Goal: Task Accomplishment & Management: Use online tool/utility

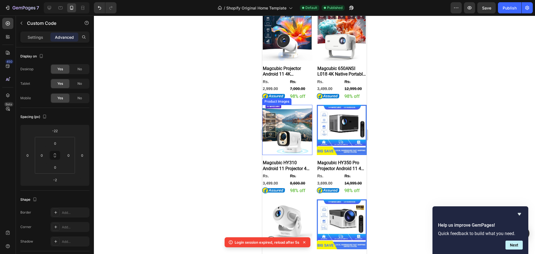
scroll to position [167, 0]
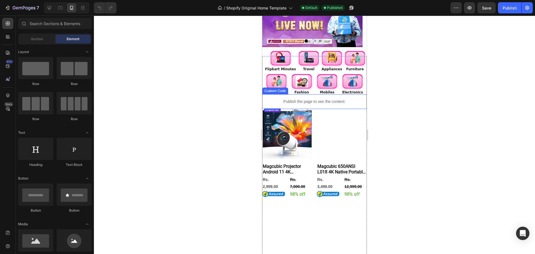
scroll to position [84, 0]
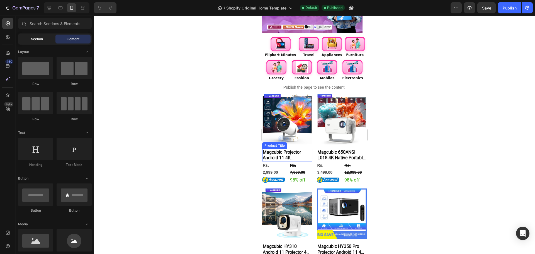
click at [40, 43] on div "Section" at bounding box center [36, 39] width 35 height 9
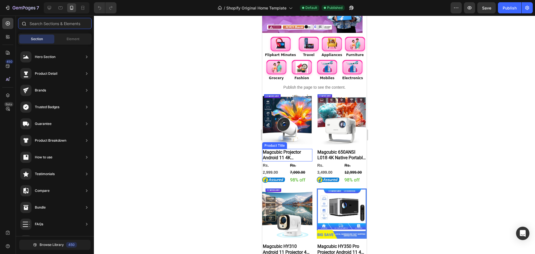
click at [41, 25] on input "text" at bounding box center [55, 23] width 74 height 11
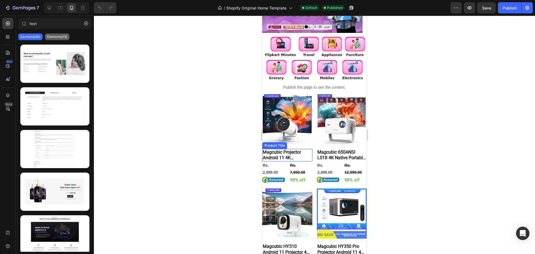
click at [58, 34] on div "Elements(13)" at bounding box center [57, 36] width 25 height 7
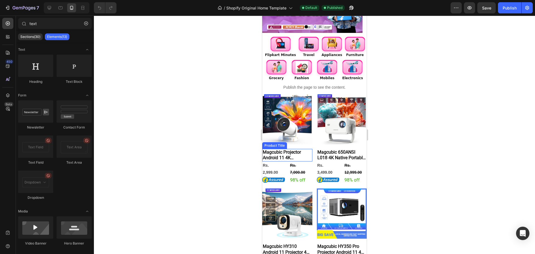
drag, startPoint x: 73, startPoint y: 71, endPoint x: 116, endPoint y: 94, distance: 48.4
click at [79, 74] on div at bounding box center [74, 66] width 35 height 22
drag, startPoint x: 378, startPoint y: 109, endPoint x: 286, endPoint y: 181, distance: 116.4
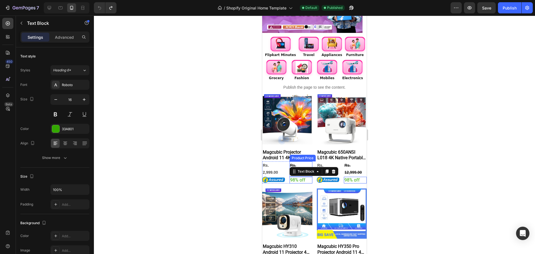
click at [297, 174] on div "Rs. 7,000.00 Product Price Product Price 98% off Text Block 0" at bounding box center [301, 172] width 23 height 22
click at [307, 142] on div "Product Images" at bounding box center [287, 119] width 50 height 50
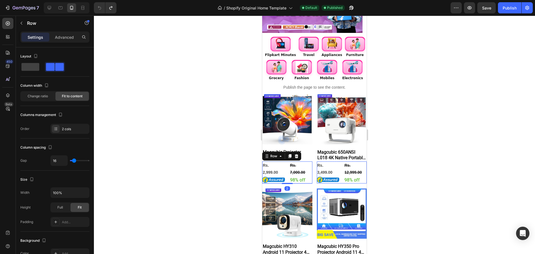
click at [287, 178] on div "Rs. 2,999.00 Product Price Product Price Image Rs. 7,000.00 Product Price Produ…" at bounding box center [287, 172] width 50 height 22
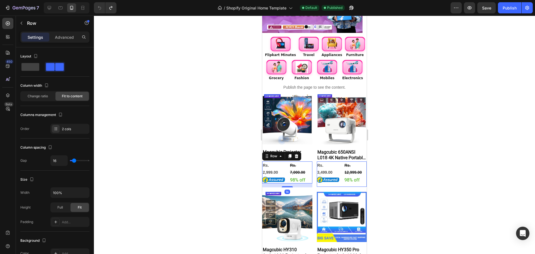
drag, startPoint x: 284, startPoint y: 182, endPoint x: 284, endPoint y: 185, distance: 3.3
click at [284, 186] on div at bounding box center [287, 186] width 11 height 1
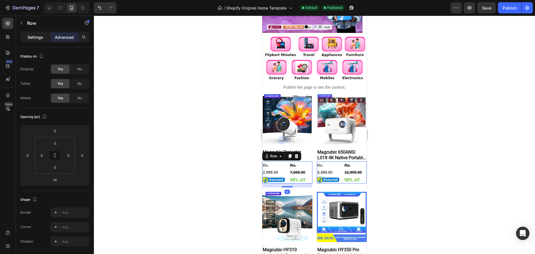
click at [31, 36] on p "Settings" at bounding box center [36, 37] width 16 height 6
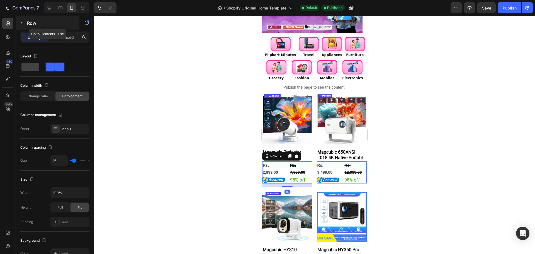
click at [25, 24] on button "button" at bounding box center [21, 23] width 9 height 9
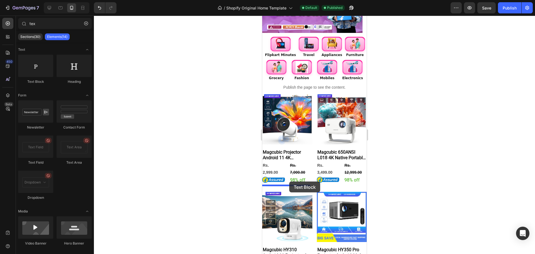
drag, startPoint x: 299, startPoint y: 86, endPoint x: 289, endPoint y: 181, distance: 96.1
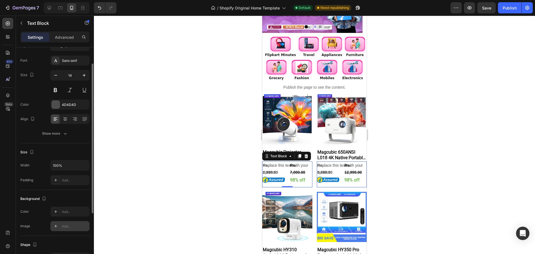
scroll to position [0, 0]
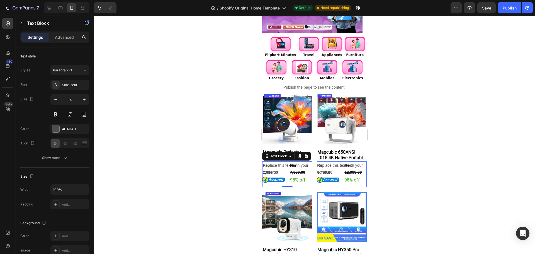
click at [280, 182] on div "Replace this text with your content Text Block 0" at bounding box center [287, 174] width 50 height 26
click at [409, 180] on div at bounding box center [314, 135] width 441 height 238
click at [278, 164] on div "Replace this text with your content" at bounding box center [287, 168] width 50 height 15
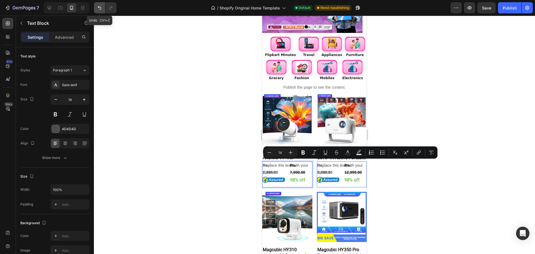
click at [99, 12] on button "Undo/Redo" at bounding box center [99, 7] width 11 height 11
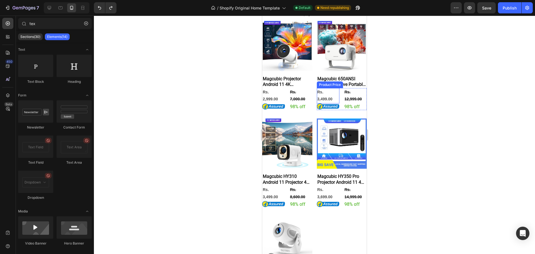
scroll to position [167, 0]
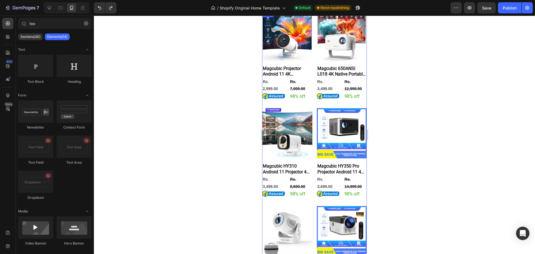
click at [293, 99] on div "Product Images Magcubic Projector Android 11 4K 1280*720P HY300 Pro + Dual Wifi…" at bounding box center [287, 57] width 50 height 93
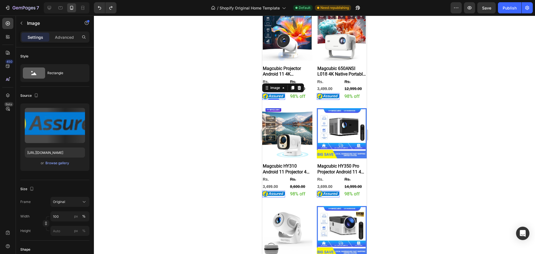
click at [284, 96] on img at bounding box center [273, 96] width 23 height 7
click at [25, 20] on button "button" at bounding box center [21, 23] width 9 height 9
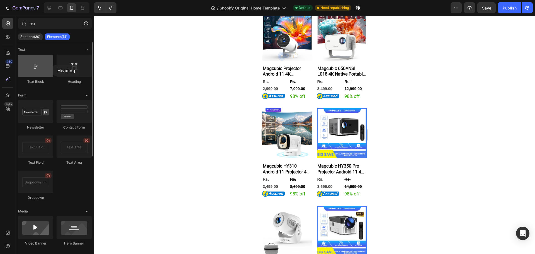
drag, startPoint x: 72, startPoint y: 73, endPoint x: 53, endPoint y: 65, distance: 20.5
click at [53, 65] on div "Text Block Heading" at bounding box center [55, 72] width 74 height 35
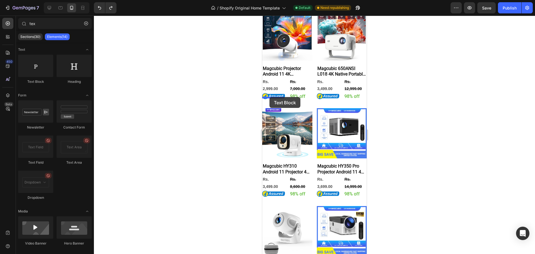
drag, startPoint x: 302, startPoint y: 86, endPoint x: 270, endPoint y: 97, distance: 34.0
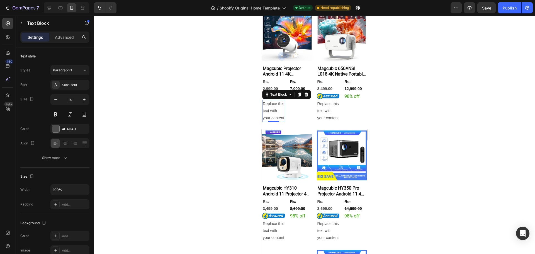
click at [270, 121] on div "Replace this text with your content" at bounding box center [273, 111] width 23 height 22
click at [270, 121] on p "Replace this text with your content" at bounding box center [274, 110] width 22 height 21
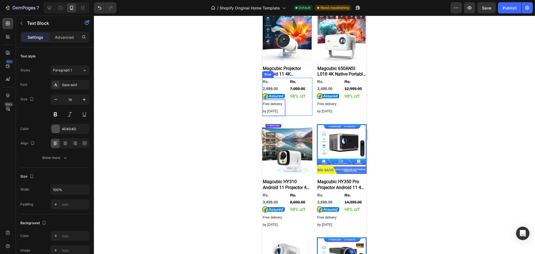
click at [284, 106] on div "Rs. 2,999.00 Product Price Product Price Image Free delivery by [DATE] Text Blo…" at bounding box center [287, 97] width 50 height 38
click at [274, 102] on span "Free delivery by [DATE]" at bounding box center [272, 107] width 19 height 11
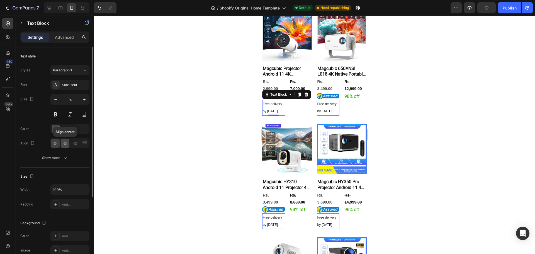
click at [68, 143] on div at bounding box center [65, 143] width 9 height 9
click at [69, 154] on button "Show more" at bounding box center [54, 158] width 69 height 10
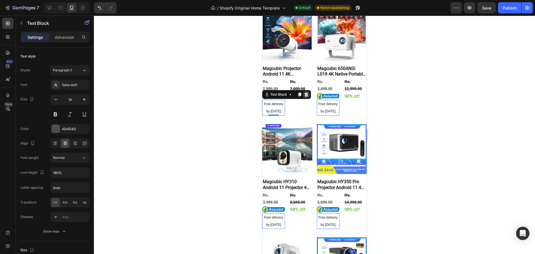
click at [307, 93] on icon at bounding box center [307, 95] width 4 height 4
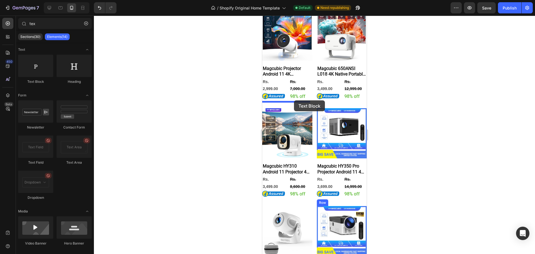
drag, startPoint x: 314, startPoint y: 89, endPoint x: 294, endPoint y: 100, distance: 22.5
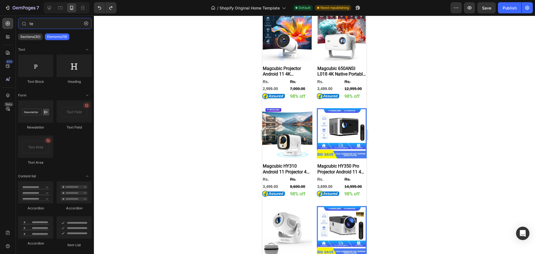
type input "te"
drag, startPoint x: 389, startPoint y: 98, endPoint x: 286, endPoint y: 98, distance: 103.7
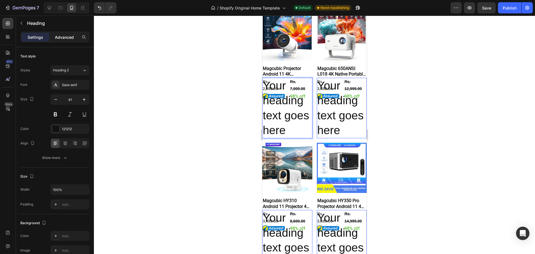
click at [61, 40] on p "Advanced" at bounding box center [64, 37] width 19 height 6
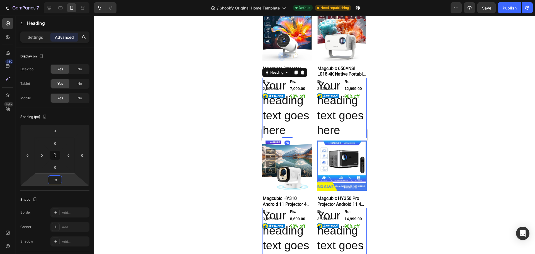
drag, startPoint x: 73, startPoint y: 178, endPoint x: 85, endPoint y: 179, distance: 11.8
click at [85, 0] on html "7 / Shopify Original Home Template Default Need republishing Preview Save Publi…" at bounding box center [267, 0] width 535 height 0
click at [96, 11] on button "Undo/Redo" at bounding box center [99, 7] width 11 height 11
type input "0"
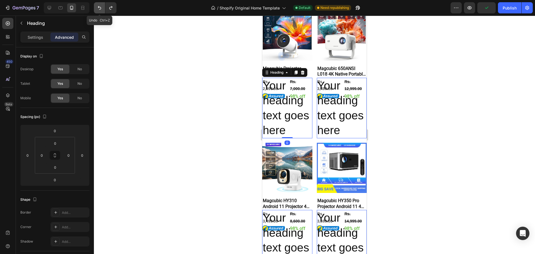
click at [96, 11] on button "Undo/Redo" at bounding box center [99, 7] width 11 height 11
click at [302, 72] on icon at bounding box center [303, 73] width 4 height 4
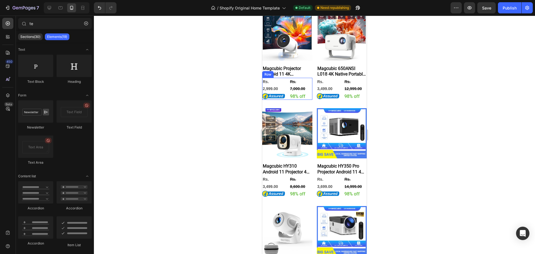
click at [287, 96] on div "Rs. 2,999.00 Product Price Product Price Image Rs. 7,000.00 Product Price Produ…" at bounding box center [287, 89] width 50 height 22
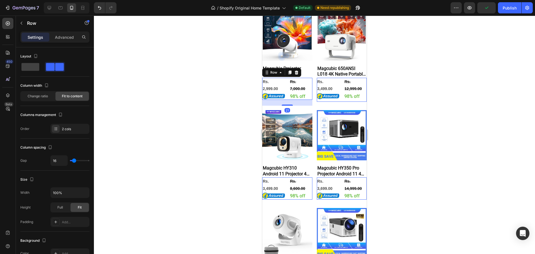
drag, startPoint x: 289, startPoint y: 101, endPoint x: 293, endPoint y: 103, distance: 4.9
click at [293, 100] on div "21" at bounding box center [287, 100] width 50 height 0
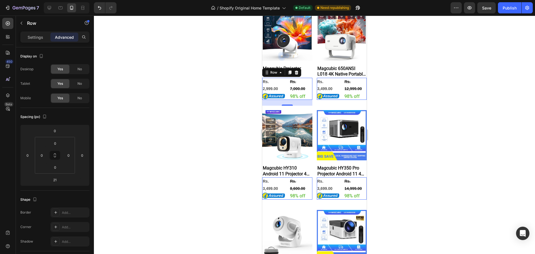
click at [173, 84] on div at bounding box center [314, 135] width 441 height 238
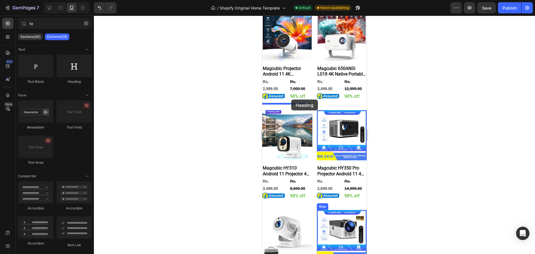
drag, startPoint x: 332, startPoint y: 82, endPoint x: 291, endPoint y: 100, distance: 44.2
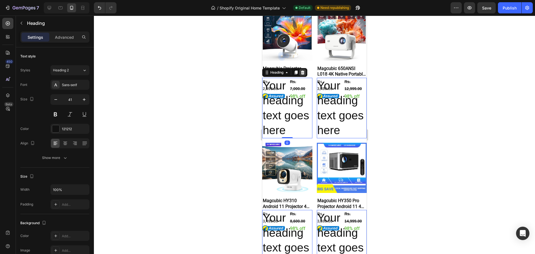
click at [302, 69] on div at bounding box center [302, 72] width 7 height 7
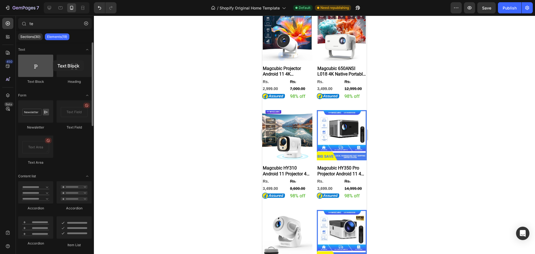
drag, startPoint x: 36, startPoint y: 69, endPoint x: 53, endPoint y: 60, distance: 19.3
click at [53, 60] on div at bounding box center [35, 66] width 35 height 22
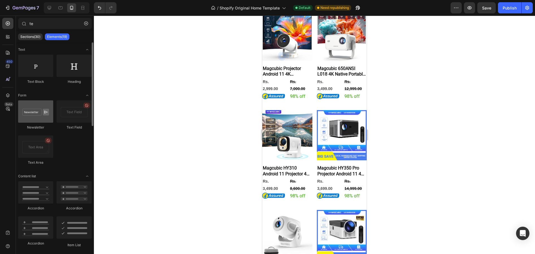
drag, startPoint x: 85, startPoint y: 117, endPoint x: 34, endPoint y: 113, distance: 51.2
click at [154, 0] on div "7 / Shopify Original Home Template Default Need republishing Preview Save Publi…" at bounding box center [267, 0] width 535 height 0
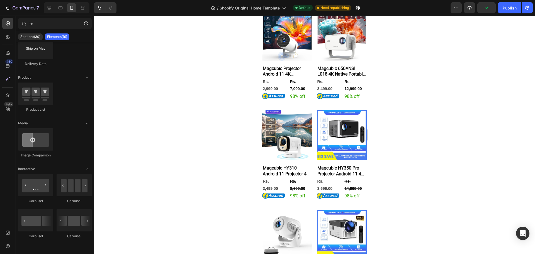
scroll to position [0, 0]
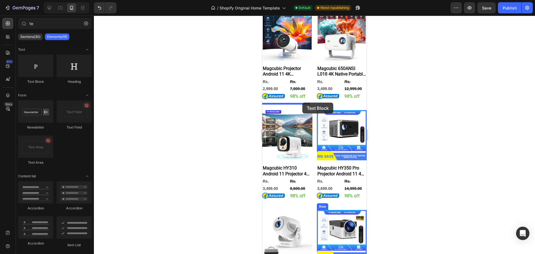
drag, startPoint x: 290, startPoint y: 87, endPoint x: 302, endPoint y: 103, distance: 19.5
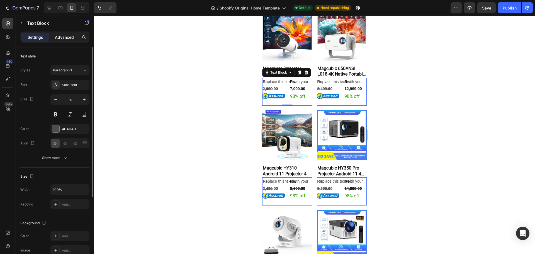
click at [71, 35] on p "Advanced" at bounding box center [64, 37] width 19 height 6
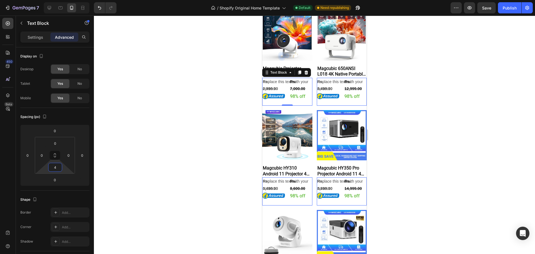
type input "0"
drag, startPoint x: 63, startPoint y: 170, endPoint x: 79, endPoint y: 173, distance: 16.8
click at [75, 0] on html "7 / Shopify Original Home Template Default Need republishing Preview Save Publi…" at bounding box center [267, 0] width 535 height 0
click at [281, 80] on div "Replace this text with your content" at bounding box center [287, 85] width 50 height 15
click at [281, 80] on p "Replace this text with your content" at bounding box center [287, 85] width 49 height 14
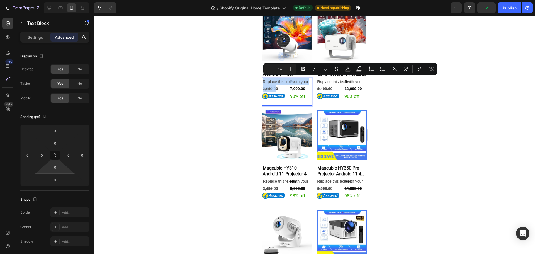
click at [281, 80] on p "Replace this text with your content" at bounding box center [287, 85] width 49 height 14
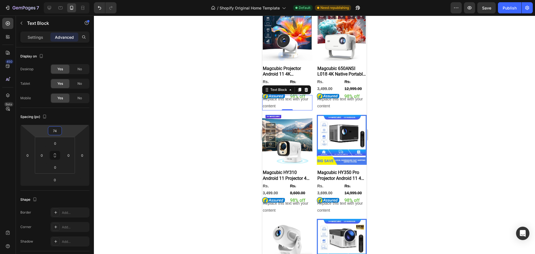
type input "76"
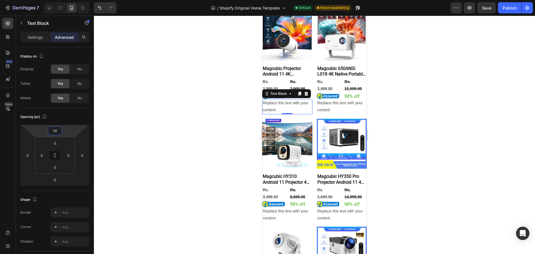
drag, startPoint x: 73, startPoint y: 133, endPoint x: 81, endPoint y: 122, distance: 13.3
click at [81, 0] on html "7 / Shopify Original Home Template Default Need republishing Preview Save Publi…" at bounding box center [267, 0] width 535 height 0
click at [277, 102] on p "Replace this text with your content" at bounding box center [287, 107] width 49 height 14
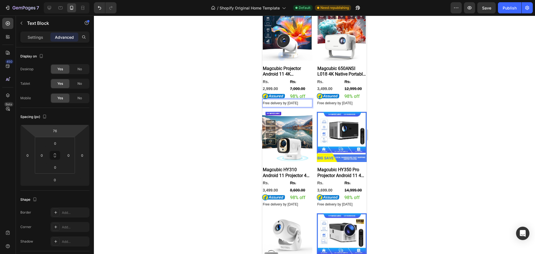
click at [220, 99] on div at bounding box center [314, 135] width 441 height 238
click at [298, 103] on span "Free delivery by [DATE]" at bounding box center [280, 103] width 35 height 4
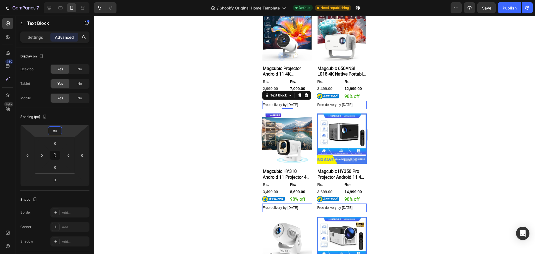
type input "78"
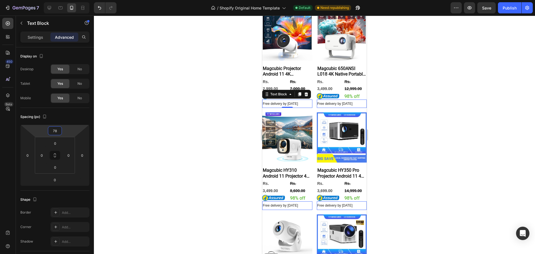
drag, startPoint x: 67, startPoint y: 134, endPoint x: 71, endPoint y: 134, distance: 3.6
click at [71, 0] on html "7 / Shopify Original Home Template Default Need republishing Preview Save Publi…" at bounding box center [267, 0] width 535 height 0
click at [387, 106] on div at bounding box center [314, 135] width 441 height 238
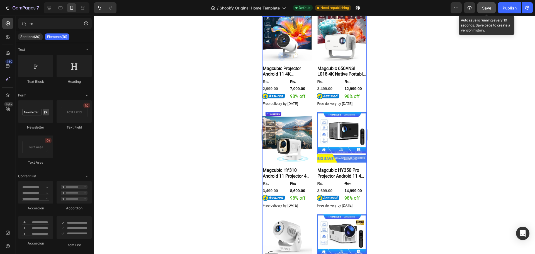
click at [487, 11] on button "Save" at bounding box center [486, 7] width 18 height 11
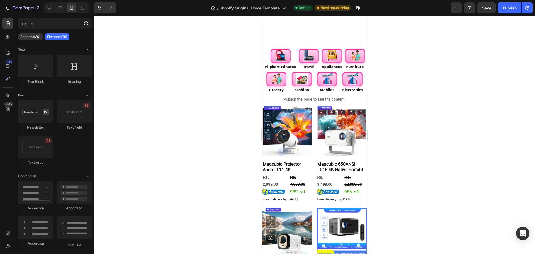
scroll to position [167, 0]
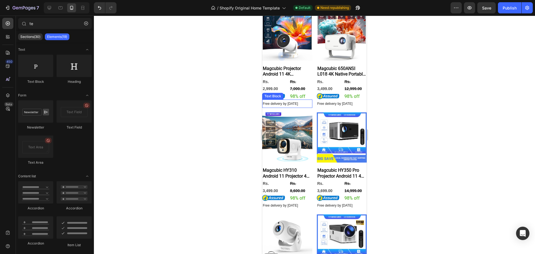
click at [286, 102] on span "Free delivery by [DATE]" at bounding box center [280, 104] width 35 height 4
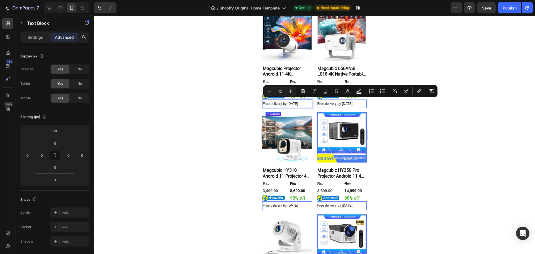
drag, startPoint x: 283, startPoint y: 101, endPoint x: 310, endPoint y: 103, distance: 26.3
click at [310, 103] on div "Free delivery by [DATE]" at bounding box center [287, 104] width 50 height 8
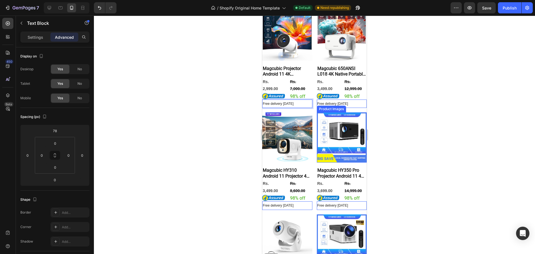
click at [454, 120] on div at bounding box center [314, 135] width 441 height 238
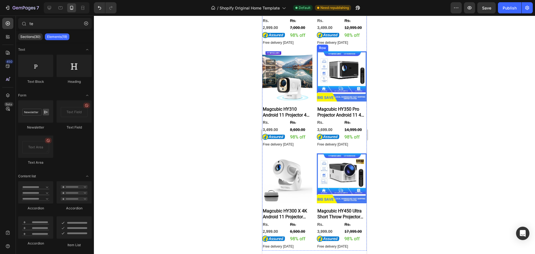
scroll to position [251, 0]
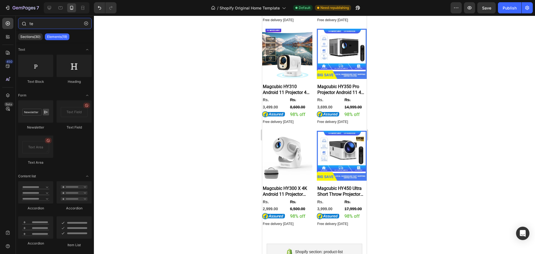
click at [38, 27] on input "te" at bounding box center [55, 23] width 74 height 11
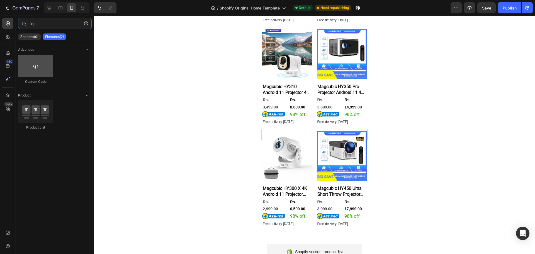
type input "liq"
drag, startPoint x: 29, startPoint y: 72, endPoint x: 53, endPoint y: 58, distance: 27.9
click at [53, 58] on div at bounding box center [35, 66] width 35 height 22
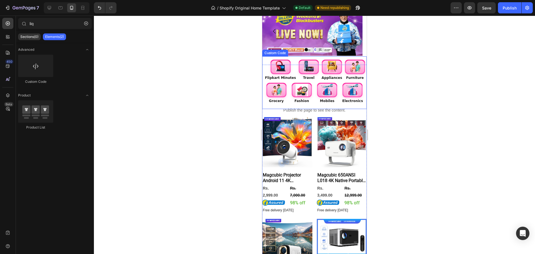
scroll to position [84, 0]
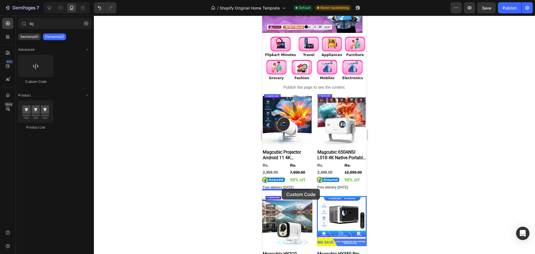
drag, startPoint x: 300, startPoint y: 81, endPoint x: 282, endPoint y: 189, distance: 109.1
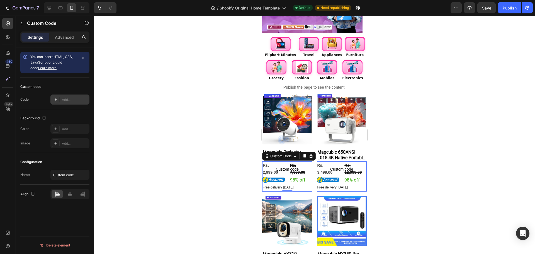
click at [70, 96] on div "Add..." at bounding box center [69, 99] width 39 height 10
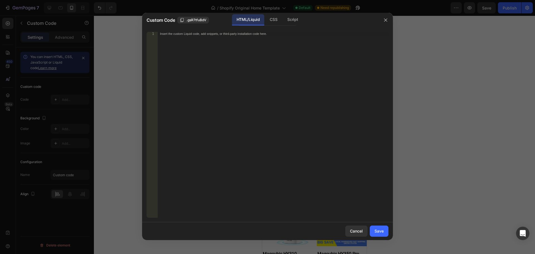
click at [290, 77] on div "Insert the custom Liquid code, add snippets, or third-party installation code h…" at bounding box center [273, 129] width 231 height 194
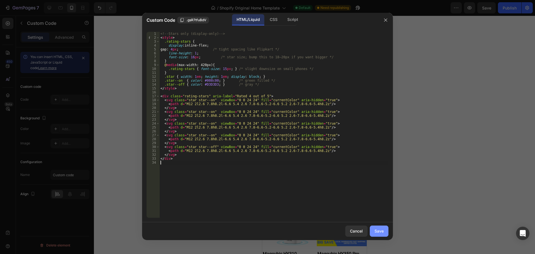
click at [382, 231] on div "Save" at bounding box center [379, 231] width 9 height 6
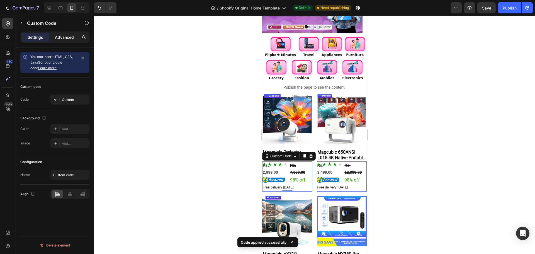
click at [76, 39] on div "Advanced" at bounding box center [64, 37] width 28 height 9
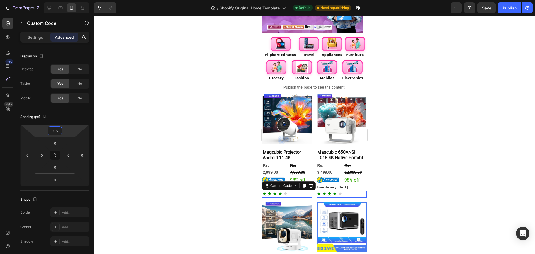
type input "104"
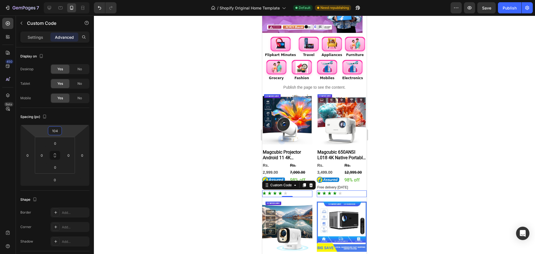
drag, startPoint x: 72, startPoint y: 129, endPoint x: 7, endPoint y: 91, distance: 75.1
click at [82, 0] on html "7 / Shopify Original Home Template Default Need republishing Preview Save Publi…" at bounding box center [267, 0] width 535 height 0
click at [429, 126] on div at bounding box center [314, 135] width 441 height 238
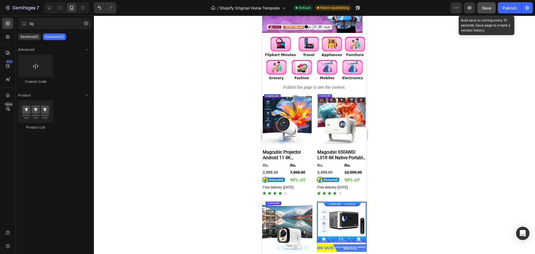
click at [485, 7] on span "Save" at bounding box center [486, 8] width 9 height 5
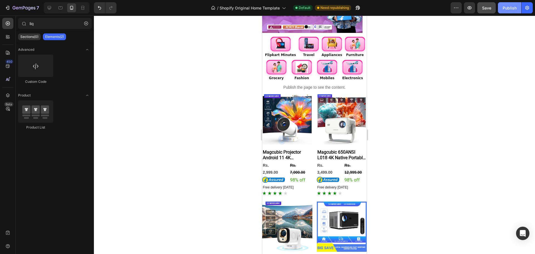
click at [510, 10] on div "Publish" at bounding box center [510, 8] width 14 height 6
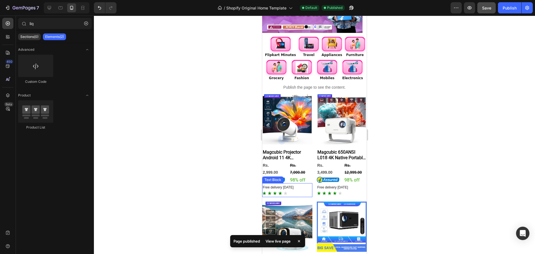
click at [292, 185] on span "Free delivery [DATE]" at bounding box center [278, 187] width 31 height 4
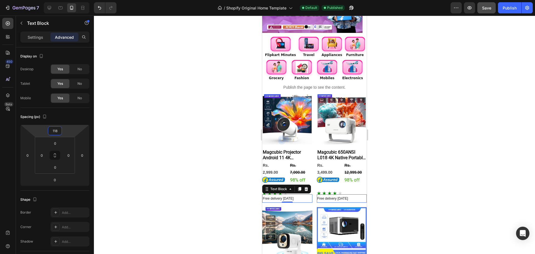
type input "120"
drag, startPoint x: 70, startPoint y: 134, endPoint x: 72, endPoint y: 128, distance: 6.3
click at [72, 0] on html "7 / Shopify Original Home Template Default Published Preview Save Publish 450 B…" at bounding box center [267, 0] width 535 height 0
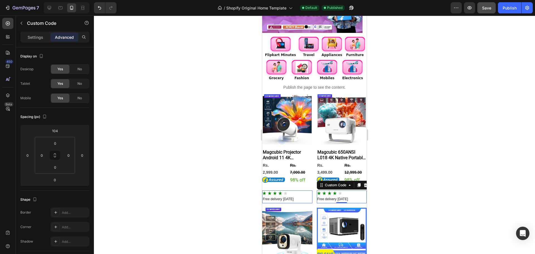
click at [333, 191] on icon "Rated 4 out of 5" at bounding box center [335, 193] width 4 height 4
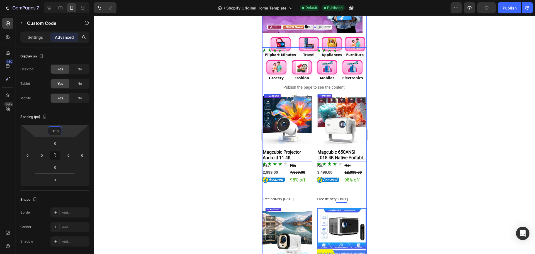
drag, startPoint x: 339, startPoint y: 150, endPoint x: 329, endPoint y: 214, distance: 64.5
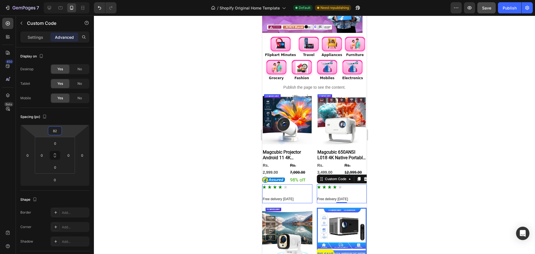
type input "80"
click at [108, 81] on div at bounding box center [314, 135] width 441 height 238
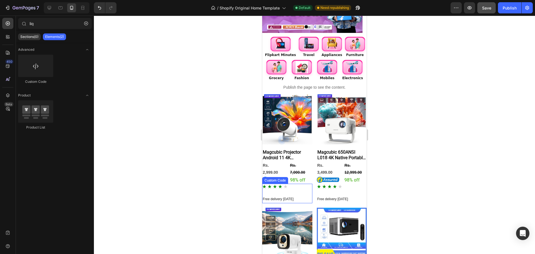
click at [295, 194] on div "Custom Code" at bounding box center [287, 194] width 50 height 20
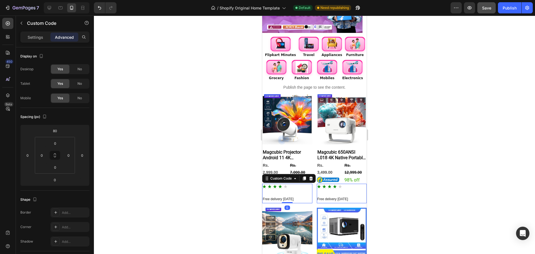
click at [288, 200] on div "Custom Code 0" at bounding box center [287, 194] width 50 height 20
click at [294, 198] on div "Custom Code 0" at bounding box center [287, 194] width 50 height 20
click at [218, 176] on div at bounding box center [314, 135] width 441 height 238
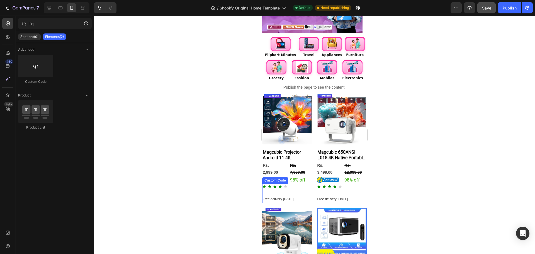
click at [277, 199] on div "Custom Code" at bounding box center [287, 194] width 50 height 20
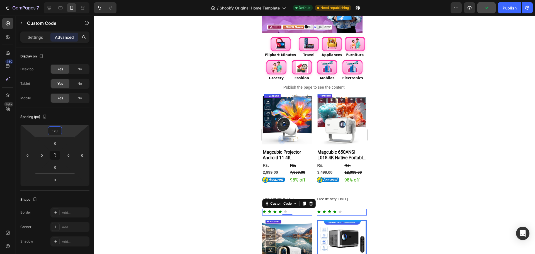
drag, startPoint x: 75, startPoint y: 130, endPoint x: 81, endPoint y: 118, distance: 14.1
click at [81, 0] on html "7 / Shopify Original Home Template Default Need republishing Preview Publish 45…" at bounding box center [267, 0] width 535 height 0
click at [102, 10] on icon "Undo/Redo" at bounding box center [100, 8] width 6 height 6
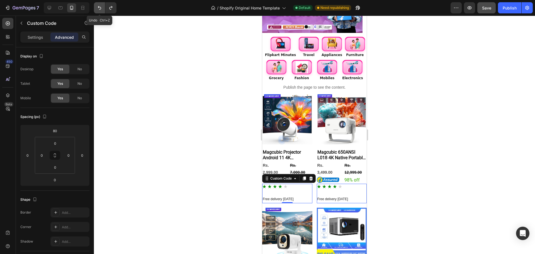
click at [102, 10] on icon "Undo/Redo" at bounding box center [100, 8] width 6 height 6
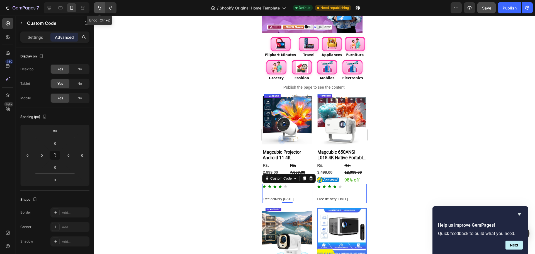
click at [102, 10] on icon "Undo/Redo" at bounding box center [100, 8] width 6 height 6
type input "104"
click at [102, 10] on icon "Undo/Redo" at bounding box center [100, 8] width 6 height 6
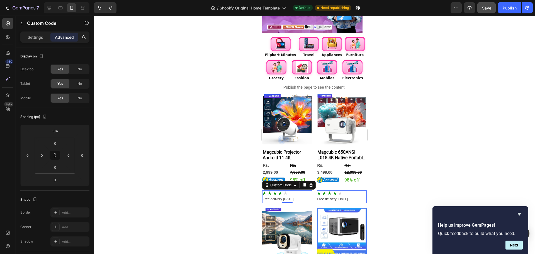
click at [426, 170] on div at bounding box center [314, 135] width 441 height 238
click at [282, 191] on icon "Rated 4 out of 5" at bounding box center [280, 193] width 4 height 4
drag, startPoint x: 282, startPoint y: 191, endPoint x: 285, endPoint y: 183, distance: 9.0
click at [285, 183] on div "Custom Code" at bounding box center [281, 185] width 24 height 5
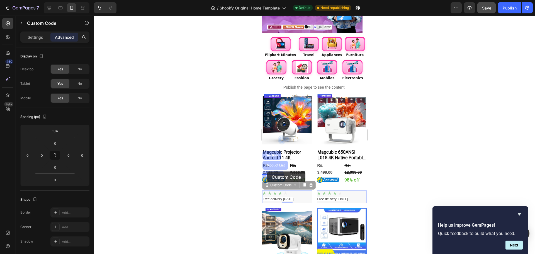
drag, startPoint x: 267, startPoint y: 186, endPoint x: 267, endPoint y: 171, distance: 14.2
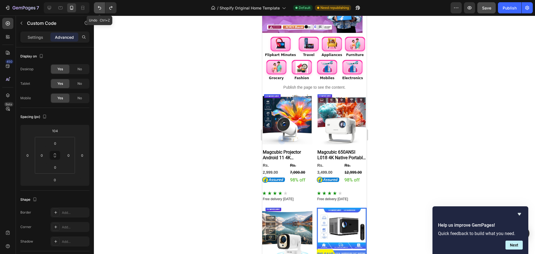
click at [103, 9] on button "Undo/Redo" at bounding box center [99, 7] width 11 height 11
click at [280, 191] on icon "Rated 4 out of 5" at bounding box center [280, 193] width 4 height 4
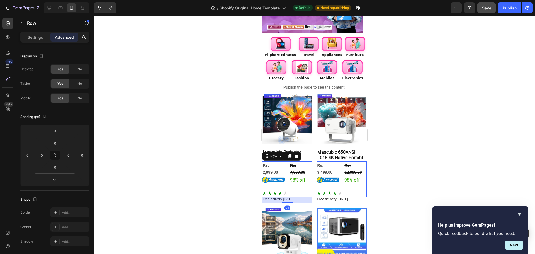
click at [282, 187] on div "Rs. 2,999.00 Product Price Product Price Image" at bounding box center [273, 179] width 23 height 36
click at [269, 197] on div "21" at bounding box center [287, 200] width 50 height 6
click at [39, 40] on div "Settings" at bounding box center [35, 37] width 28 height 9
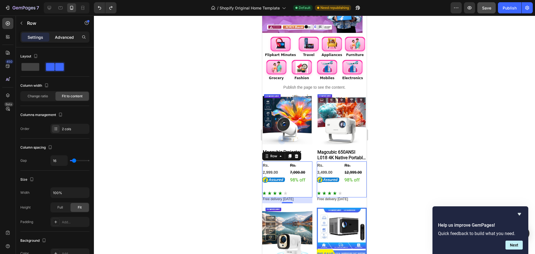
click at [61, 39] on p "Advanced" at bounding box center [64, 37] width 19 height 6
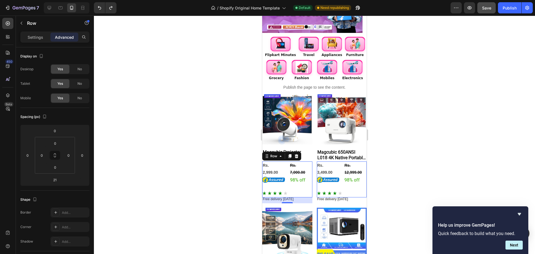
click at [406, 163] on div at bounding box center [314, 135] width 441 height 238
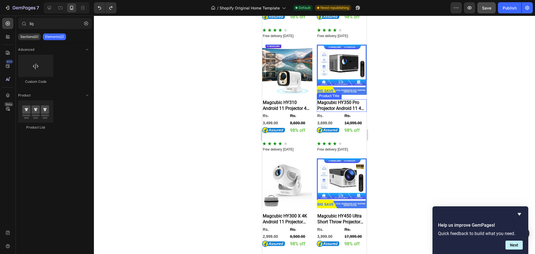
scroll to position [251, 0]
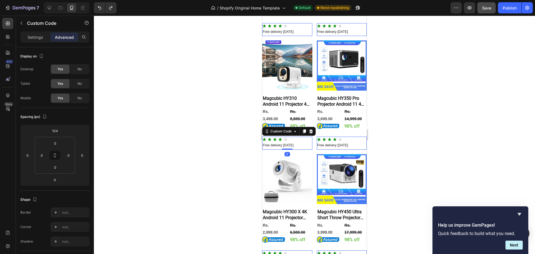
click at [280, 139] on div at bounding box center [287, 140] width 50 height 7
type input "84"
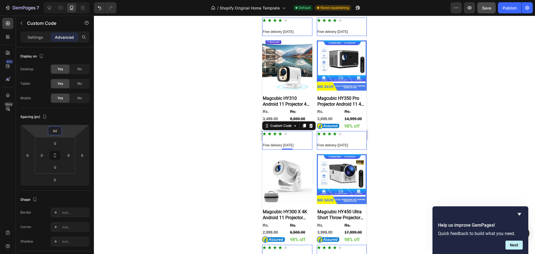
drag, startPoint x: 69, startPoint y: 132, endPoint x: 72, endPoint y: 134, distance: 4.4
click at [72, 0] on html "7 / Shopify Original Home Template Default Need republishing Preview Save Publi…" at bounding box center [267, 0] width 535 height 0
click at [165, 121] on div at bounding box center [314, 135] width 441 height 238
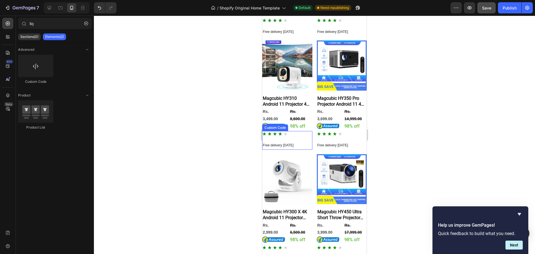
click at [286, 132] on div at bounding box center [287, 134] width 50 height 7
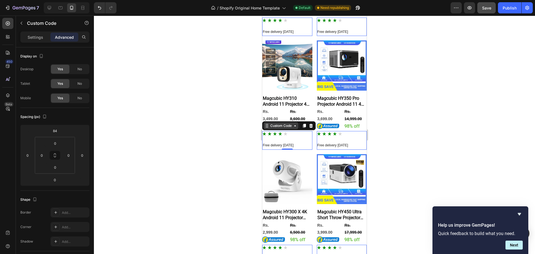
click at [289, 123] on div "Custom Code" at bounding box center [281, 125] width 24 height 5
click at [281, 142] on div "Custom Code Row 1 col Product List Section 0" at bounding box center [287, 140] width 50 height 18
click at [452, 154] on div at bounding box center [314, 135] width 441 height 238
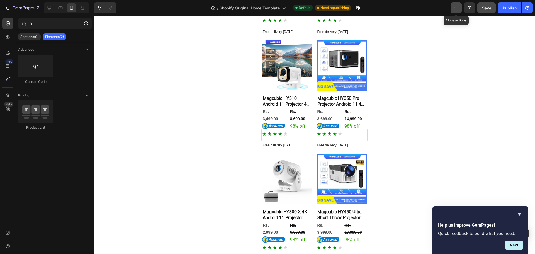
click at [457, 12] on button "button" at bounding box center [456, 7] width 11 height 11
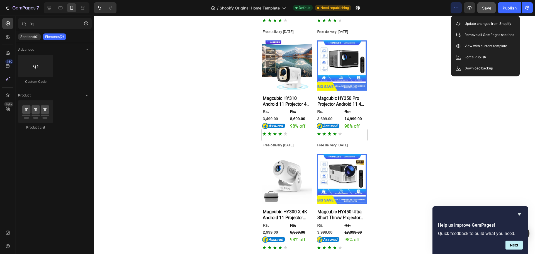
click at [427, 40] on div at bounding box center [314, 135] width 441 height 238
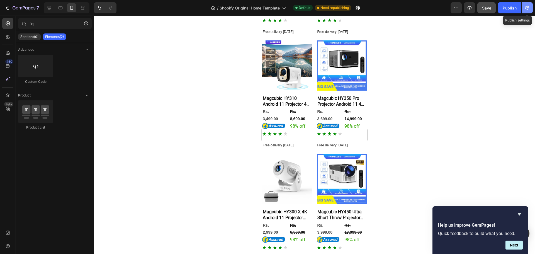
click at [527, 12] on button "button" at bounding box center [527, 7] width 11 height 11
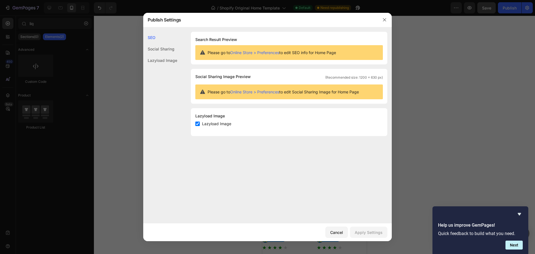
click at [444, 58] on div at bounding box center [267, 127] width 535 height 254
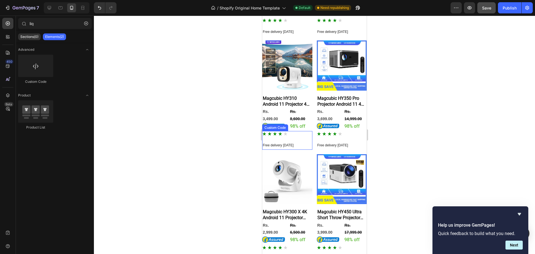
click at [290, 139] on div "Custom Code" at bounding box center [287, 140] width 50 height 18
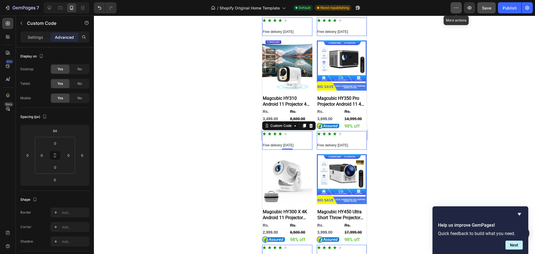
click at [455, 8] on icon "button" at bounding box center [457, 8] width 6 height 6
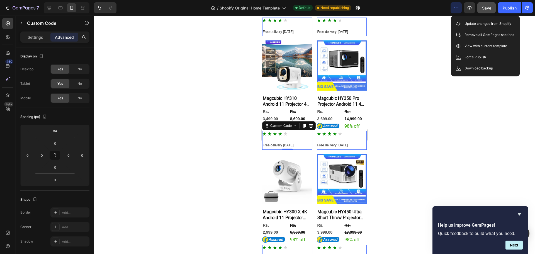
click at [435, 133] on div at bounding box center [314, 135] width 441 height 238
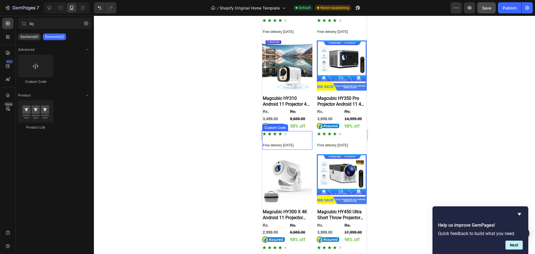
click at [282, 140] on div "Custom Code" at bounding box center [287, 140] width 50 height 18
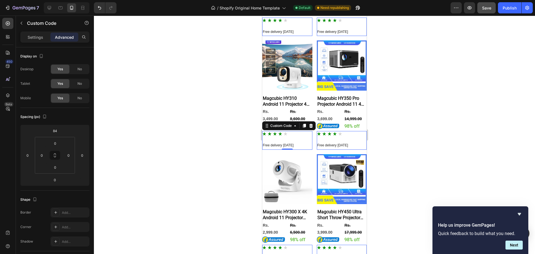
click at [285, 139] on div "Custom Code 0" at bounding box center [287, 140] width 50 height 18
click at [404, 128] on div at bounding box center [314, 135] width 441 height 238
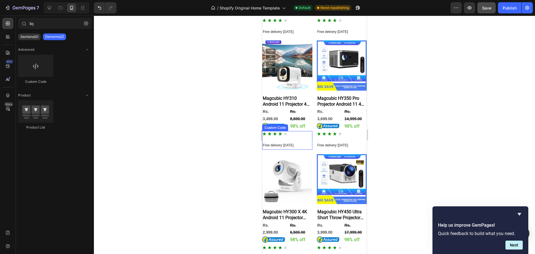
click at [276, 141] on div "Custom Code" at bounding box center [287, 140] width 50 height 18
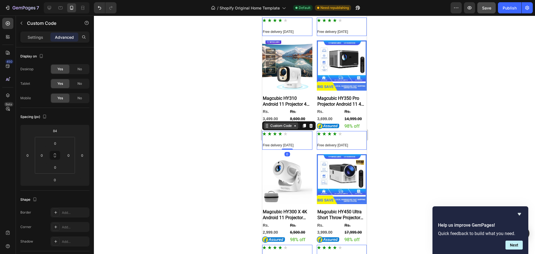
click at [271, 123] on div "Custom Code" at bounding box center [281, 125] width 24 height 5
click at [471, 141] on div at bounding box center [314, 135] width 441 height 238
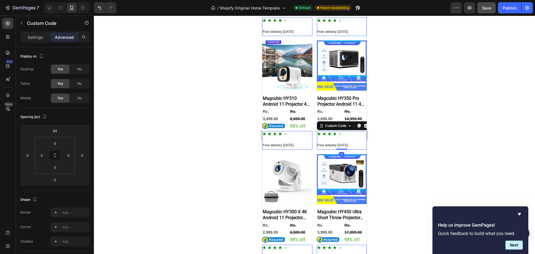
click at [341, 138] on div "Custom Code 0" at bounding box center [342, 140] width 50 height 18
click at [348, 123] on icon at bounding box center [350, 125] width 4 height 4
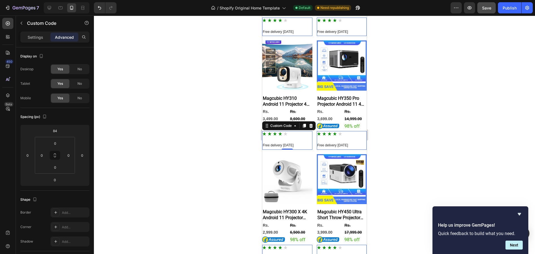
click at [278, 137] on div "Custom Code 0" at bounding box center [287, 140] width 50 height 18
click at [280, 123] on div "Custom Code" at bounding box center [281, 125] width 24 height 5
drag, startPoint x: 290, startPoint y: 144, endPoint x: 290, endPoint y: 139, distance: 5.9
click at [290, 139] on div "Custom Code Row 1 col Product List Section 0" at bounding box center [287, 140] width 50 height 18
click at [202, 136] on div at bounding box center [314, 135] width 441 height 238
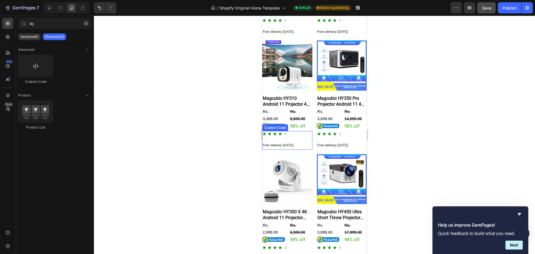
click at [292, 135] on div "Custom Code" at bounding box center [287, 140] width 50 height 18
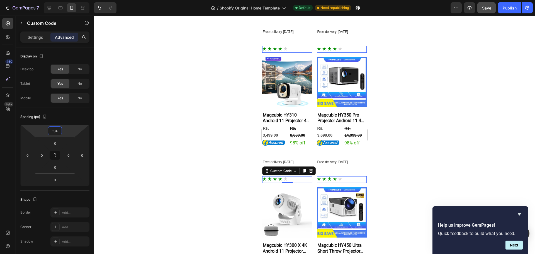
type input "198"
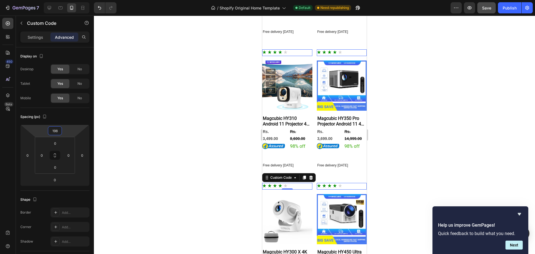
drag, startPoint x: 74, startPoint y: 133, endPoint x: 76, endPoint y: 117, distance: 16.0
click at [76, 0] on html "7 / Shopify Original Home Template Default Need republishing Preview Save Publi…" at bounding box center [267, 0] width 535 height 0
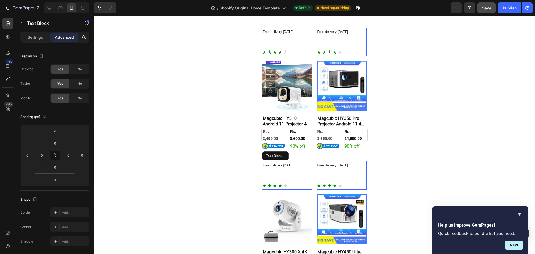
click at [290, 163] on span "Free delivery [DATE]" at bounding box center [278, 165] width 31 height 4
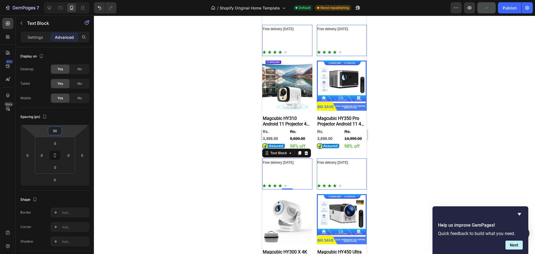
type input "96"
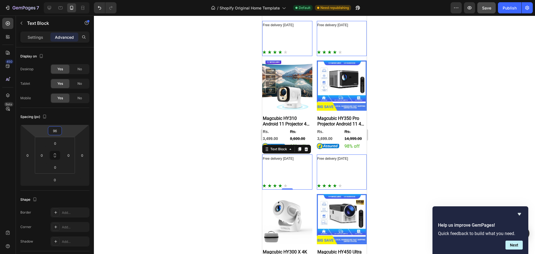
drag, startPoint x: 69, startPoint y: 134, endPoint x: 78, endPoint y: 137, distance: 9.3
click at [78, 0] on html "7 / Shopify Original Home Template Default Need republishing Preview Save Publi…" at bounding box center [267, 0] width 535 height 0
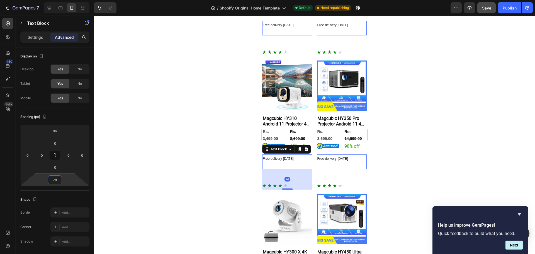
type input "84"
drag, startPoint x: 64, startPoint y: 182, endPoint x: 71, endPoint y: 170, distance: 13.5
click at [71, 0] on html "7 / Shopify Original Home Template Default Need republishing Preview Save Publi…" at bounding box center [267, 0] width 535 height 0
click at [276, 181] on div "84" at bounding box center [287, 177] width 50 height 23
click at [278, 179] on div "84" at bounding box center [287, 177] width 50 height 23
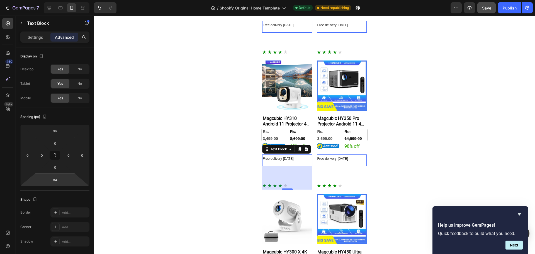
click at [200, 160] on div at bounding box center [314, 135] width 441 height 238
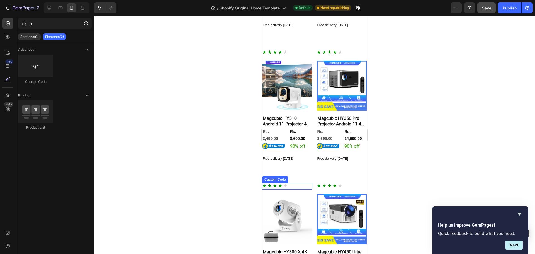
click at [279, 183] on icon "Rated 4 out of 5" at bounding box center [280, 185] width 4 height 4
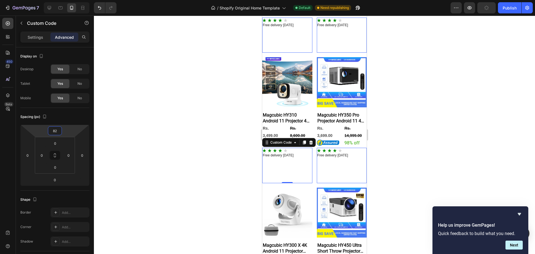
type input "80"
drag, startPoint x: 74, startPoint y: 135, endPoint x: 82, endPoint y: 152, distance: 18.6
click at [82, 0] on html "7 / Shopify Original Home Template Default Need republishing Preview Publish 45…" at bounding box center [267, 0] width 535 height 0
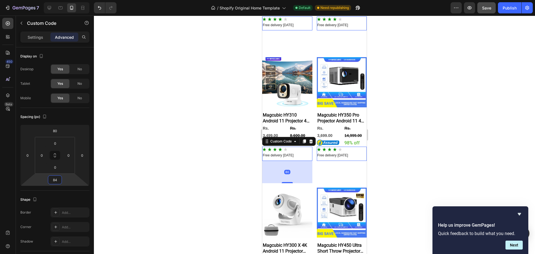
type input "86"
drag, startPoint x: 73, startPoint y: 183, endPoint x: 76, endPoint y: 171, distance: 12.3
click at [76, 0] on html "7 / Shopify Original Home Template Default Need republishing Preview Save Publi…" at bounding box center [267, 0] width 535 height 0
click at [421, 170] on div at bounding box center [314, 135] width 441 height 238
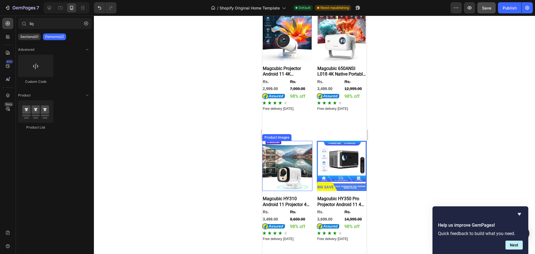
scroll to position [84, 0]
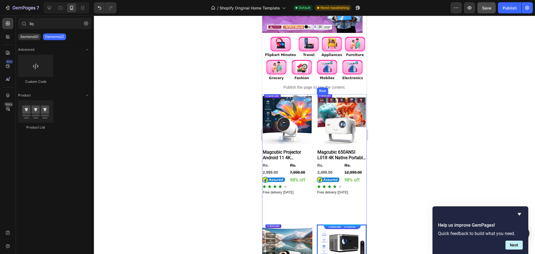
click at [329, 216] on div "Product Images Magcubic 650ANSI L018 4K Native Portable Projector 1080P Auto Fo…" at bounding box center [342, 157] width 50 height 126
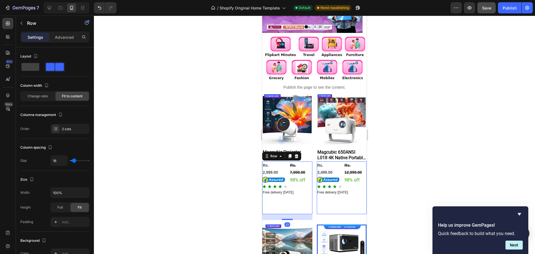
click at [292, 208] on div "Rs. 7,000.00 Product Price Product Price 98% off Text Block" at bounding box center [301, 187] width 23 height 53
drag, startPoint x: 289, startPoint y: 217, endPoint x: 295, endPoint y: 232, distance: 15.8
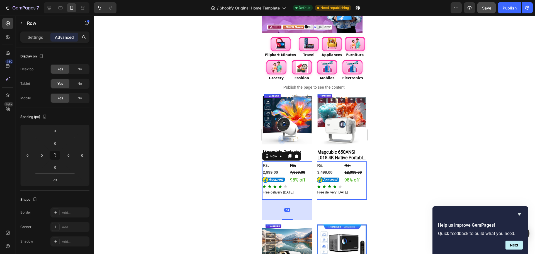
click at [390, 205] on div at bounding box center [314, 135] width 441 height 238
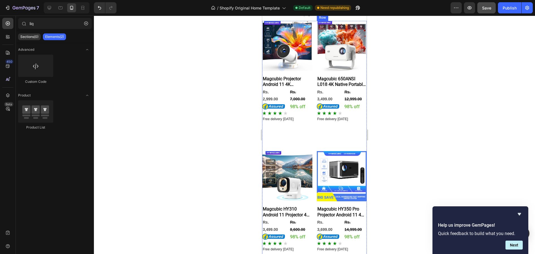
scroll to position [167, 0]
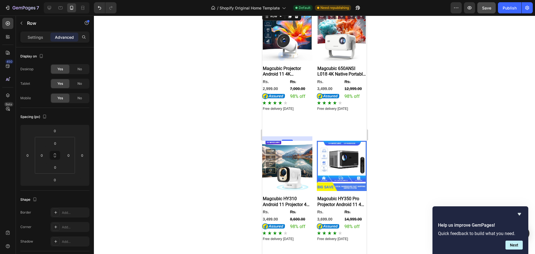
click at [297, 133] on div "Product Images Magcubic Projector Android 11 4K 1280*720P HY300 Pro + Dual Wifi…" at bounding box center [287, 74] width 50 height 126
click at [98, 11] on button "Undo/Redo" at bounding box center [99, 7] width 11 height 11
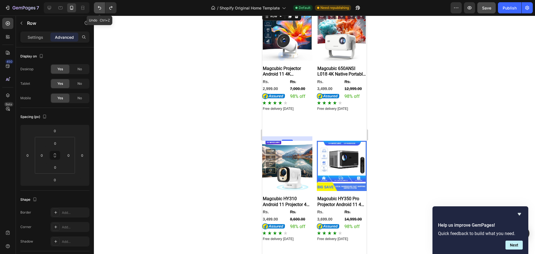
click at [98, 11] on button "Undo/Redo" at bounding box center [99, 7] width 11 height 11
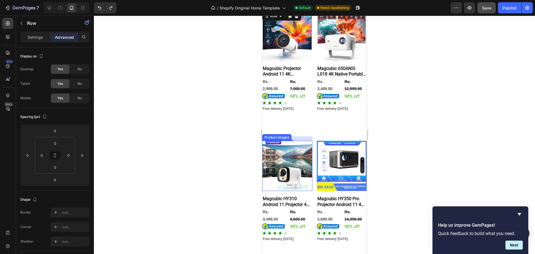
click at [307, 146] on img at bounding box center [287, 166] width 50 height 50
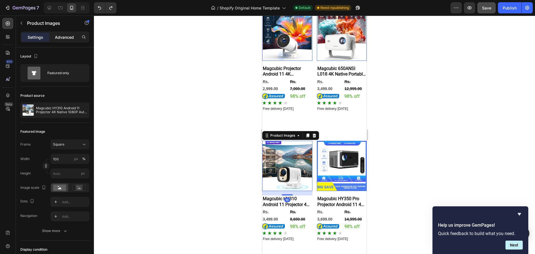
click at [64, 33] on div "Advanced" at bounding box center [64, 37] width 28 height 9
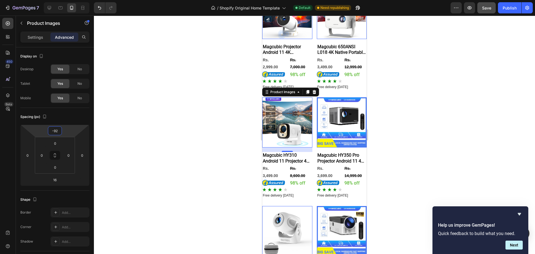
type input "-94"
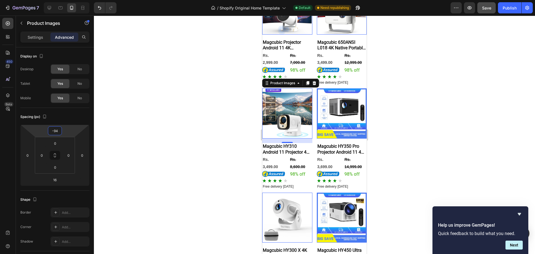
drag, startPoint x: 73, startPoint y: 134, endPoint x: 85, endPoint y: 147, distance: 17.4
click at [85, 0] on html "7 / Shopify Original Home Template Default Need republishing Preview Save Publi…" at bounding box center [267, 0] width 535 height 0
click at [494, 130] on div at bounding box center [314, 135] width 441 height 238
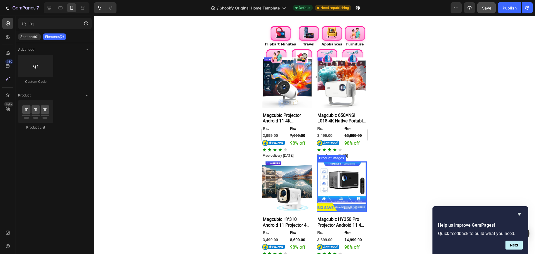
scroll to position [84, 0]
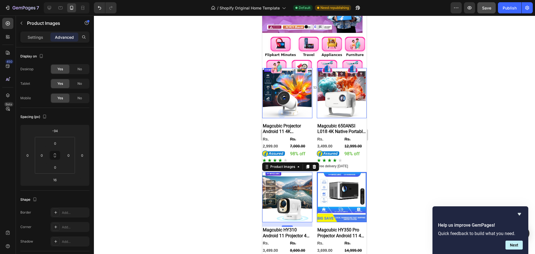
click at [305, 182] on img at bounding box center [287, 197] width 50 height 50
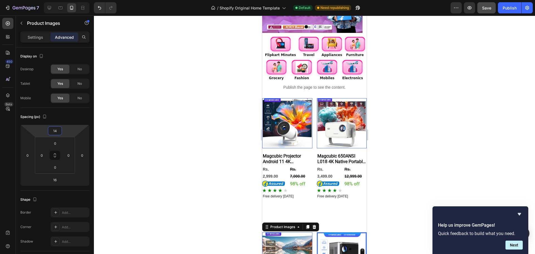
type input "12"
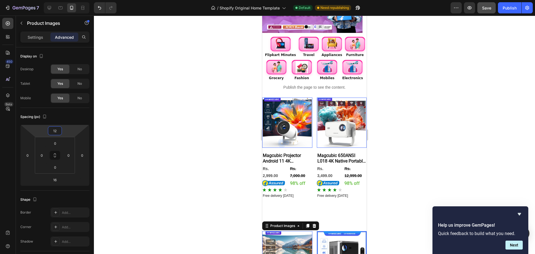
drag, startPoint x: 77, startPoint y: 133, endPoint x: 123, endPoint y: 118, distance: 48.0
click at [123, 0] on div "7 / Shopify Original Home Template Default Need republishing Preview Save Publi…" at bounding box center [267, 0] width 535 height 0
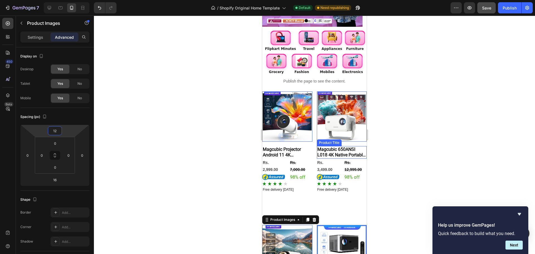
scroll to position [167, 0]
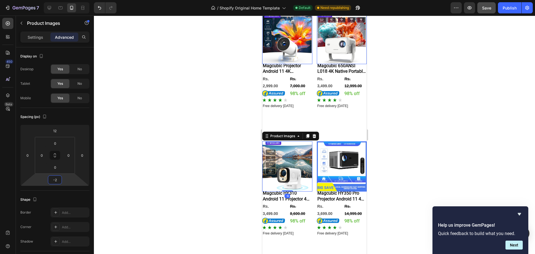
type input "0"
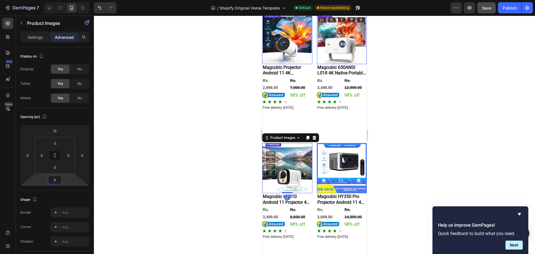
drag, startPoint x: 74, startPoint y: 182, endPoint x: 93, endPoint y: 184, distance: 19.1
click at [93, 0] on html "7 / Shopify Original Home Template Default Need republishing Preview Save Publi…" at bounding box center [267, 0] width 535 height 0
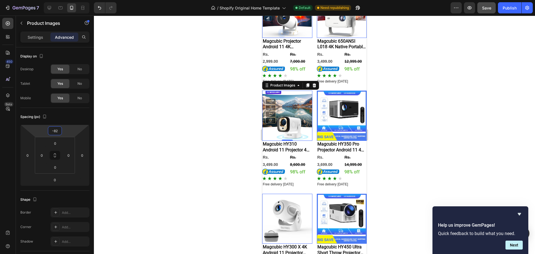
drag, startPoint x: 73, startPoint y: 134, endPoint x: 154, endPoint y: 145, distance: 80.9
click at [94, 0] on div "7 / Shopify Original Home Template Default Need republishing Preview Save Publi…" at bounding box center [267, 0] width 535 height 0
type input "-72"
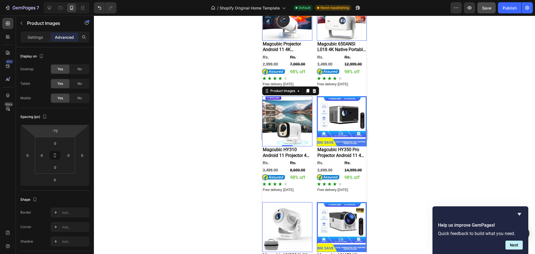
click at [450, 149] on div at bounding box center [314, 135] width 441 height 238
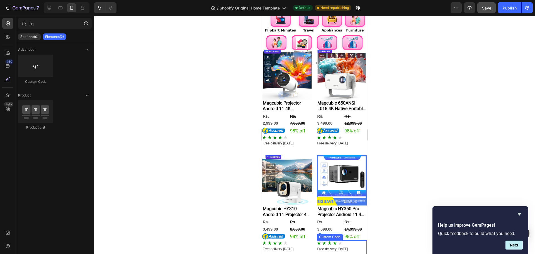
scroll to position [84, 0]
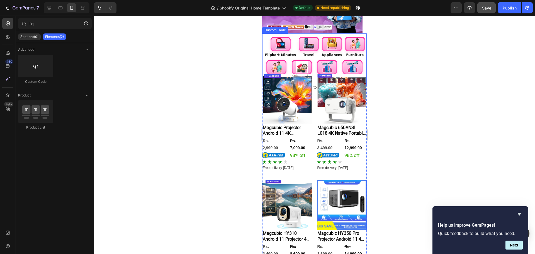
click at [335, 64] on link "Mobiles" at bounding box center [327, 70] width 23 height 20
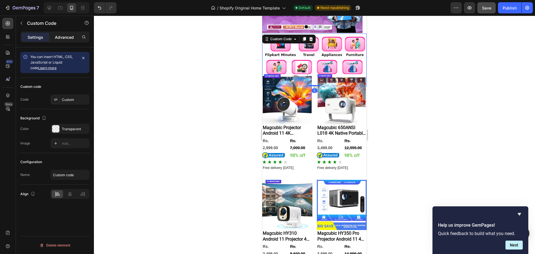
click at [62, 38] on p "Advanced" at bounding box center [64, 37] width 19 height 6
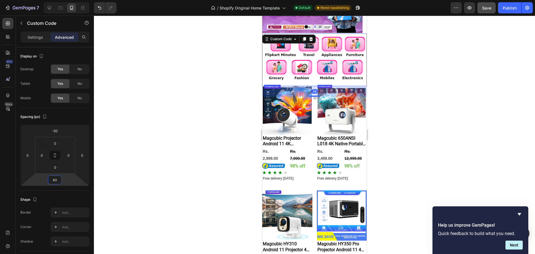
type input "42"
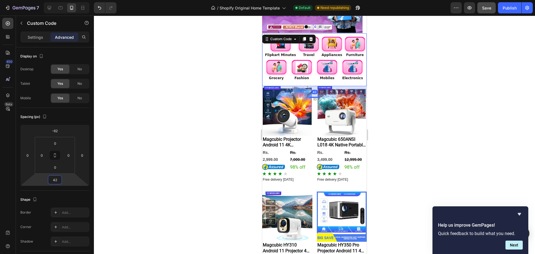
drag, startPoint x: 71, startPoint y: 179, endPoint x: 88, endPoint y: 173, distance: 18.5
click at [88, 0] on html "7 / Shopify Original Home Template Default Need republishing Preview Save Publi…" at bounding box center [267, 0] width 535 height 0
click at [22, 20] on button "button" at bounding box center [21, 23] width 9 height 9
click at [322, 57] on div "Appliances" at bounding box center [332, 55] width 21 height 4
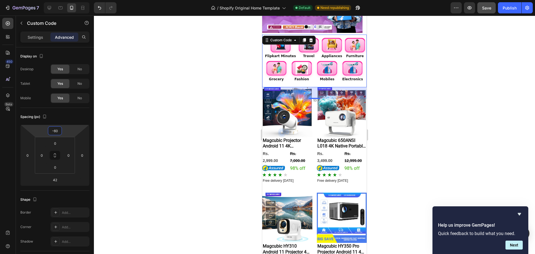
type input "-62"
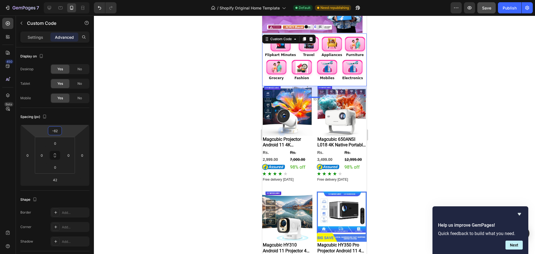
drag, startPoint x: 75, startPoint y: 131, endPoint x: 94, endPoint y: 131, distance: 18.7
click at [94, 0] on html "7 / Shopify Original Home Template Default Need republishing Preview Save Publi…" at bounding box center [267, 0] width 535 height 0
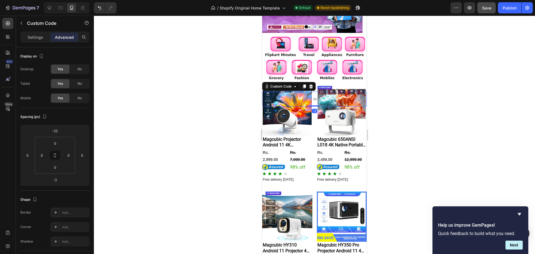
click at [313, 100] on p "Publish the page to see the content." at bounding box center [314, 99] width 105 height 6
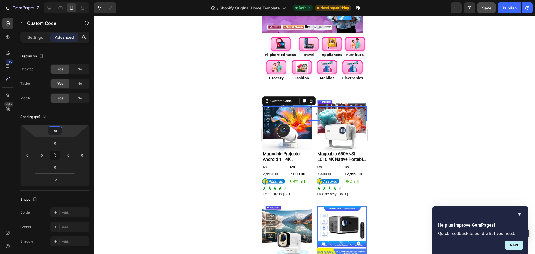
type input "38"
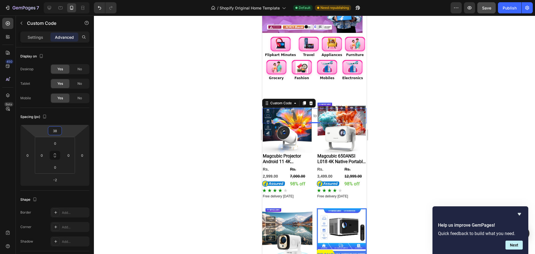
drag, startPoint x: 75, startPoint y: 132, endPoint x: 79, endPoint y: 124, distance: 9.5
click at [79, 0] on html "7 / Shopify Original Home Template Default Need republishing Preview Save Publi…" at bounding box center [267, 0] width 535 height 0
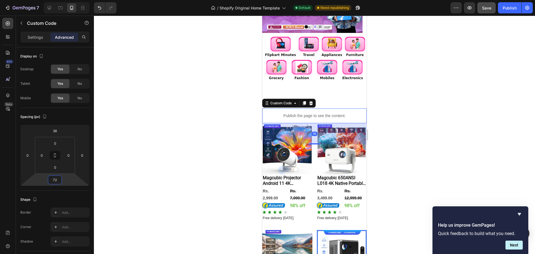
type input "70"
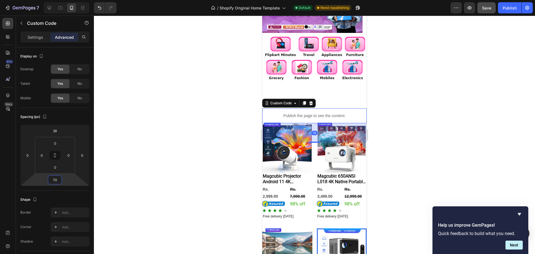
drag, startPoint x: 71, startPoint y: 183, endPoint x: 81, endPoint y: 173, distance: 13.6
click at [81, 0] on html "7 / Shopify Original Home Template Default Need republishing Preview Save Publi…" at bounding box center [267, 0] width 535 height 0
click at [336, 96] on div "Flipkart Minutes Travel Appliances Furniture Grocery Fashion Mobiles Electronic…" at bounding box center [314, 253] width 105 height 405
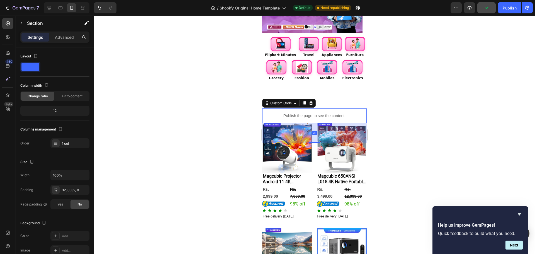
click at [313, 115] on p "Publish the page to see the content." at bounding box center [314, 116] width 105 height 6
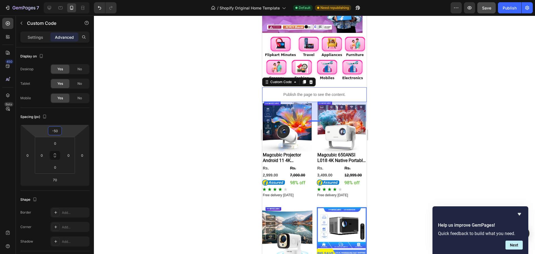
type input "-52"
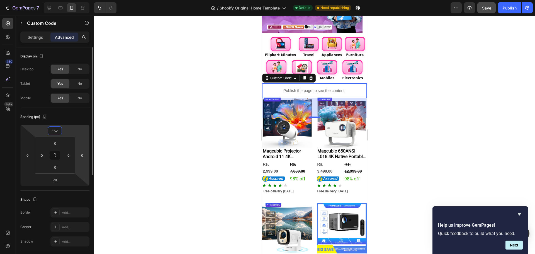
drag, startPoint x: 73, startPoint y: 132, endPoint x: 87, endPoint y: 145, distance: 19.9
click at [82, 0] on html "7 / Shopify Original Home Template Default Need republishing Preview Save Publi…" at bounding box center [267, 0] width 535 height 0
click at [423, 124] on div at bounding box center [314, 135] width 441 height 238
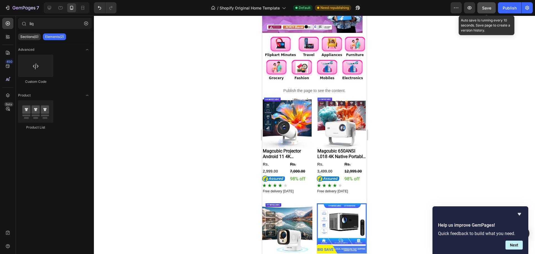
click at [484, 11] on button "Save" at bounding box center [486, 7] width 18 height 11
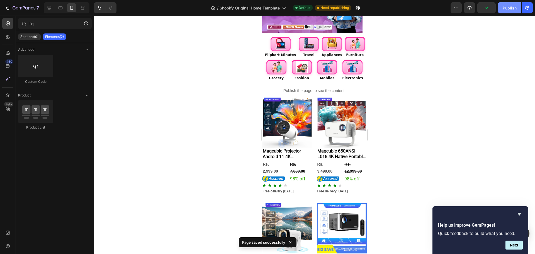
click at [505, 5] on div "Publish" at bounding box center [510, 8] width 14 height 6
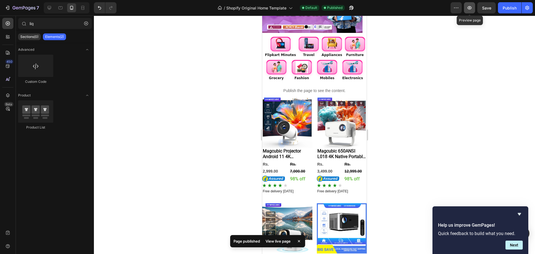
click at [472, 6] on icon "button" at bounding box center [470, 8] width 6 height 6
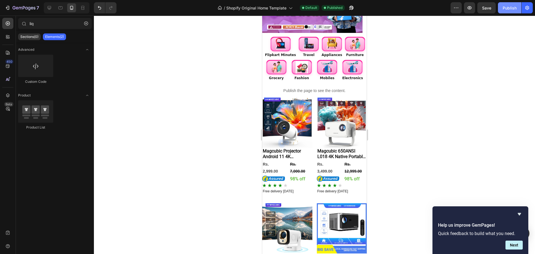
click at [516, 5] on div "Publish" at bounding box center [510, 8] width 14 height 6
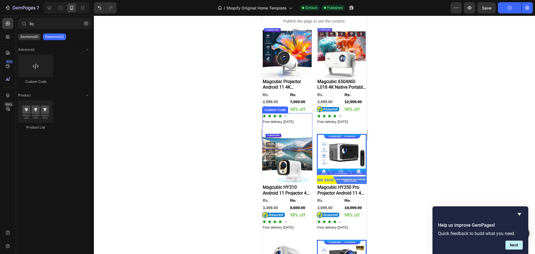
scroll to position [167, 0]
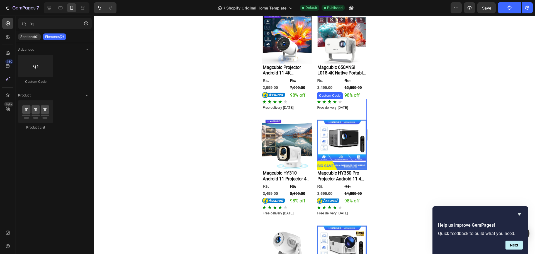
click at [341, 105] on div "Custom Code" at bounding box center [342, 117] width 50 height 36
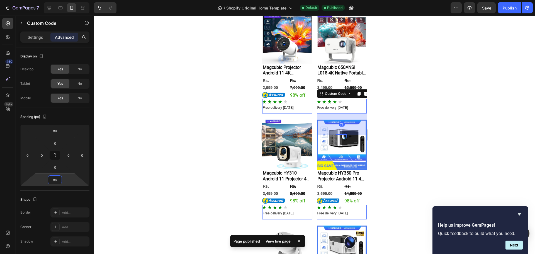
type input "90"
drag, startPoint x: 70, startPoint y: 186, endPoint x: 86, endPoint y: 168, distance: 23.9
click at [86, 0] on html "7 / Shopify Original Home Template Default Published Preview Save Publish 450 B…" at bounding box center [267, 0] width 535 height 0
click at [433, 131] on div at bounding box center [314, 135] width 441 height 238
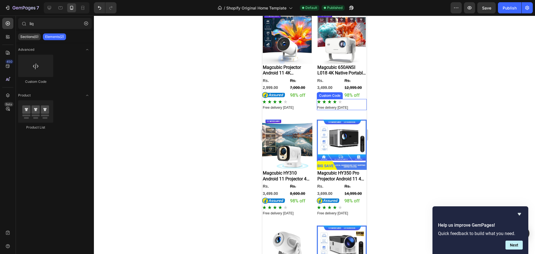
click at [339, 100] on icon "Rated 4 out of 5" at bounding box center [340, 102] width 4 height 4
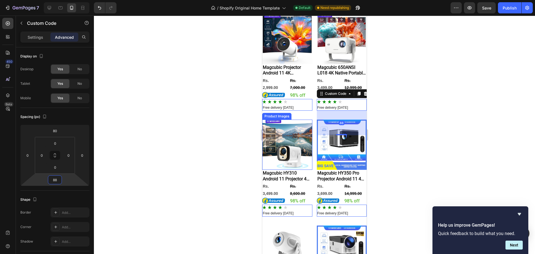
drag, startPoint x: 72, startPoint y: 182, endPoint x: 94, endPoint y: 182, distance: 21.7
click at [94, 0] on div "7 / Shopify Original Home Template Default Need republishing Preview Save Publi…" at bounding box center [267, 0] width 535 height 0
drag, startPoint x: 344, startPoint y: 132, endPoint x: 354, endPoint y: 131, distance: 10.4
click at [354, 112] on div "84" at bounding box center [342, 112] width 50 height 0
type input "84"
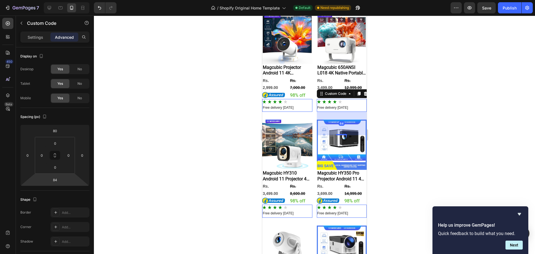
click at [437, 117] on div at bounding box center [314, 135] width 441 height 238
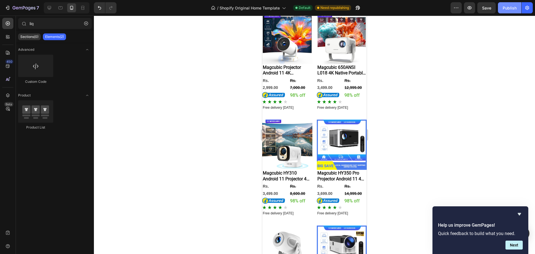
click at [506, 8] on div "Publish" at bounding box center [510, 8] width 14 height 6
click at [471, 6] on icon "button" at bounding box center [470, 8] width 6 height 6
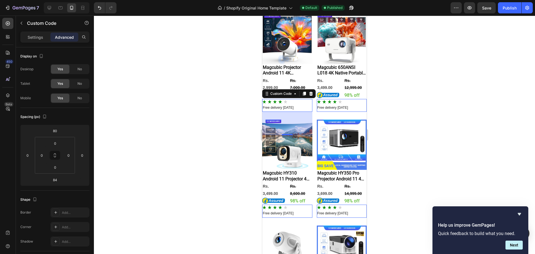
click at [300, 107] on div "Custom Code 0" at bounding box center [287, 105] width 50 height 13
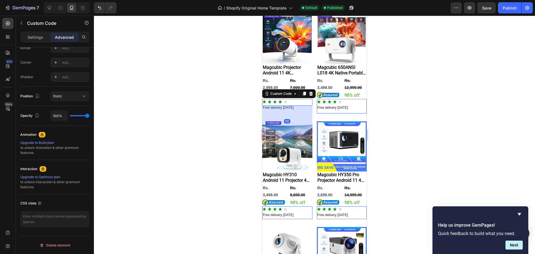
drag, startPoint x: 289, startPoint y: 132, endPoint x: 302, endPoint y: 140, distance: 15.2
click at [302, 140] on div "Product Images Magcubic Projector Android 11 4K 1280*720P HY300 Pro + Dual Wifi…" at bounding box center [314, 191] width 105 height 314
type input "112"
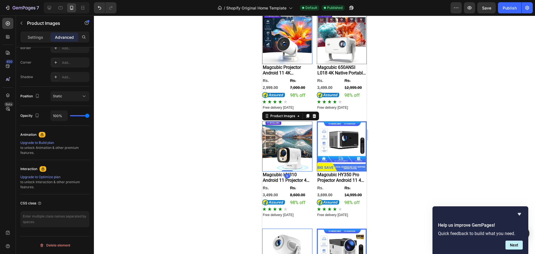
scroll to position [0, 0]
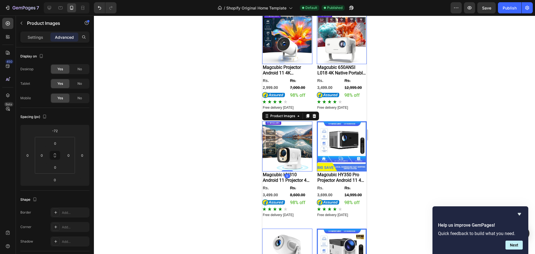
click at [400, 93] on div at bounding box center [314, 135] width 441 height 238
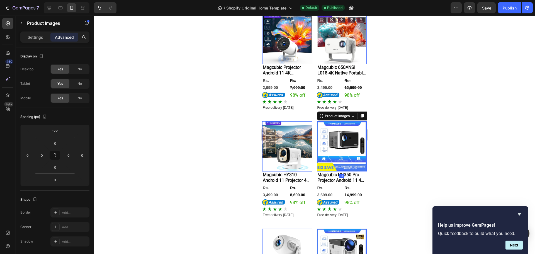
click at [338, 152] on img at bounding box center [342, 146] width 50 height 50
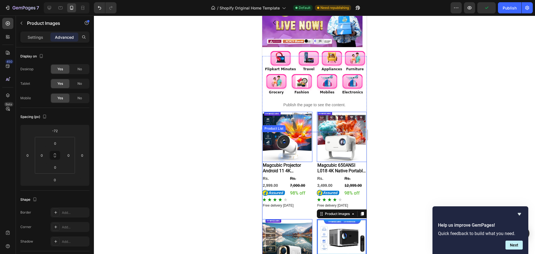
scroll to position [84, 0]
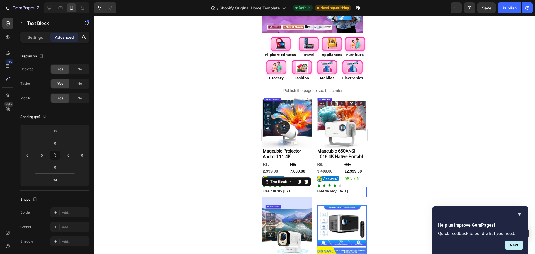
click at [294, 190] on span "Free delivery [DATE]" at bounding box center [278, 191] width 31 height 4
click at [58, 182] on input "84" at bounding box center [54, 180] width 11 height 8
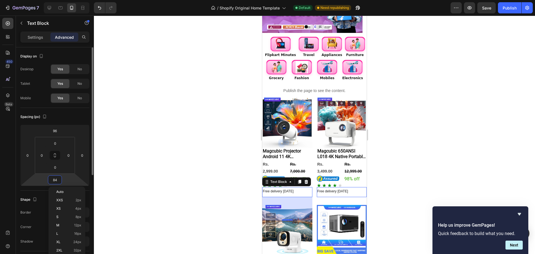
click at [58, 182] on input "84" at bounding box center [54, 180] width 11 height 8
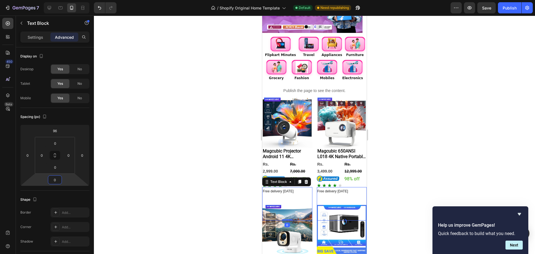
type input "0"
click at [161, 185] on div at bounding box center [314, 135] width 441 height 238
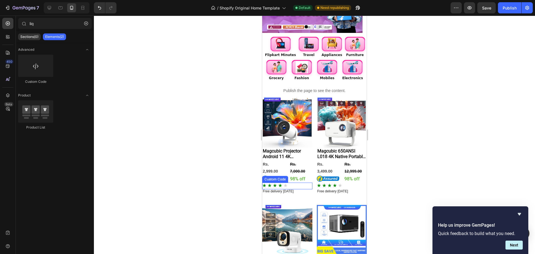
click at [285, 183] on icon "Rated 4 out of 5" at bounding box center [286, 185] width 4 height 4
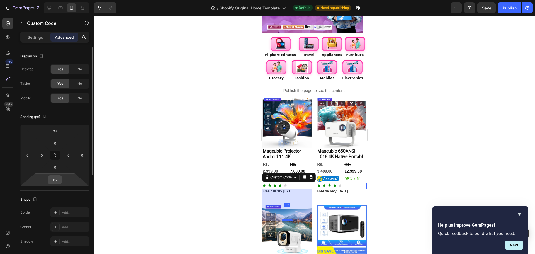
click at [57, 182] on input "112" at bounding box center [54, 180] width 11 height 8
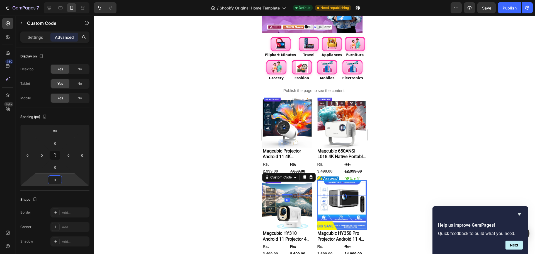
type input "0"
click at [154, 157] on div at bounding box center [314, 135] width 441 height 238
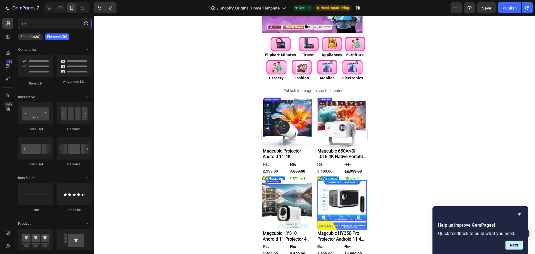
type input "li"
click at [399, 166] on div at bounding box center [314, 135] width 441 height 238
click at [514, 8] on div "Publish" at bounding box center [510, 8] width 14 height 6
click at [304, 125] on img at bounding box center [287, 123] width 50 height 50
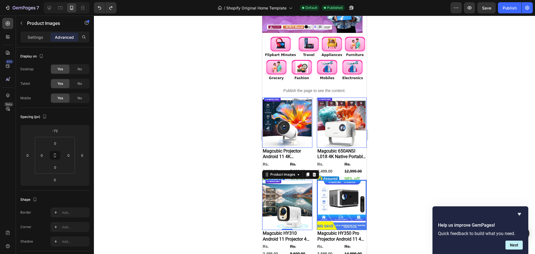
click at [288, 183] on img at bounding box center [287, 205] width 50 height 50
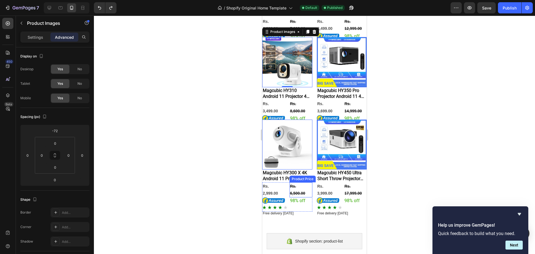
scroll to position [251, 0]
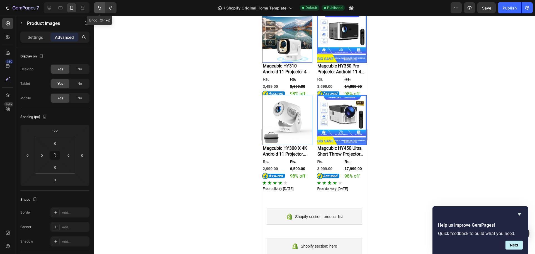
click at [100, 9] on icon "Undo/Redo" at bounding box center [100, 8] width 6 height 6
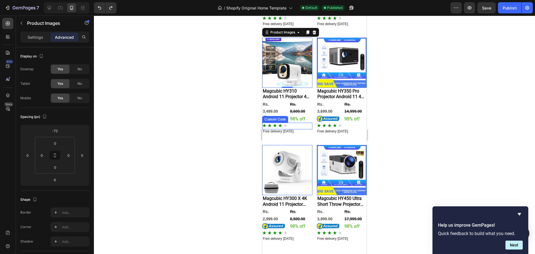
click at [299, 123] on div at bounding box center [287, 126] width 50 height 7
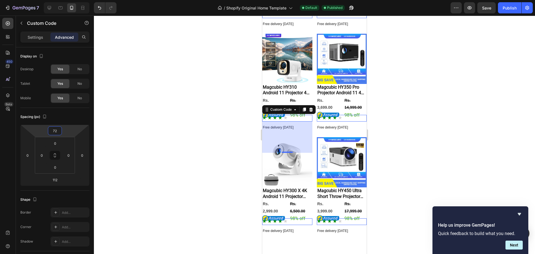
type input "76"
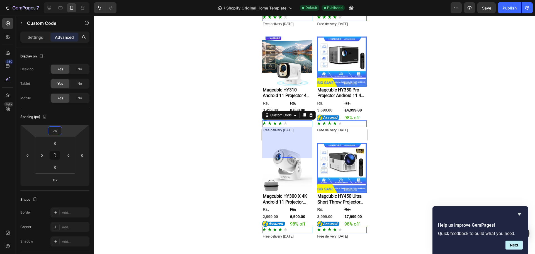
drag, startPoint x: 69, startPoint y: 134, endPoint x: 76, endPoint y: 134, distance: 7.8
click at [76, 0] on html "7 / Shopify Original Home Template Default Published Preview Save Publish 450 B…" at bounding box center [267, 0] width 535 height 0
click at [281, 127] on div "112" at bounding box center [287, 142] width 50 height 31
click at [495, 137] on div at bounding box center [314, 135] width 441 height 238
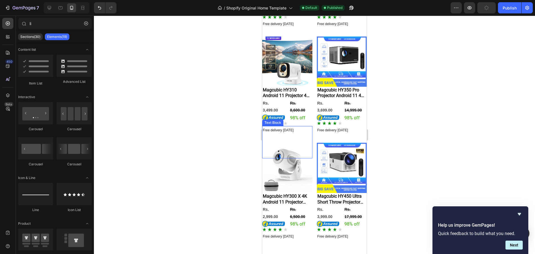
click at [287, 128] on span "Free delivery [DATE]" at bounding box center [278, 130] width 31 height 4
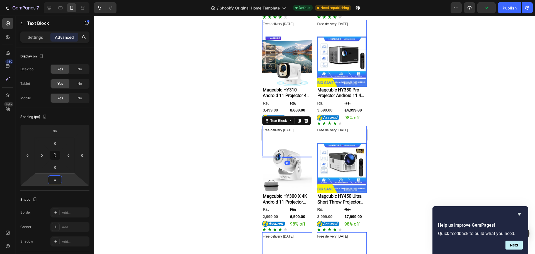
type input "-6"
drag, startPoint x: 74, startPoint y: 179, endPoint x: 116, endPoint y: 180, distance: 41.8
click at [116, 0] on div "7 / Shopify Original Home Template Default Need republishing Preview Publish 45…" at bounding box center [267, 0] width 535 height 0
click at [116, 180] on div at bounding box center [314, 135] width 441 height 238
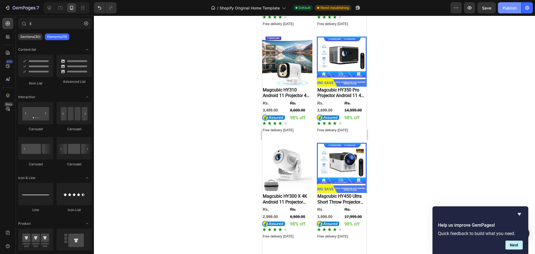
click at [505, 10] on div "Publish" at bounding box center [510, 8] width 14 height 6
click at [288, 234] on span "Free delivery [DATE]" at bounding box center [278, 236] width 31 height 4
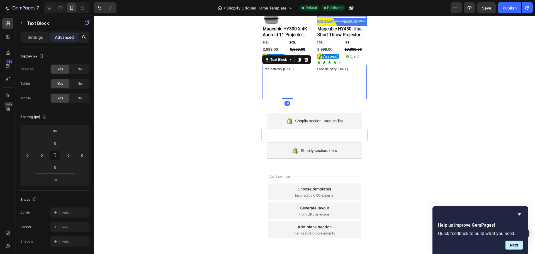
scroll to position [334, 0]
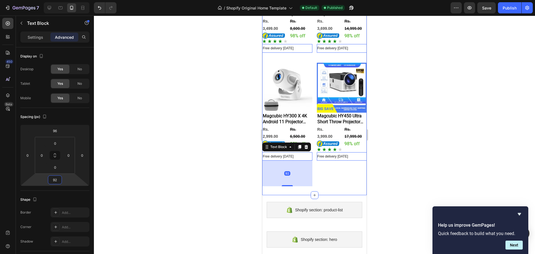
drag, startPoint x: 76, startPoint y: 183, endPoint x: 81, endPoint y: 169, distance: 14.6
click at [81, 0] on html "7 / Shopify Original Home Template Default Published Preview Save Publish 450 B…" at bounding box center [267, 0] width 535 height 0
drag, startPoint x: 285, startPoint y: 178, endPoint x: 298, endPoint y: 180, distance: 13.7
click at [298, 161] on div "96" at bounding box center [287, 161] width 50 height 0
type input "96"
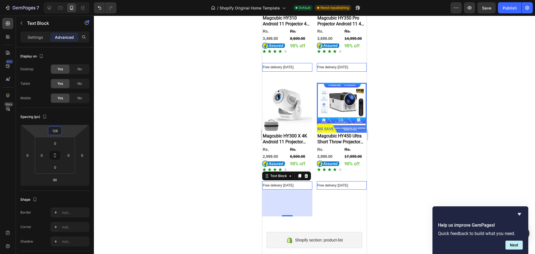
type input "126"
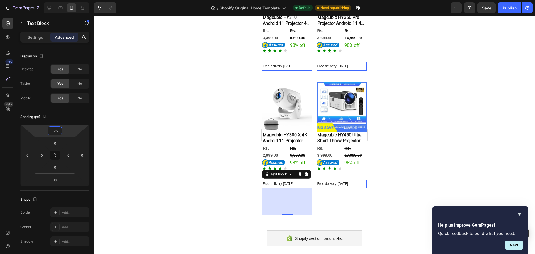
drag, startPoint x: 70, startPoint y: 131, endPoint x: 76, endPoint y: 127, distance: 7.0
click at [76, 0] on html "7 / Shopify Original Home Template Default Need republishing Preview Save Publi…" at bounding box center [267, 0] width 535 height 0
click at [419, 163] on div at bounding box center [314, 135] width 441 height 238
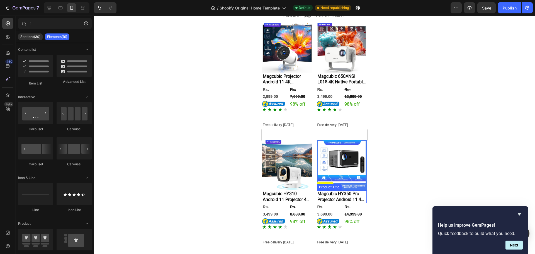
scroll to position [167, 0]
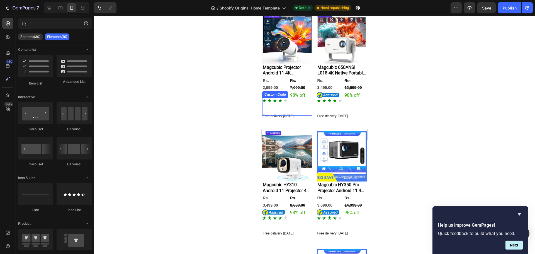
click at [293, 113] on div "Custom Code" at bounding box center [287, 107] width 50 height 18
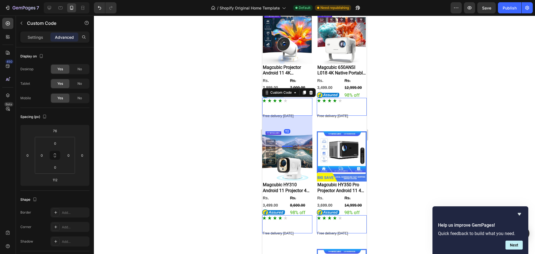
click at [451, 122] on div at bounding box center [314, 135] width 441 height 238
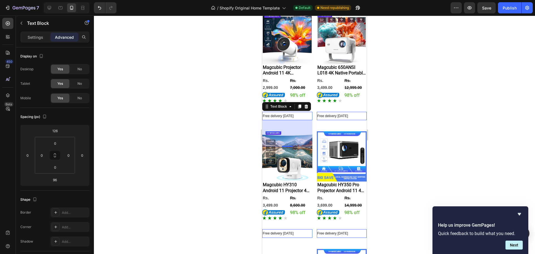
click at [275, 117] on p "Free delivery [DATE]" at bounding box center [287, 115] width 49 height 7
click at [286, 115] on span "Free delivery [DATE]" at bounding box center [278, 116] width 31 height 4
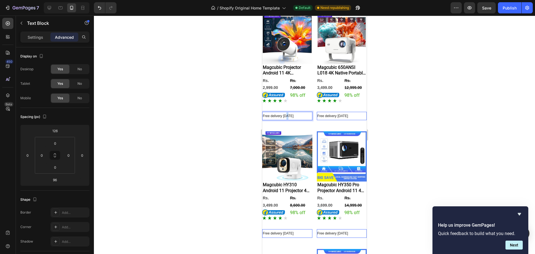
click at [286, 115] on span "Free delivery [DATE]" at bounding box center [278, 116] width 31 height 4
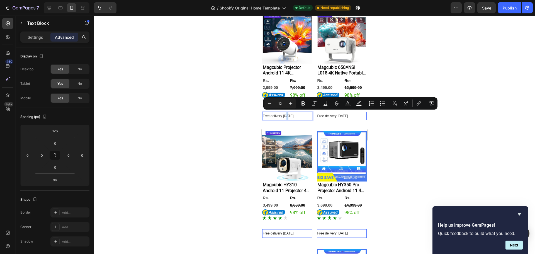
copy span "Free delivery [DATE]"
drag, startPoint x: 468, startPoint y: 139, endPoint x: 79, endPoint y: 120, distance: 388.8
click at [468, 139] on div at bounding box center [314, 135] width 441 height 238
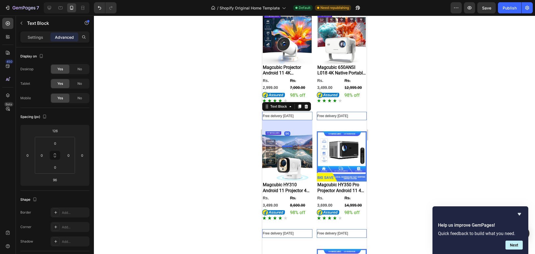
click at [302, 115] on p "Free delivery [DATE]" at bounding box center [287, 115] width 49 height 7
click at [306, 105] on icon at bounding box center [307, 107] width 4 height 4
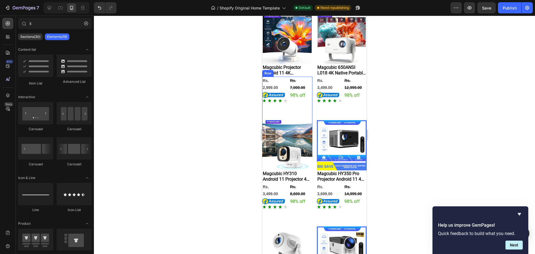
click at [287, 107] on div "Rs. 2,999.00 Product Price Product Price Image Rs. 7,000.00 Product Price Produ…" at bounding box center [287, 103] width 50 height 53
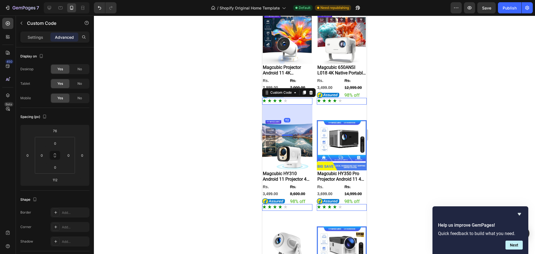
click at [295, 101] on div at bounding box center [287, 101] width 50 height 7
click at [311, 92] on icon at bounding box center [311, 93] width 4 height 4
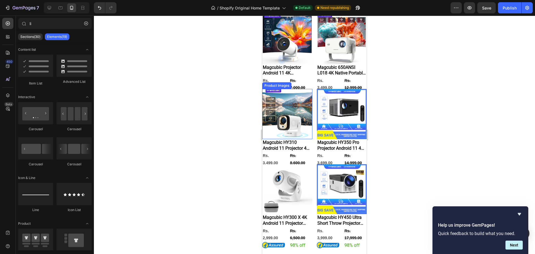
click at [310, 91] on img at bounding box center [287, 114] width 50 height 50
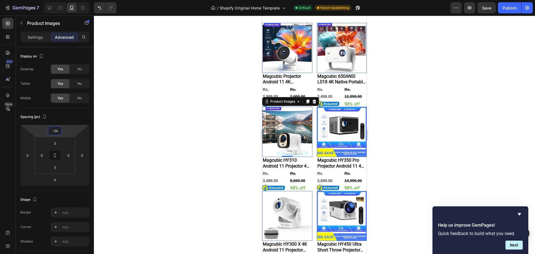
type input "-32"
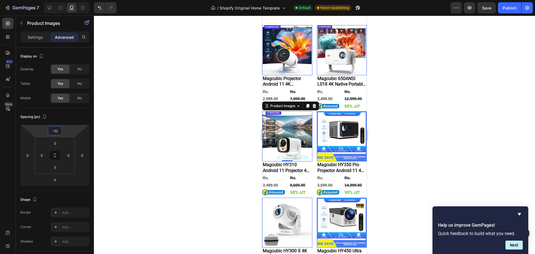
click at [75, 0] on html "7 / Shopify Original Home Template Default Need republishing Preview Save Publi…" at bounding box center [267, 0] width 535 height 0
click at [455, 109] on div at bounding box center [314, 135] width 441 height 238
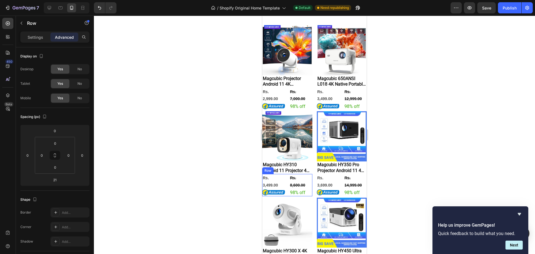
click at [285, 188] on div "Rs. 3,499.00 Product Price Product Price Image Rs. 8,600.00 Product Price Produ…" at bounding box center [287, 185] width 50 height 22
click at [417, 151] on div at bounding box center [314, 135] width 441 height 238
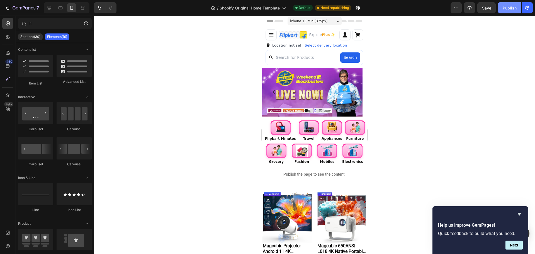
click at [506, 8] on div "Publish" at bounding box center [510, 8] width 14 height 6
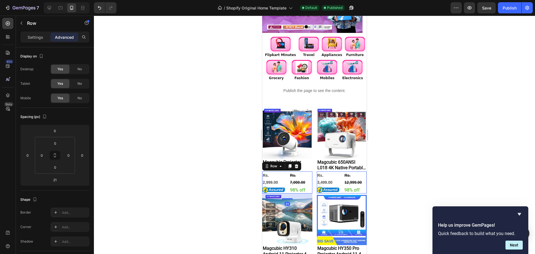
click at [288, 187] on div "Rs. 2,999.00 Product Price Product Price Image Rs. 7,000.00 Product Price Produ…" at bounding box center [287, 182] width 50 height 22
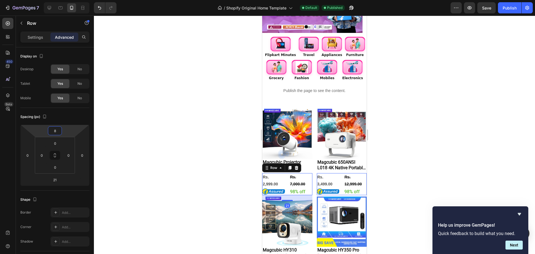
type input "10"
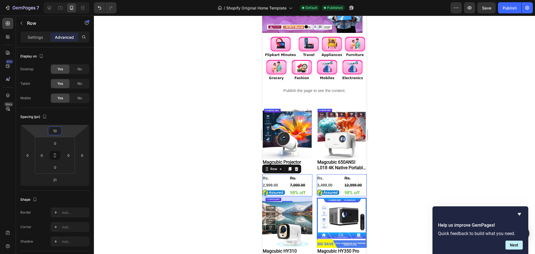
click at [73, 0] on html "7 / Shopify Original Home Template Default Published Preview Save Publish 450 B…" at bounding box center [267, 0] width 535 height 0
click at [427, 175] on div at bounding box center [314, 135] width 441 height 238
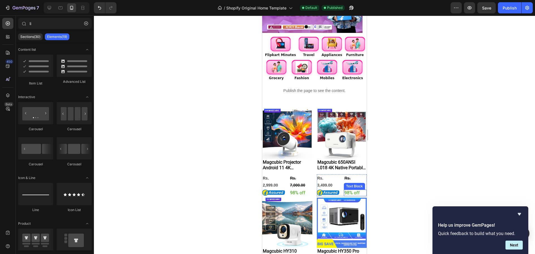
click at [408, 156] on div at bounding box center [314, 135] width 441 height 238
click at [158, 161] on div at bounding box center [314, 135] width 441 height 238
click at [508, 8] on div "Publish" at bounding box center [510, 8] width 14 height 6
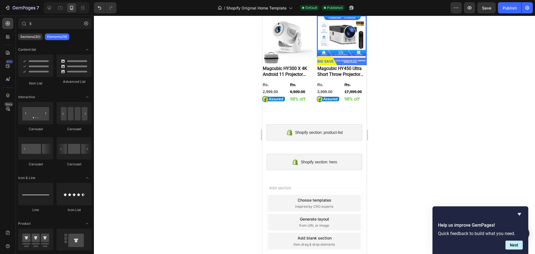
scroll to position [376, 0]
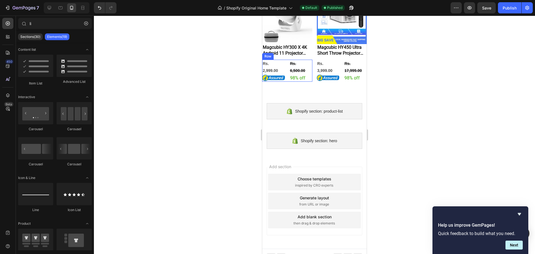
click at [286, 74] on div "Rs. 2,999.00 Product Price Product Price Image Rs. 6,500.00 Product Price Produ…" at bounding box center [287, 71] width 50 height 22
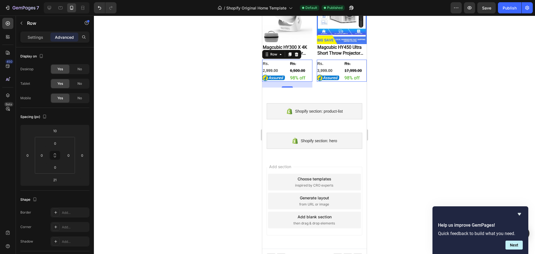
click at [437, 99] on div at bounding box center [314, 135] width 441 height 238
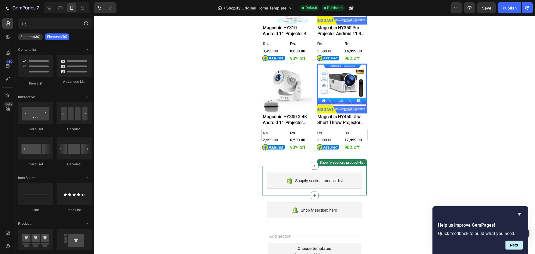
scroll to position [293, 0]
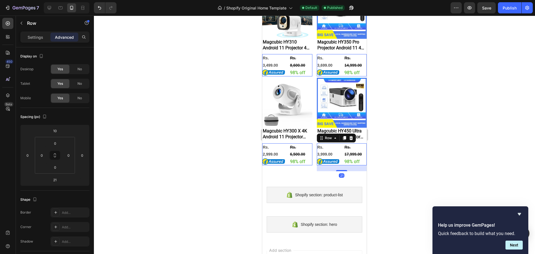
click at [339, 157] on div "Rs. 3,999.00 Product Price Product Price Image Rs. 17,999.00 Product Price Prod…" at bounding box center [342, 154] width 50 height 22
drag, startPoint x: 340, startPoint y: 165, endPoint x: 345, endPoint y: 162, distance: 6.2
click at [345, 168] on div "11" at bounding box center [342, 168] width 50 height 0
type input "11"
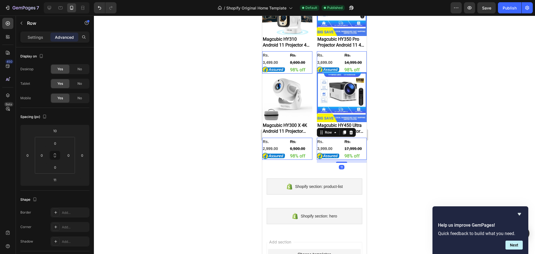
click at [425, 158] on div at bounding box center [314, 135] width 441 height 238
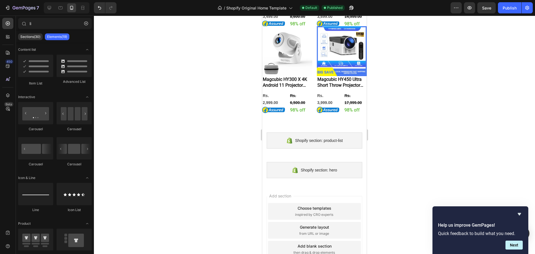
scroll to position [368, 0]
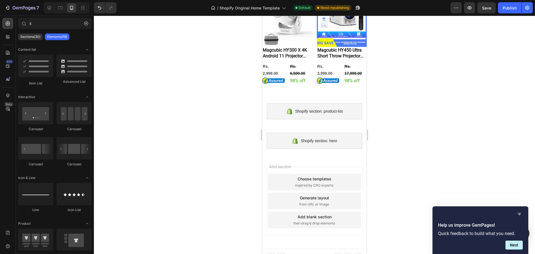
click at [520, 212] on icon "Hide survey" at bounding box center [519, 214] width 7 height 7
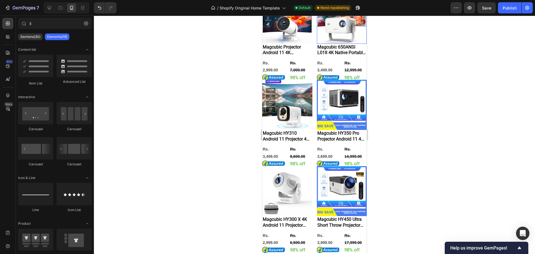
scroll to position [251, 0]
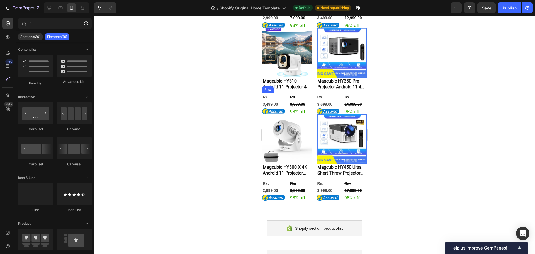
click at [285, 101] on div "Rs. 3,499.00 Product Price Product Price Image Rs. 8,600.00 Product Price Produ…" at bounding box center [287, 104] width 50 height 22
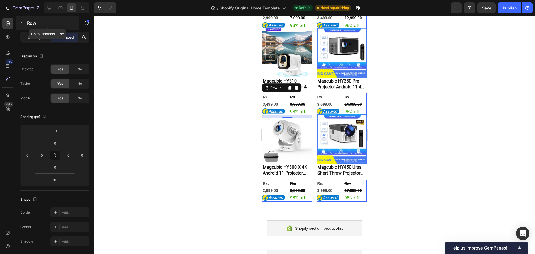
click at [24, 22] on button "button" at bounding box center [21, 23] width 9 height 9
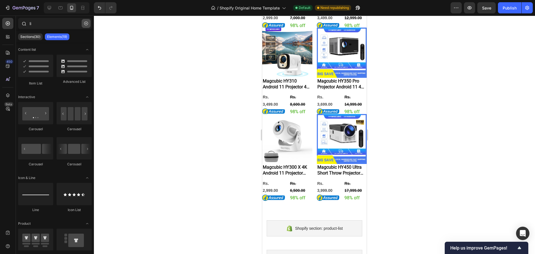
click at [84, 24] on button "button" at bounding box center [86, 23] width 9 height 9
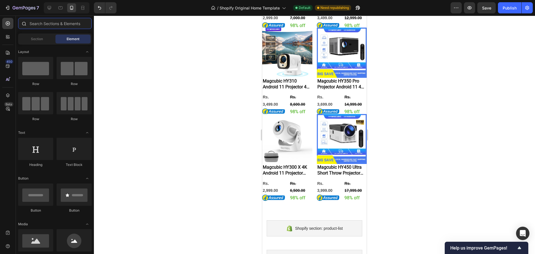
click at [61, 24] on input "text" at bounding box center [55, 23] width 74 height 11
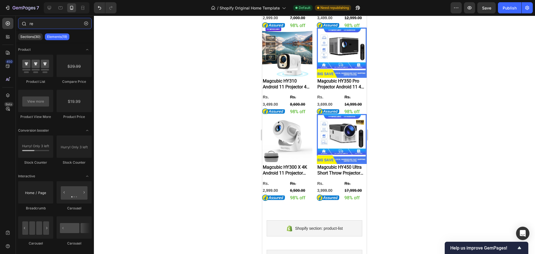
type input "r"
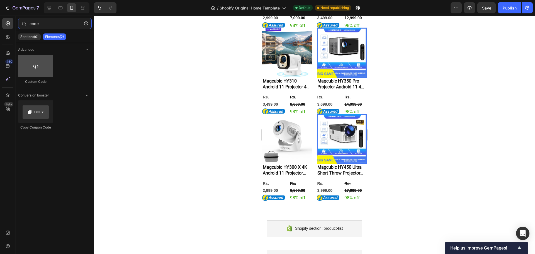
type input "code"
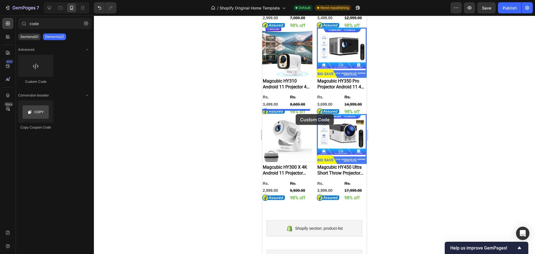
drag, startPoint x: 298, startPoint y: 82, endPoint x: 296, endPoint y: 114, distance: 32.4
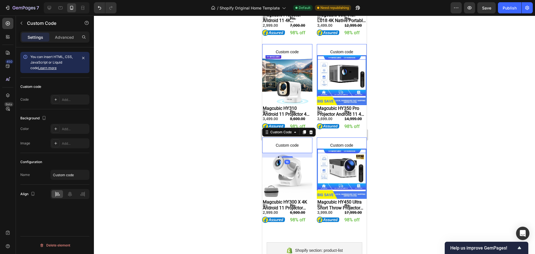
scroll to position [258, 0]
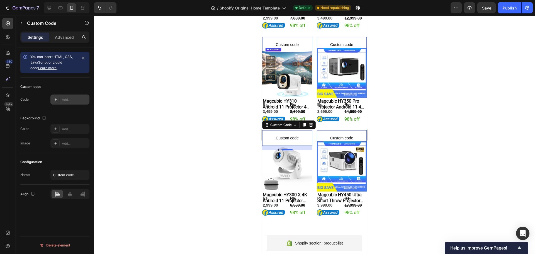
click at [66, 101] on div "Add..." at bounding box center [75, 99] width 26 height 5
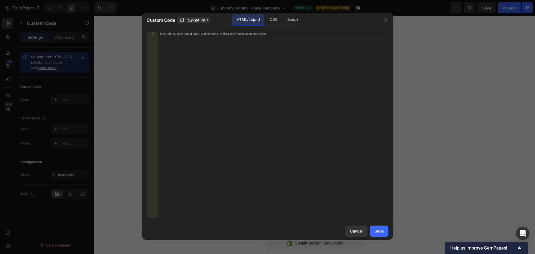
click at [270, 118] on div "Insert the custom Liquid code, add snippets, or third-party installation code h…" at bounding box center [273, 129] width 231 height 194
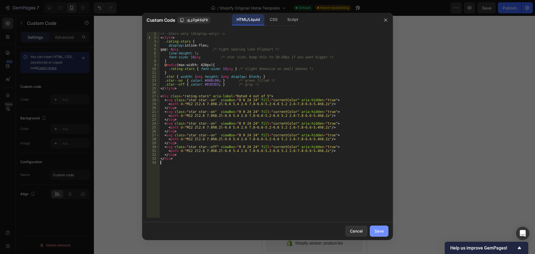
click at [384, 232] on div "Save" at bounding box center [379, 231] width 9 height 6
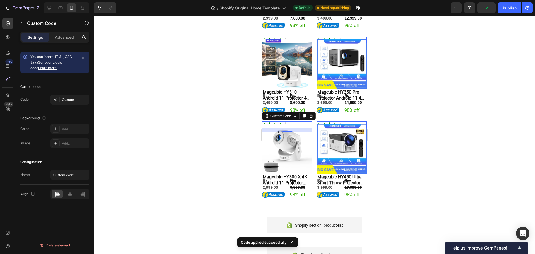
click at [414, 149] on div at bounding box center [314, 135] width 441 height 238
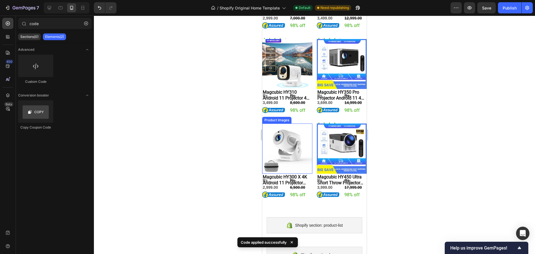
click at [288, 123] on div "Product Images" at bounding box center [287, 148] width 50 height 50
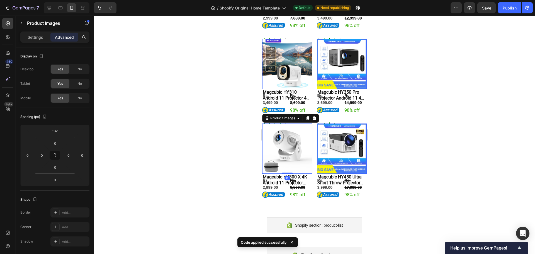
click at [423, 117] on div at bounding box center [314, 135] width 441 height 238
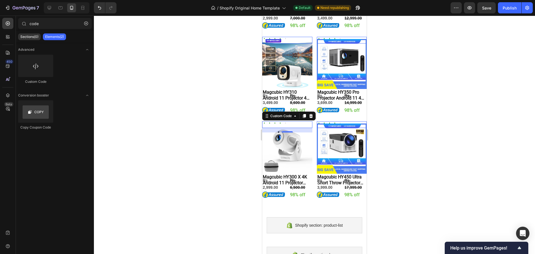
click at [278, 122] on div "Rated 4 out of 5" at bounding box center [274, 124] width 25 height 4
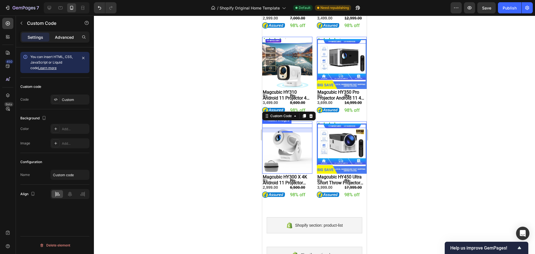
click at [61, 40] on div "Advanced" at bounding box center [64, 37] width 28 height 9
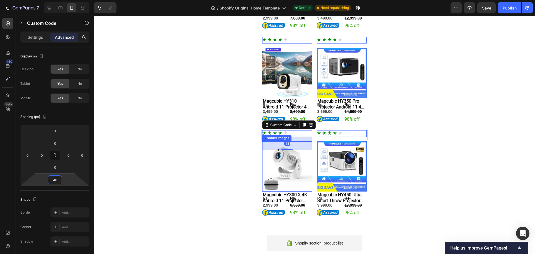
type input "44"
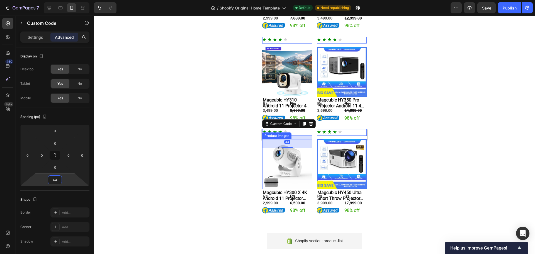
drag, startPoint x: 69, startPoint y: 178, endPoint x: 83, endPoint y: 174, distance: 14.2
click at [83, 0] on html "7 / Shopify Original Home Template Default Need republishing Preview Save Publi…" at bounding box center [267, 0] width 535 height 0
click at [410, 161] on div at bounding box center [314, 135] width 441 height 238
click at [278, 130] on icon "Rated 4 out of 5" at bounding box center [280, 132] width 4 height 4
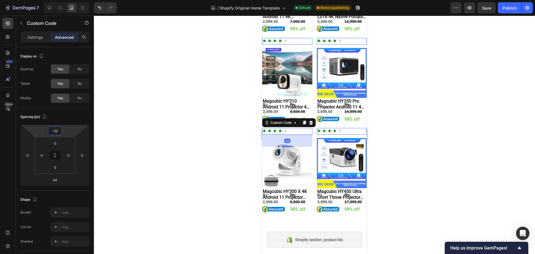
type input "-24"
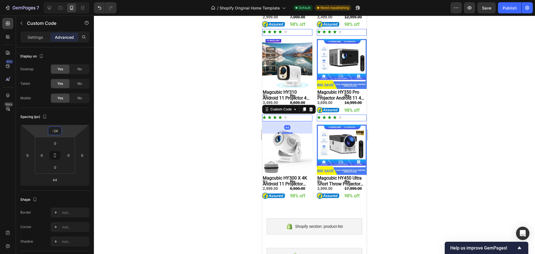
scroll to position [250, 0]
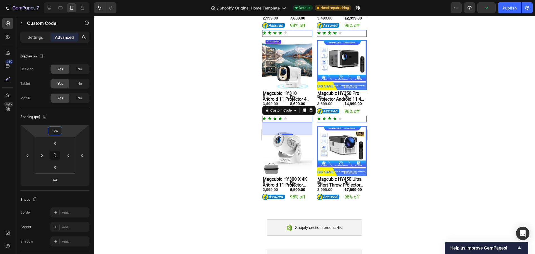
drag, startPoint x: 68, startPoint y: 131, endPoint x: 69, endPoint y: 134, distance: 3.4
click at [69, 0] on html "7 / Shopify Original Home Template Default Need republishing Preview Publish 45…" at bounding box center [267, 0] width 535 height 0
click at [174, 147] on div at bounding box center [314, 135] width 441 height 238
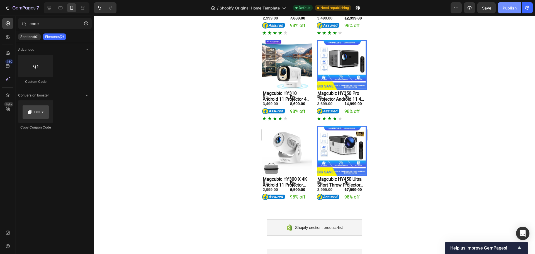
click at [509, 11] on button "Publish" at bounding box center [509, 7] width 23 height 11
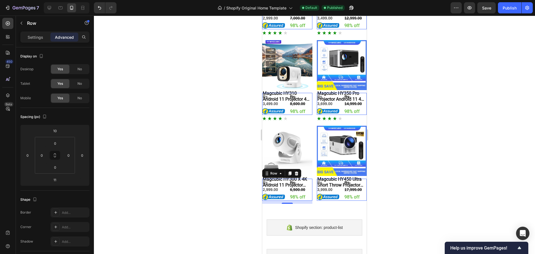
click at [286, 184] on div "Rs. 2,999.00 Product Price Product Price Image Rs. 6,500.00 Product Price Produ…" at bounding box center [287, 190] width 50 height 22
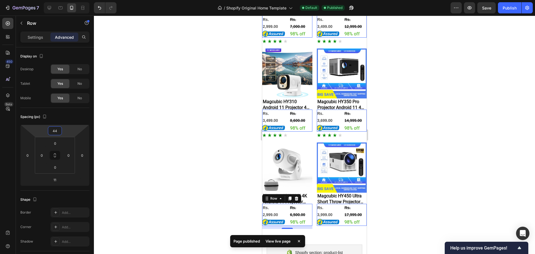
type input "48"
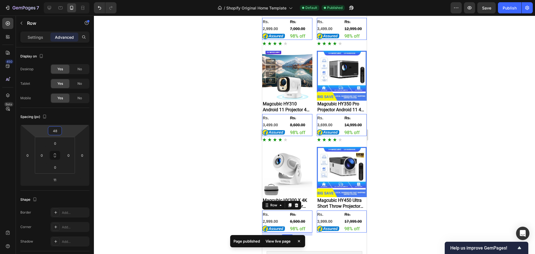
drag, startPoint x: 65, startPoint y: 134, endPoint x: 69, endPoint y: 129, distance: 6.4
click at [69, 0] on html "7 / Shopify Original Home Template Default Published Preview Save Publish 450 B…" at bounding box center [267, 0] width 535 height 0
click at [464, 148] on div at bounding box center [314, 135] width 441 height 238
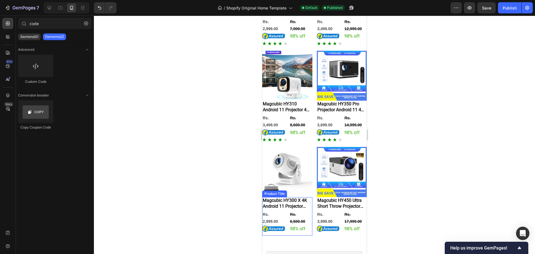
click at [304, 197] on h2 "Magcubic HY300 X 4K Android 11 Projector with Electric Focus 300Ansi Wifi6 BT5.…" at bounding box center [287, 203] width 50 height 13
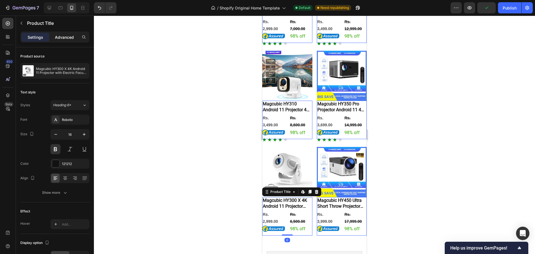
click at [62, 39] on p "Advanced" at bounding box center [64, 37] width 19 height 6
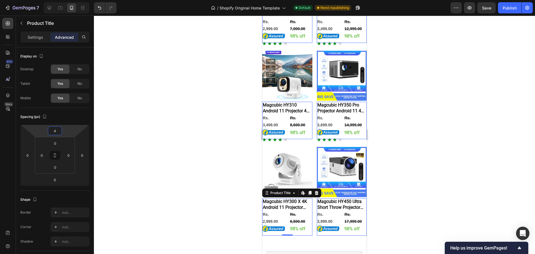
type input "2"
drag, startPoint x: 74, startPoint y: 133, endPoint x: 79, endPoint y: 133, distance: 5.0
click at [79, 0] on html "7 / Shopify Original Home Template Default Need republishing Preview Save Publi…" at bounding box center [267, 0] width 535 height 0
click at [479, 144] on div at bounding box center [314, 135] width 441 height 238
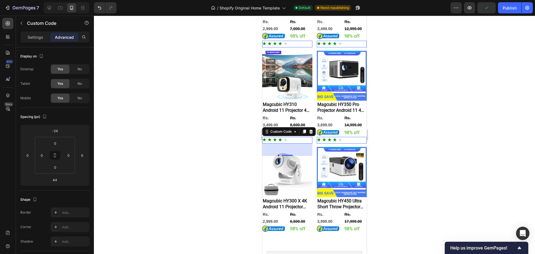
click at [297, 139] on div "Custom Code 0" at bounding box center [287, 140] width 50 height 7
click at [494, 111] on div at bounding box center [314, 135] width 441 height 238
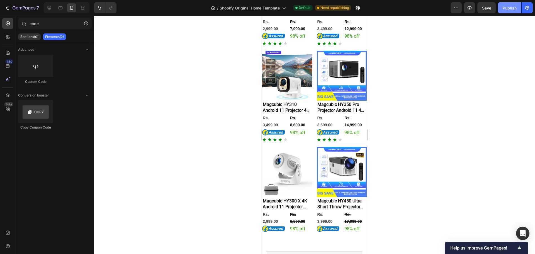
click at [504, 7] on div "Publish" at bounding box center [510, 8] width 14 height 6
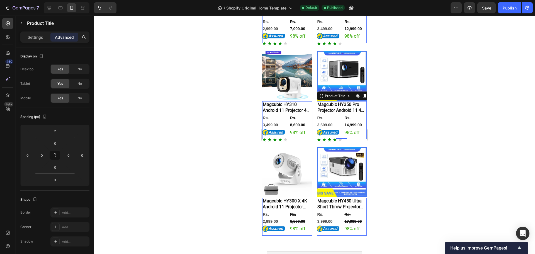
click at [341, 102] on h2 "Magcubic HY350 Pro Projector Android 11 4K 1080P 580ANSI Wifi6 Voice Control Al…" at bounding box center [342, 107] width 50 height 13
click at [513, 6] on div "Publish" at bounding box center [510, 8] width 14 height 6
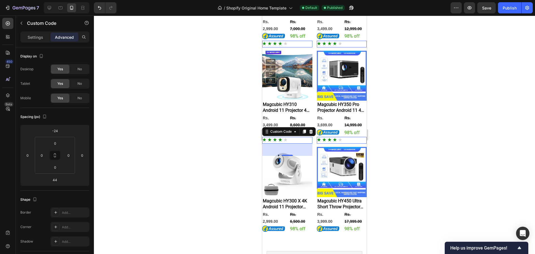
click at [278, 137] on div "Rated 4 out of 5" at bounding box center [274, 139] width 25 height 4
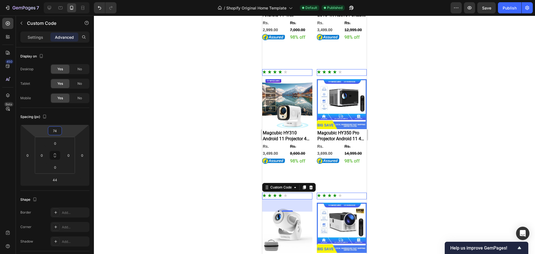
scroll to position [278, 0]
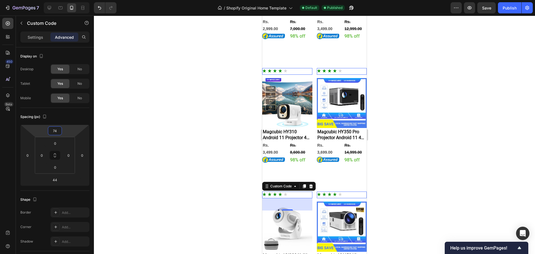
drag, startPoint x: 72, startPoint y: 132, endPoint x: 71, endPoint y: 118, distance: 13.7
click at [71, 0] on html "7 / Shopify Original Home Template Default Published Preview Save Publish 450 B…" at bounding box center [267, 0] width 535 height 0
type input "-24"
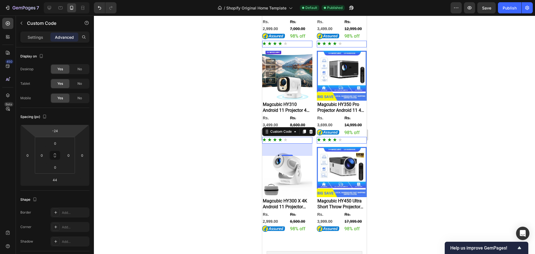
click at [434, 161] on div at bounding box center [314, 135] width 441 height 238
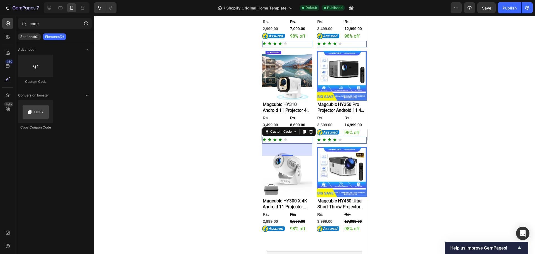
click at [279, 138] on icon "Rated 4 out of 5" at bounding box center [280, 140] width 4 height 4
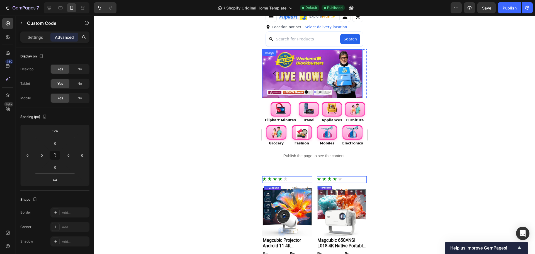
scroll to position [0, 0]
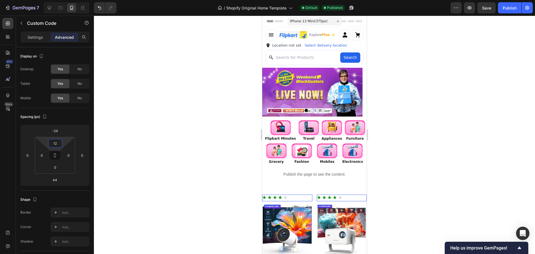
type input "0"
drag, startPoint x: 65, startPoint y: 142, endPoint x: 72, endPoint y: 147, distance: 9.0
click at [72, 0] on html "7 / Shopify Original Home Template Default Published Preview Save Publish 450 B…" at bounding box center [267, 0] width 535 height 0
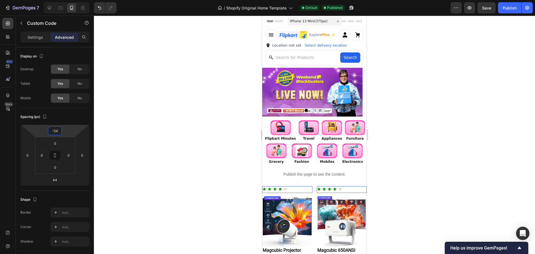
drag, startPoint x: 67, startPoint y: 131, endPoint x: 67, endPoint y: 135, distance: 4.2
click at [67, 0] on html "7 / Shopify Original Home Template Default Published Preview Save Publish 450 B…" at bounding box center [267, 0] width 535 height 0
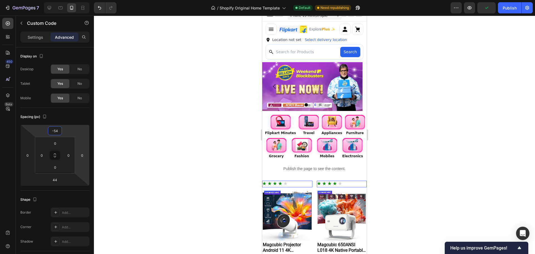
scroll to position [84, 0]
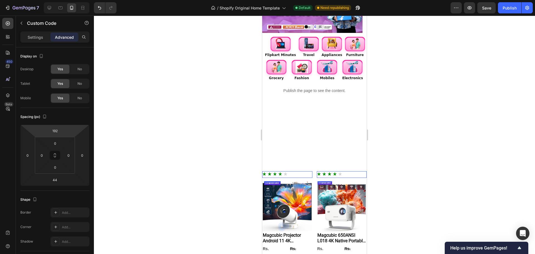
drag, startPoint x: 77, startPoint y: 130, endPoint x: 73, endPoint y: 100, distance: 30.4
click at [73, 0] on html "7 / Shopify Original Home Template Default Need republishing Preview Save Publi…" at bounding box center [267, 0] width 535 height 0
type input "-24"
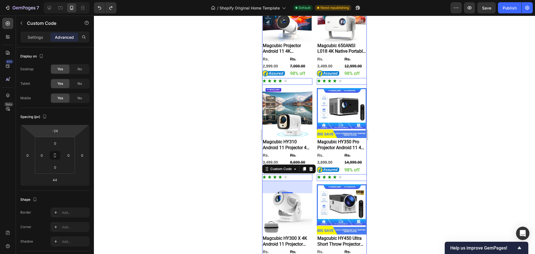
scroll to position [167, 0]
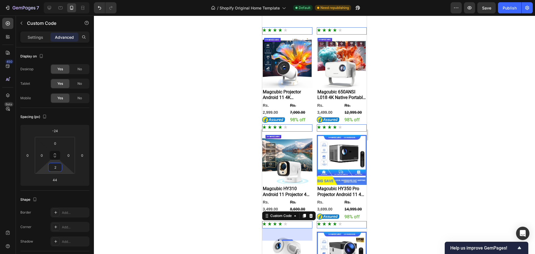
type input "0"
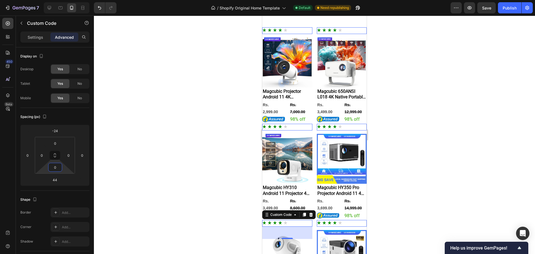
drag, startPoint x: 67, startPoint y: 171, endPoint x: 79, endPoint y: 176, distance: 13.1
click at [79, 0] on html "7 / Shopify Original Home Template Default Need republishing Preview Save Publi…" at bounding box center [267, 0] width 535 height 0
click at [411, 154] on div at bounding box center [314, 135] width 441 height 238
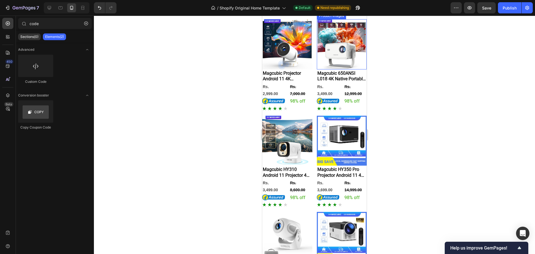
scroll to position [84, 0]
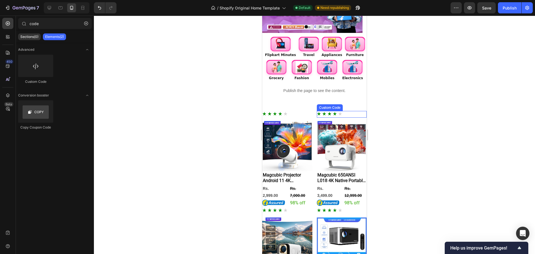
click at [338, 114] on icon "Rated 4 out of 5" at bounding box center [340, 113] width 4 height 4
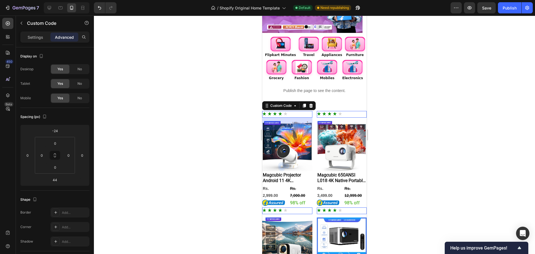
click at [285, 111] on div at bounding box center [287, 114] width 50 height 7
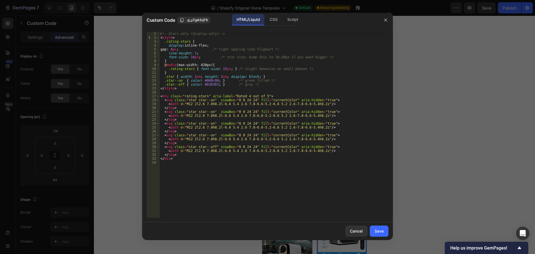
click at [287, 132] on div "<!-- Stars only (display-only) --> < style > .rating-stars { display : inline-f…" at bounding box center [273, 129] width 229 height 194
type textarea "</div>"
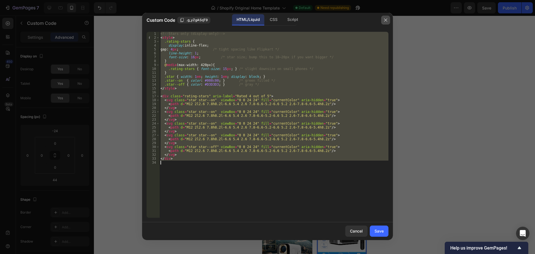
click at [387, 20] on icon "button" at bounding box center [386, 20] width 4 height 4
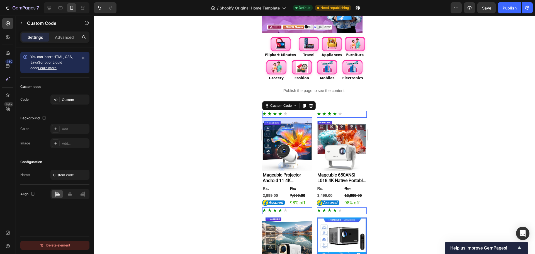
click at [71, 246] on button "Delete element" at bounding box center [54, 245] width 69 height 9
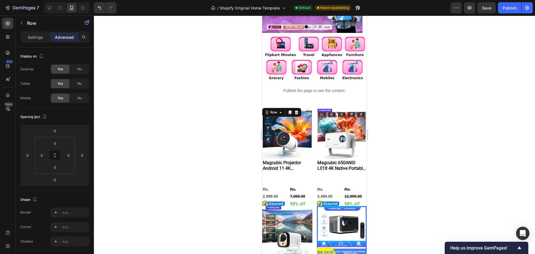
click at [290, 173] on div "Product Images Magcubic Projector Android 11 4K 1280*720P HY300 Pro + Dual Wifi…" at bounding box center [287, 164] width 50 height 93
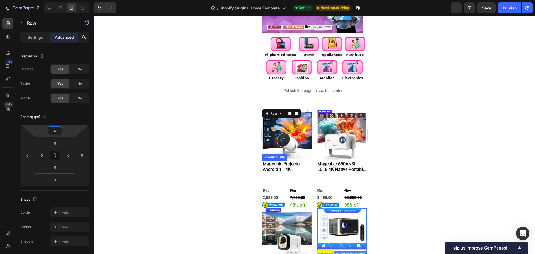
drag, startPoint x: 70, startPoint y: 133, endPoint x: 111, endPoint y: 152, distance: 45.4
click at [71, 0] on html "7 / Shopify Original Home Template Default Need republishing Preview Save Publi…" at bounding box center [267, 0] width 535 height 0
type input "12"
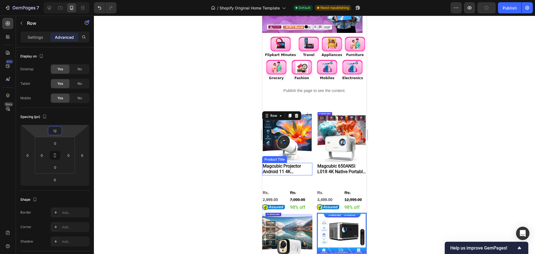
click at [287, 165] on h2 "Magcubic Projector Android 11 4K 1280*720P HY300 Pro + Dual Wifi 290ANSI 180°fl…" at bounding box center [287, 169] width 50 height 13
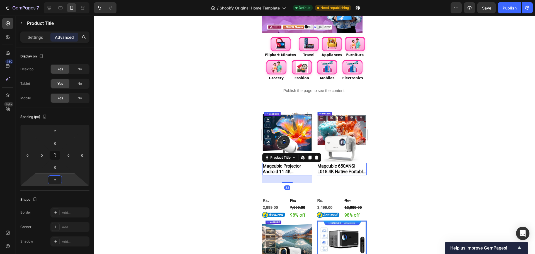
type input "0"
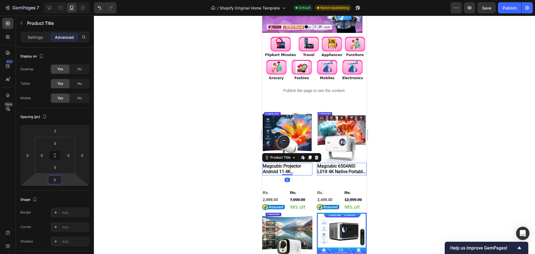
drag, startPoint x: 63, startPoint y: 179, endPoint x: 67, endPoint y: 179, distance: 3.6
click at [67, 0] on html "7 / Shopify Original Home Template Default Need republishing Preview Save Publi…" at bounding box center [267, 0] width 535 height 0
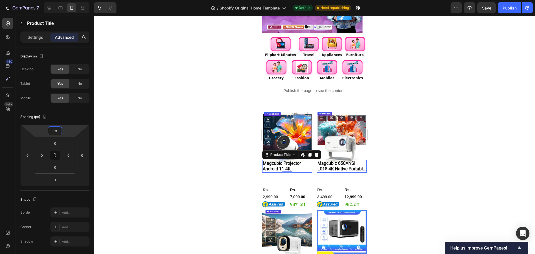
type input "-4"
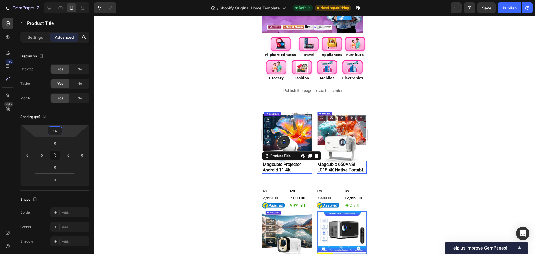
click at [67, 0] on html "7 / Shopify Original Home Template Default Need republishing Preview Save Publi…" at bounding box center [267, 0] width 535 height 0
click at [414, 159] on div at bounding box center [314, 135] width 441 height 238
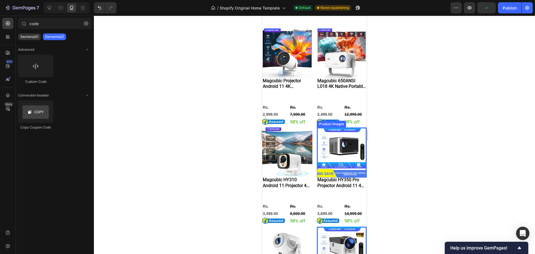
scroll to position [251, 0]
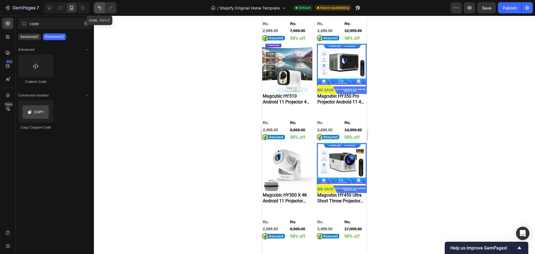
click at [103, 7] on button "Undo/Redo" at bounding box center [99, 7] width 11 height 11
click at [102, 8] on icon "Undo/Redo" at bounding box center [100, 8] width 6 height 6
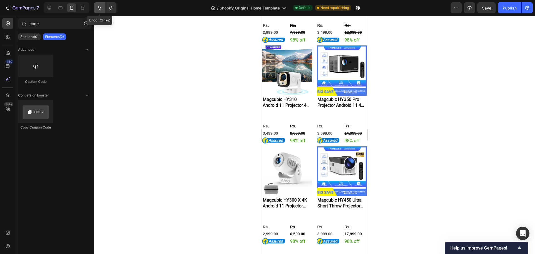
scroll to position [253, 0]
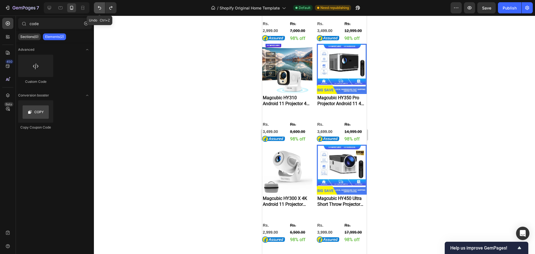
click at [102, 8] on icon "Undo/Redo" at bounding box center [100, 8] width 6 height 6
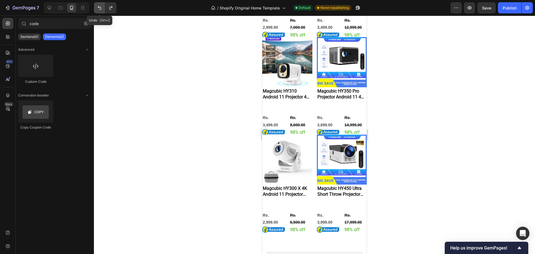
click at [102, 8] on icon "Undo/Redo" at bounding box center [100, 8] width 6 height 6
click at [99, 8] on icon "Undo/Redo" at bounding box center [100, 8] width 6 height 6
click at [99, 8] on icon "Undo/Redo" at bounding box center [99, 8] width 3 height 4
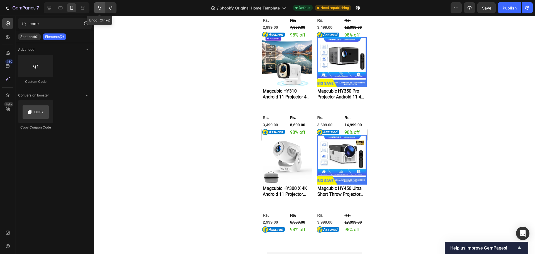
click at [99, 8] on icon "Undo/Redo" at bounding box center [99, 8] width 3 height 4
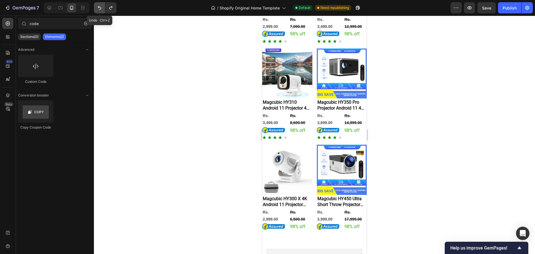
scroll to position [251, 0]
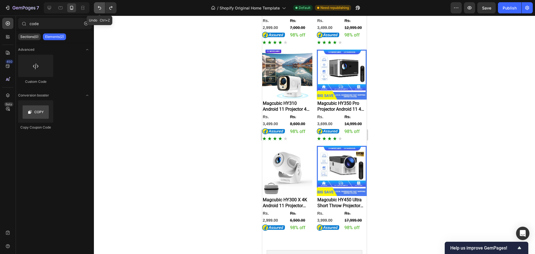
click at [99, 8] on icon "Undo/Redo" at bounding box center [99, 8] width 3 height 4
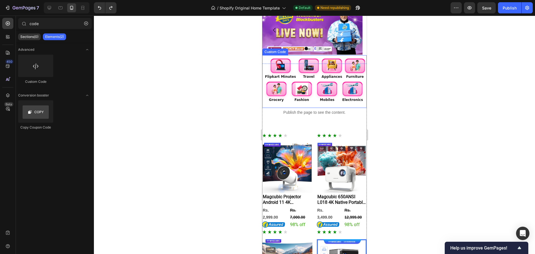
scroll to position [84, 0]
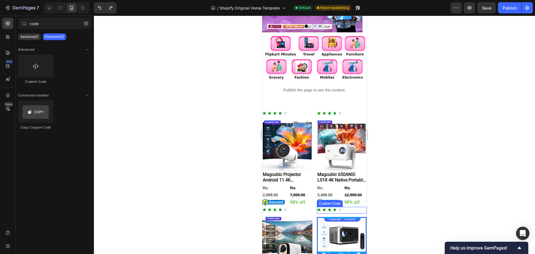
click at [335, 208] on div "Rated 4 out of 5" at bounding box center [329, 209] width 25 height 4
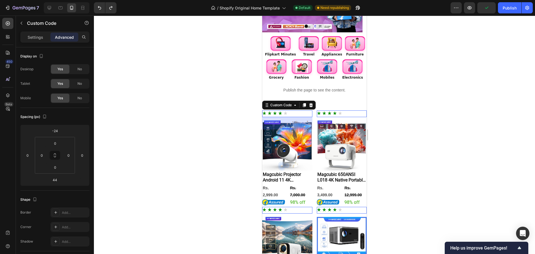
click at [295, 113] on div at bounding box center [287, 113] width 50 height 7
click at [312, 106] on icon at bounding box center [311, 105] width 4 height 4
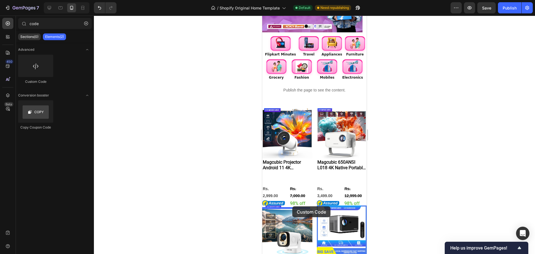
drag, startPoint x: 306, startPoint y: 75, endPoint x: 294, endPoint y: 205, distance: 131.0
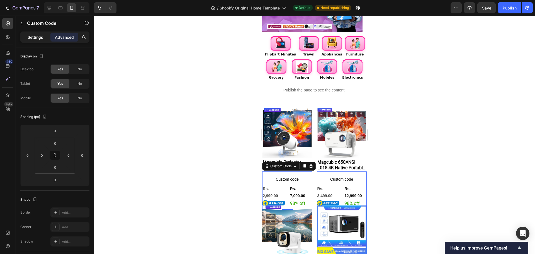
click at [38, 36] on p "Settings" at bounding box center [36, 37] width 16 height 6
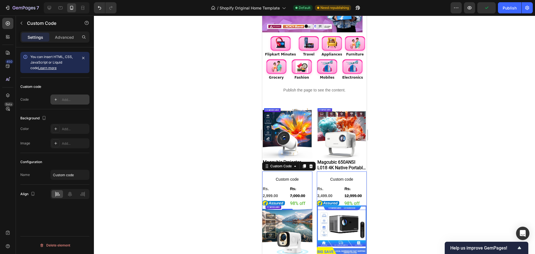
click at [76, 101] on div "Add..." at bounding box center [75, 99] width 26 height 5
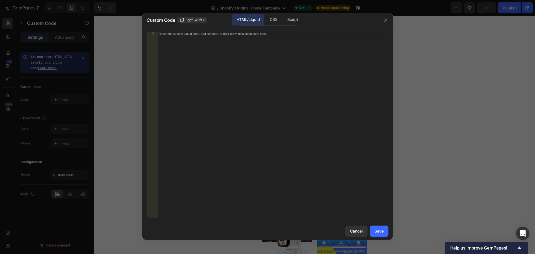
click at [263, 103] on div "Insert the custom Liquid code, add snippets, or third-party installation code h…" at bounding box center [273, 129] width 231 height 194
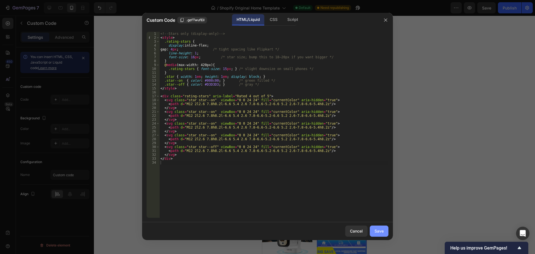
click at [383, 229] on div "Save" at bounding box center [379, 231] width 9 height 6
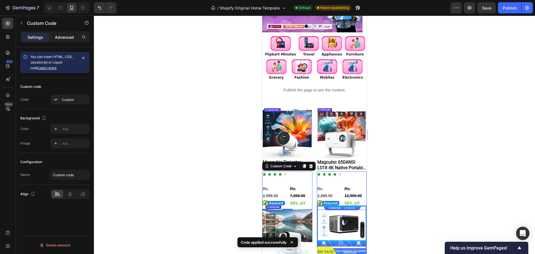
click at [64, 39] on p "Advanced" at bounding box center [64, 37] width 19 height 6
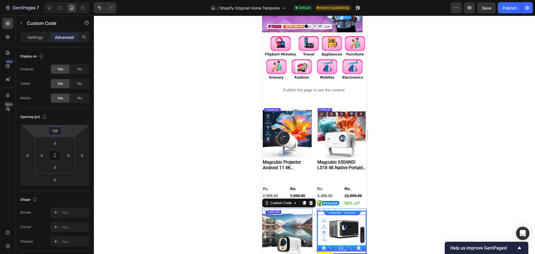
type input "124"
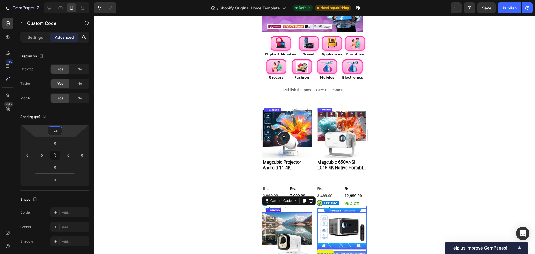
drag, startPoint x: 69, startPoint y: 134, endPoint x: 88, endPoint y: 117, distance: 26.1
click at [88, 0] on html "7 / Shopify Original Home Template Default Need republishing Preview Save Publi…" at bounding box center [267, 0] width 535 height 0
click at [465, 195] on div at bounding box center [314, 135] width 441 height 238
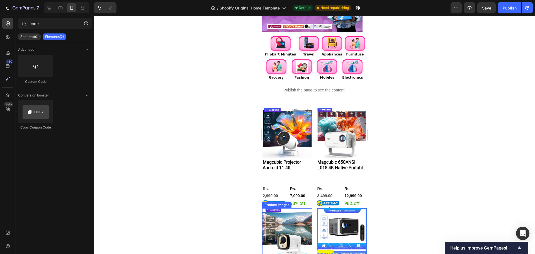
click at [295, 217] on img at bounding box center [287, 233] width 50 height 50
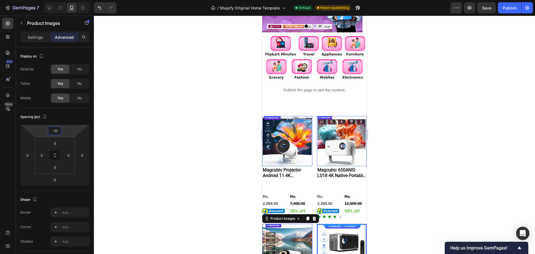
type input "-16"
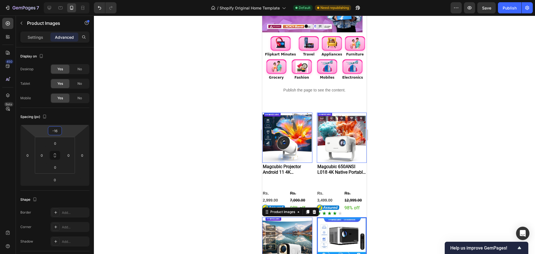
drag, startPoint x: 65, startPoint y: 131, endPoint x: 68, endPoint y: 129, distance: 3.8
click at [68, 0] on html "7 / Shopify Original Home Template Default Need republishing Preview Save Publi…" at bounding box center [267, 0] width 535 height 0
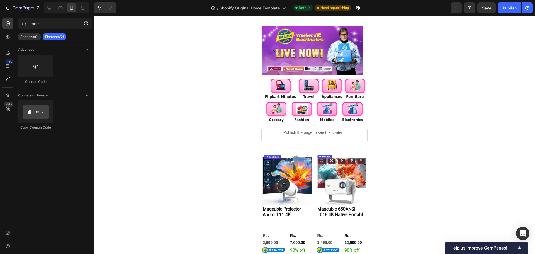
scroll to position [125, 0]
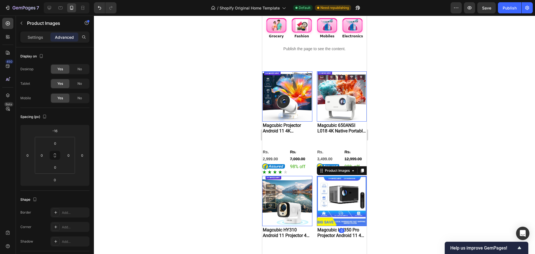
click at [345, 189] on img at bounding box center [342, 201] width 50 height 50
type input "-6"
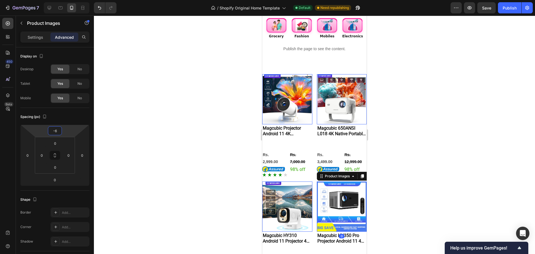
drag, startPoint x: 71, startPoint y: 131, endPoint x: 104, endPoint y: 131, distance: 32.9
click at [72, 0] on html "7 / Shopify Original Home Template Default Need republishing Preview Save Publi…" at bounding box center [267, 0] width 535 height 0
click at [468, 155] on div at bounding box center [314, 135] width 441 height 238
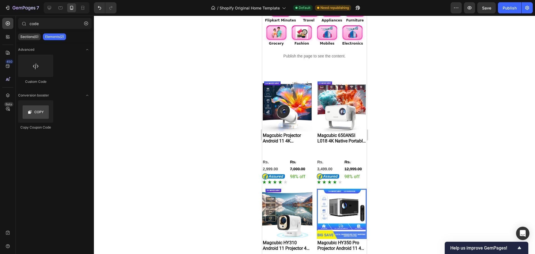
scroll to position [97, 0]
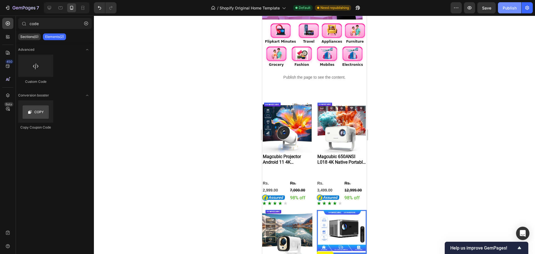
click at [506, 5] on div "Publish" at bounding box center [510, 8] width 14 height 6
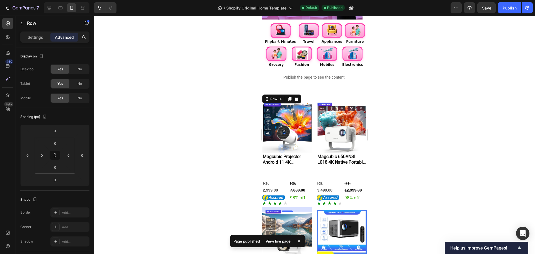
click at [281, 167] on div "Product Images Magcubic Projector Android 11 4K 1280*720P HY300 Pro + Dual Wifi…" at bounding box center [287, 155] width 50 height 103
click at [279, 172] on div "Product Images Magcubic Projector Android 11 4K 1280*720P HY300 Pro + Dual Wifi…" at bounding box center [287, 155] width 50 height 103
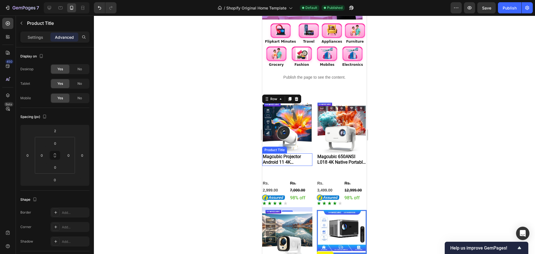
click at [286, 151] on div "Product Images Magcubic Projector Android 11 4K 1280*720P HY300 Pro + Dual Wifi…" at bounding box center [287, 155] width 50 height 103
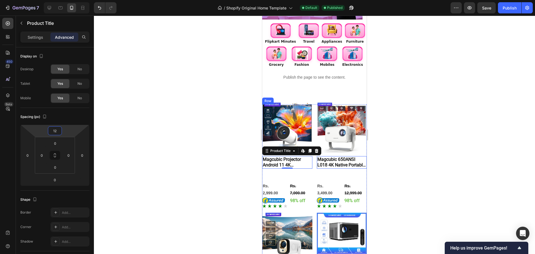
type input "8"
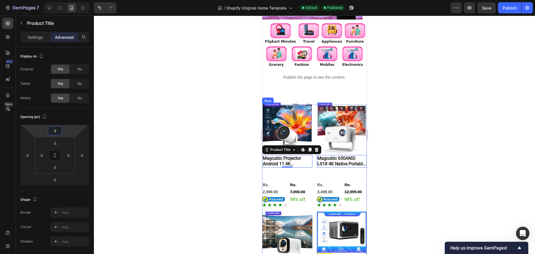
drag, startPoint x: 72, startPoint y: 130, endPoint x: 76, endPoint y: 129, distance: 4.0
click at [76, 0] on html "7 / Shopify Original Home Template Default Published Preview Save Publish 450 B…" at bounding box center [267, 0] width 535 height 0
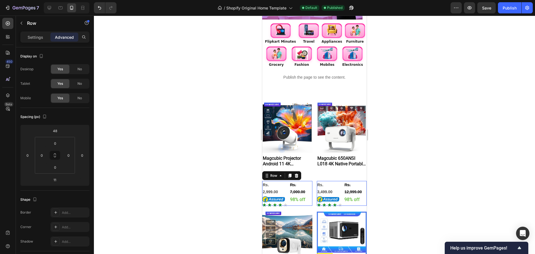
drag, startPoint x: 285, startPoint y: 187, endPoint x: 513, endPoint y: 199, distance: 228.3
click at [285, 187] on div "Rs. 2,999.00 Product Price Product Price Image Rs. 7,000.00 Product Price Produ…" at bounding box center [287, 193] width 50 height 25
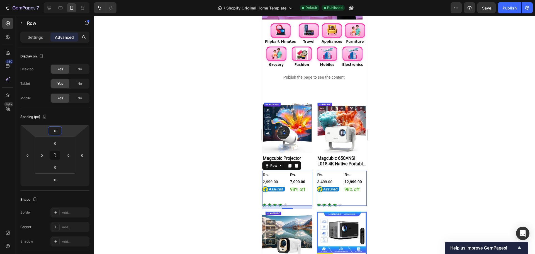
type input "4"
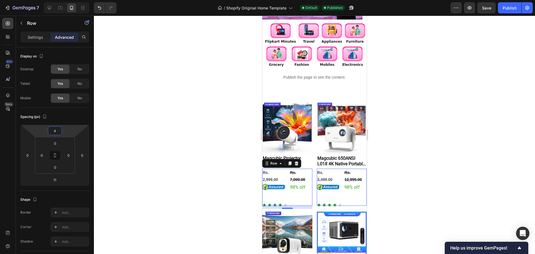
drag, startPoint x: 71, startPoint y: 132, endPoint x: 78, endPoint y: 138, distance: 9.3
click at [78, 0] on html "7 / Shopify Original Home Template Default Published Preview Save Publish 450 B…" at bounding box center [267, 0] width 535 height 0
click at [441, 198] on div at bounding box center [314, 135] width 441 height 238
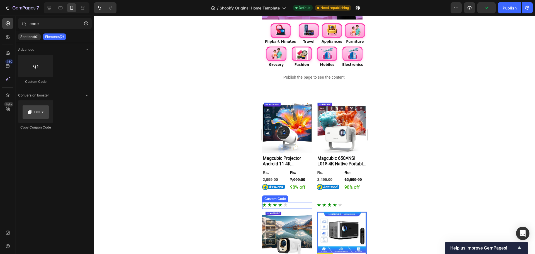
click at [283, 205] on div "Rated 4 out of 5" at bounding box center [274, 205] width 25 height 4
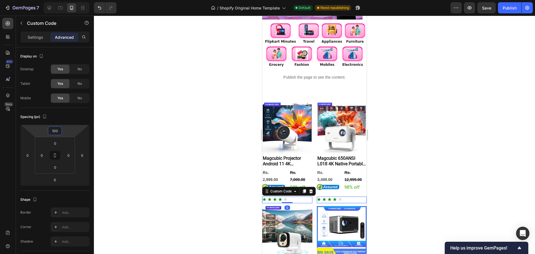
type input "90"
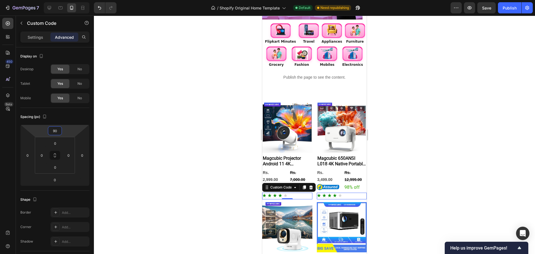
drag, startPoint x: 69, startPoint y: 133, endPoint x: 71, endPoint y: 138, distance: 5.0
click at [71, 0] on html "7 / Shopify Original Home Template Default Need republishing Preview Save Publi…" at bounding box center [267, 0] width 535 height 0
click at [488, 171] on div at bounding box center [314, 135] width 441 height 238
click at [290, 194] on div at bounding box center [287, 196] width 50 height 7
click at [31, 41] on div "Settings" at bounding box center [35, 37] width 28 height 9
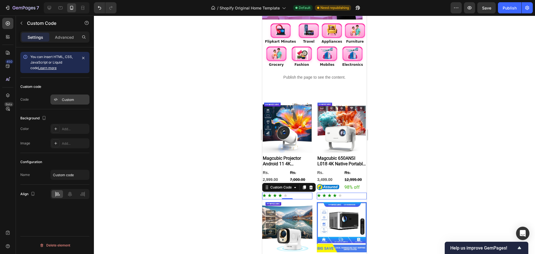
click at [76, 102] on div "Custom" at bounding box center [75, 99] width 26 height 5
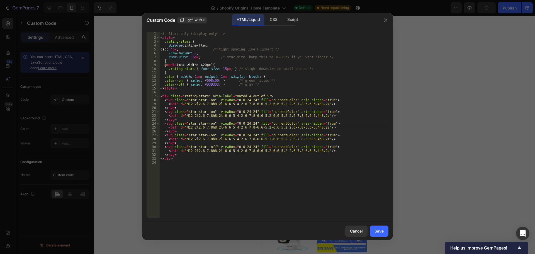
click at [249, 126] on div "<!-- Stars only (display-only) --> < style > .rating-stars { display : inline-f…" at bounding box center [273, 129] width 229 height 194
type textarea "</div>"
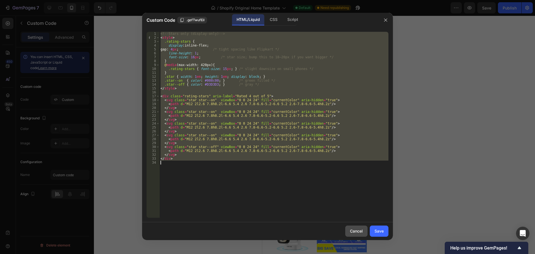
click at [357, 232] on div "Cancel" at bounding box center [356, 231] width 13 height 6
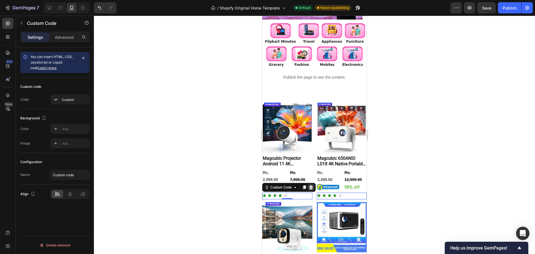
click at [312, 185] on icon at bounding box center [311, 187] width 4 height 4
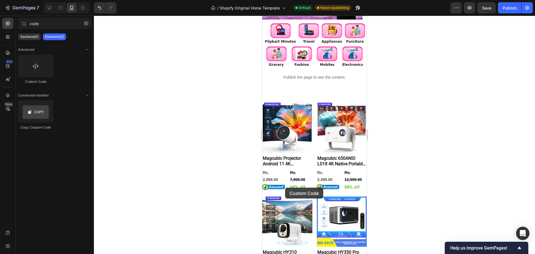
drag, startPoint x: 293, startPoint y: 88, endPoint x: 285, endPoint y: 188, distance: 99.6
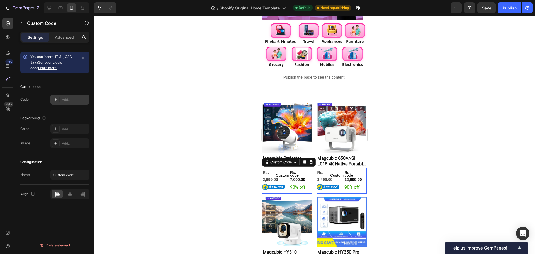
click at [71, 101] on div "Add..." at bounding box center [75, 99] width 26 height 5
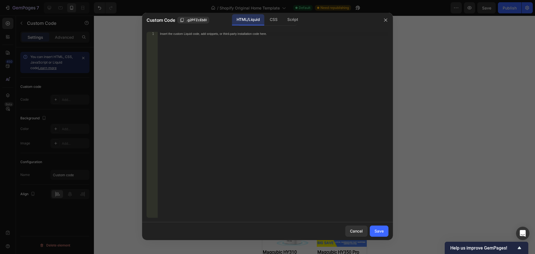
click at [278, 140] on div "Insert the custom Liquid code, add snippets, or third-party installation code h…" at bounding box center [273, 129] width 231 height 194
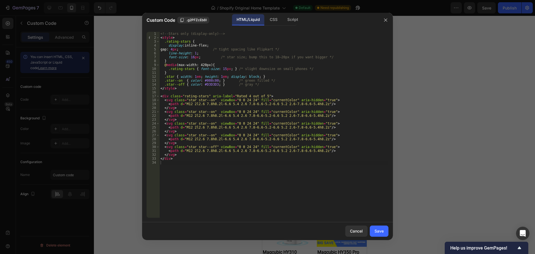
click at [380, 238] on div "Cancel Save" at bounding box center [267, 231] width 251 height 18
click at [381, 232] on div "Save" at bounding box center [379, 231] width 9 height 6
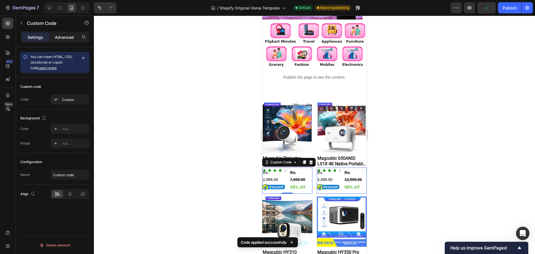
click at [66, 35] on p "Advanced" at bounding box center [64, 37] width 19 height 6
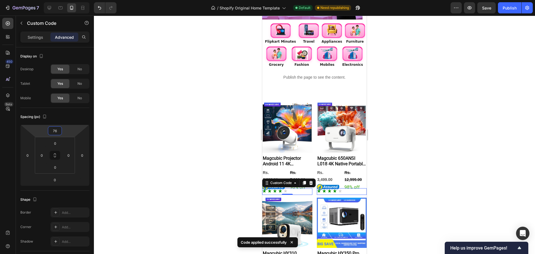
type input "80"
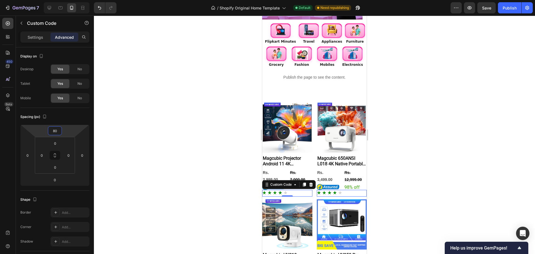
drag, startPoint x: 69, startPoint y: 134, endPoint x: 75, endPoint y: 123, distance: 12.9
click at [75, 0] on html "7 / Shopify Original Home Template Default Need republishing Preview Save Publi…" at bounding box center [267, 0] width 535 height 0
click at [441, 154] on div at bounding box center [314, 135] width 441 height 238
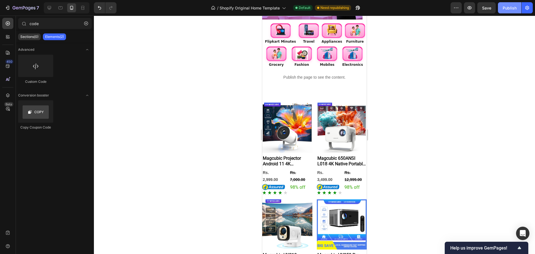
click at [509, 12] on button "Publish" at bounding box center [509, 7] width 23 height 11
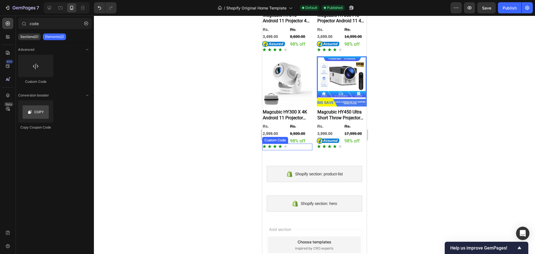
scroll to position [348, 0]
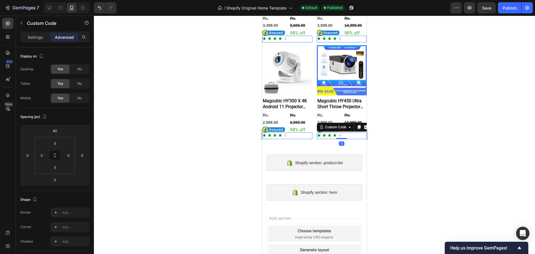
click at [354, 132] on div at bounding box center [342, 135] width 50 height 7
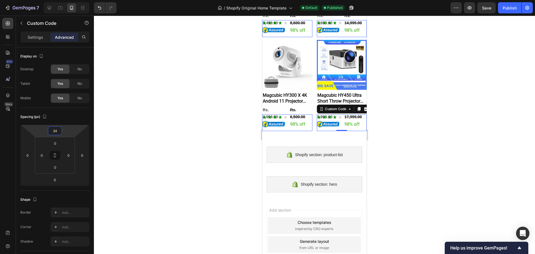
drag, startPoint x: 72, startPoint y: 134, endPoint x: 87, endPoint y: 140, distance: 16.1
click at [87, 0] on html "7 / Shopify Original Home Template Default Published Preview Save Publish 450 B…" at bounding box center [267, 0] width 535 height 0
click at [505, 8] on div "Publish" at bounding box center [510, 8] width 14 height 6
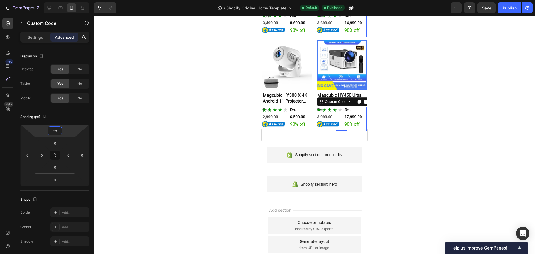
type input "-10"
drag, startPoint x: 67, startPoint y: 130, endPoint x: 77, endPoint y: 137, distance: 12.2
click at [77, 0] on html "7 / Shopify Original Home Template Default Published Preview Save Publish 450 B…" at bounding box center [267, 0] width 535 height 0
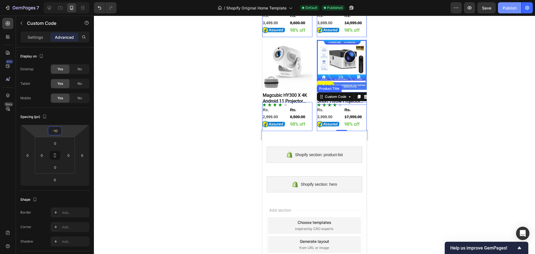
click at [513, 8] on div "Publish" at bounding box center [510, 8] width 14 height 6
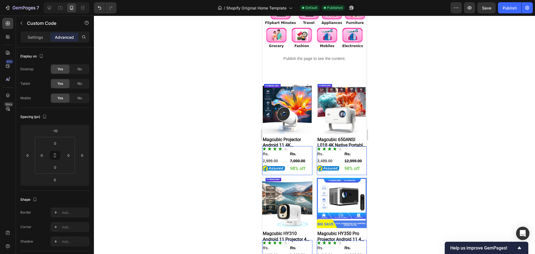
scroll to position [167, 0]
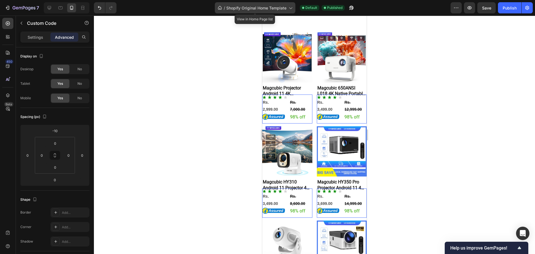
click at [273, 13] on div "/ Shopify Original Home Template" at bounding box center [255, 7] width 81 height 11
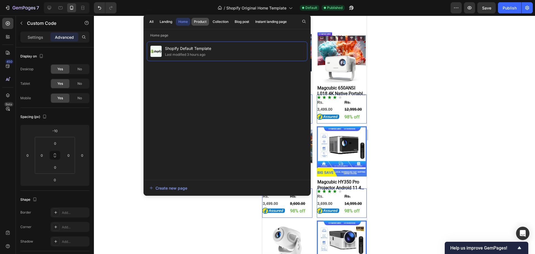
click at [204, 20] on div "Product" at bounding box center [200, 21] width 13 height 5
click at [191, 18] on button "Product" at bounding box center [200, 22] width 18 height 8
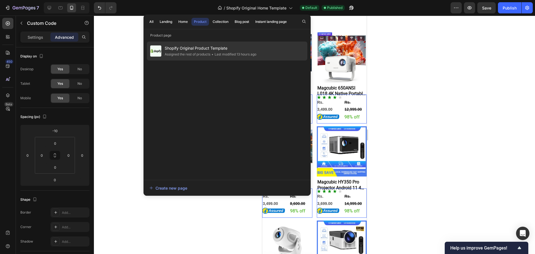
click at [191, 55] on div "Assigned the rest of products" at bounding box center [188, 55] width 46 height 6
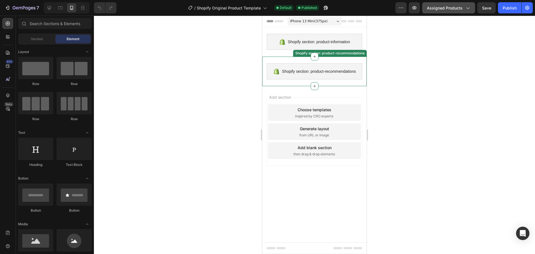
click at [450, 8] on span "Assigned Products" at bounding box center [445, 8] width 36 height 6
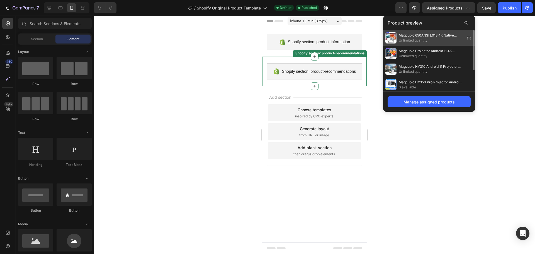
click at [422, 38] on span "Unlimited quantity" at bounding box center [431, 40] width 64 height 5
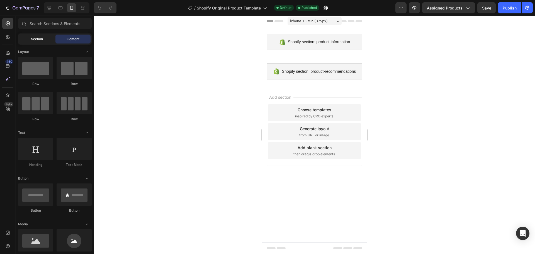
drag, startPoint x: 47, startPoint y: 39, endPoint x: 39, endPoint y: 39, distance: 7.5
click at [46, 40] on div "Section" at bounding box center [36, 39] width 35 height 9
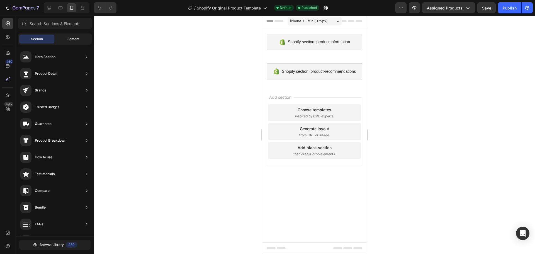
click at [75, 40] on span "Element" at bounding box center [73, 39] width 13 height 5
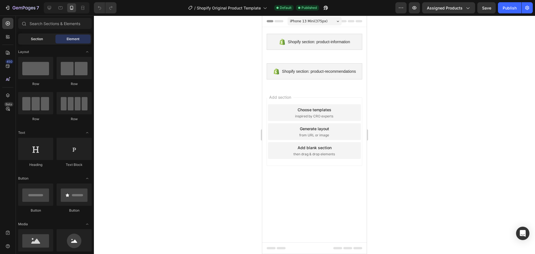
click at [36, 42] on div "Section" at bounding box center [36, 39] width 35 height 9
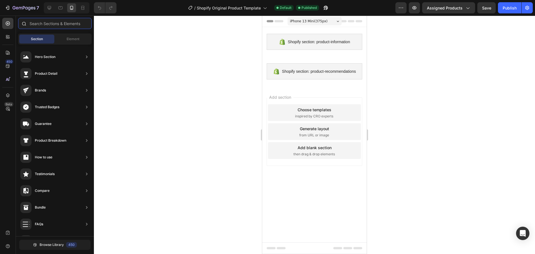
click at [43, 27] on input "text" at bounding box center [55, 23] width 74 height 11
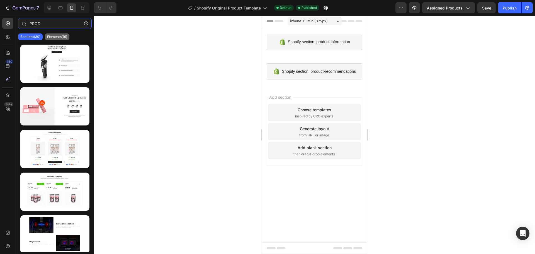
type input "PROD"
click at [62, 38] on p "Elements(19)" at bounding box center [57, 37] width 20 height 4
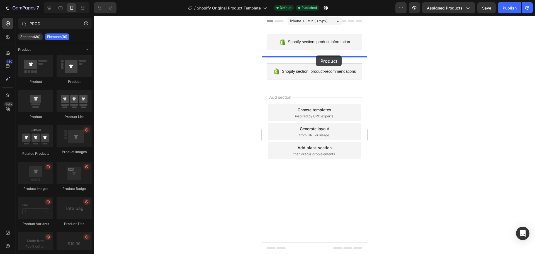
drag, startPoint x: 307, startPoint y: 91, endPoint x: 316, endPoint y: 55, distance: 36.6
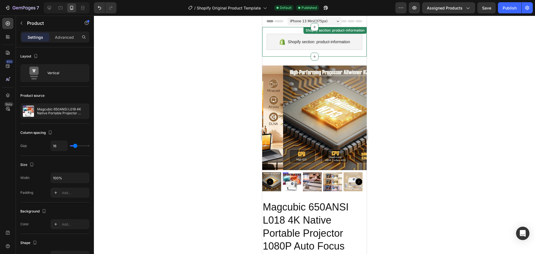
click at [355, 55] on div "Shopify section: product-information Shopify section: product-information" at bounding box center [314, 42] width 105 height 30
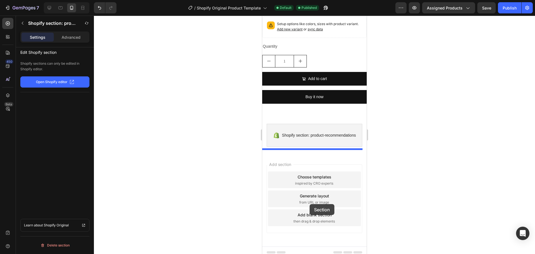
drag, startPoint x: 284, startPoint y: 34, endPoint x: 311, endPoint y: 202, distance: 170.3
click at [311, 204] on div "Add section Choose templates inspired by CRO experts Generate layout from URL o…" at bounding box center [315, 198] width 96 height 69
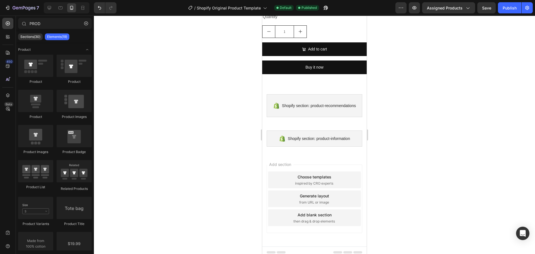
scroll to position [313, 0]
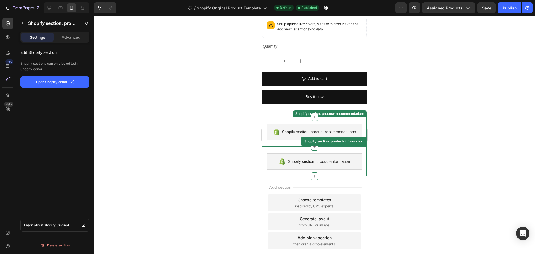
click at [345, 119] on div "Shopify section: product-recommendations Shopify section: product-recommendatio…" at bounding box center [314, 132] width 105 height 30
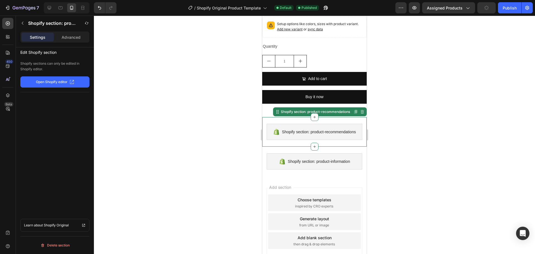
drag, startPoint x: 319, startPoint y: 129, endPoint x: 321, endPoint y: 126, distance: 3.9
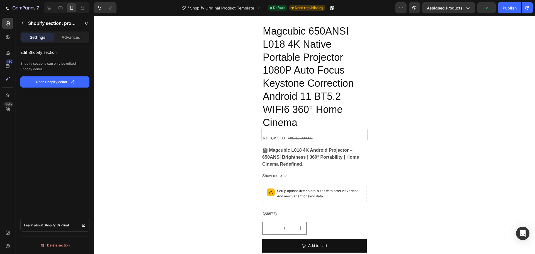
scroll to position [0, 0]
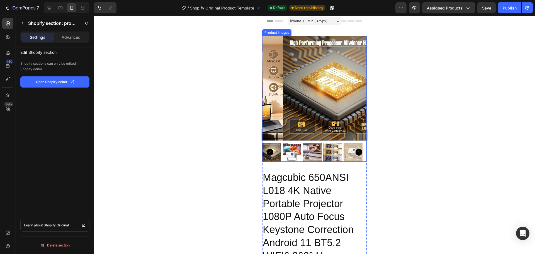
click at [314, 70] on img at bounding box center [335, 88] width 105 height 105
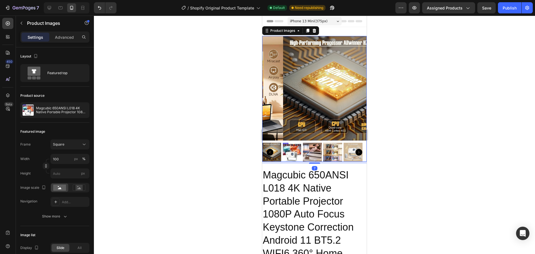
click at [315, 163] on div at bounding box center [314, 163] width 11 height 1
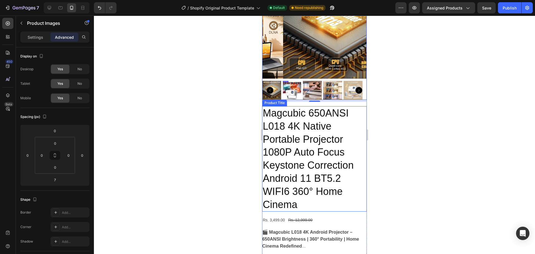
scroll to position [84, 0]
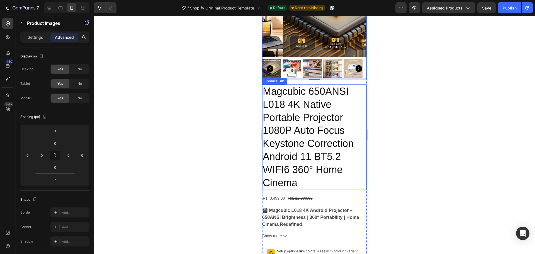
click at [295, 130] on h2 "Magcubic 650ANSI L018 4K Native Portable Projector 1080P Auto Focus Keystone Co…" at bounding box center [314, 136] width 105 height 105
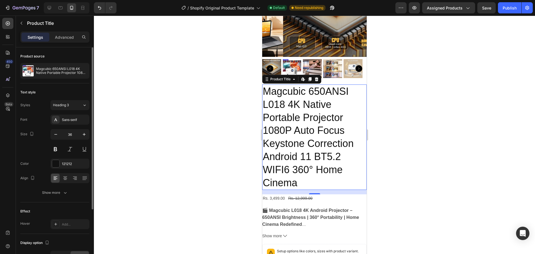
click at [63, 99] on div "Text style Styles Heading 3 Font Sans-serif Size 36 Color 121212 Align Show more" at bounding box center [54, 142] width 69 height 119
click at [64, 100] on div "Text style Styles Heading 3 Font Sans-serif Size 36 Color 121212 Align Show more" at bounding box center [54, 142] width 69 height 119
click at [67, 103] on span "Heading 3" at bounding box center [61, 105] width 16 height 5
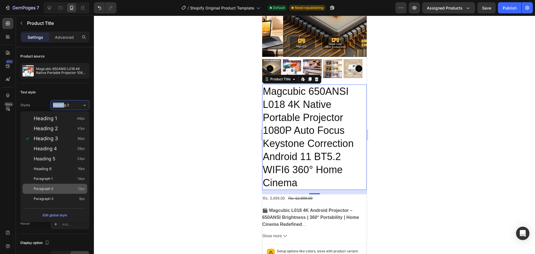
click at [73, 188] on div "Paragraph 2 12px" at bounding box center [59, 189] width 51 height 6
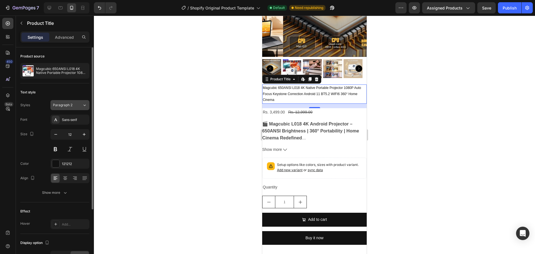
click at [69, 107] on span "Paragraph 2" at bounding box center [63, 105] width 20 height 5
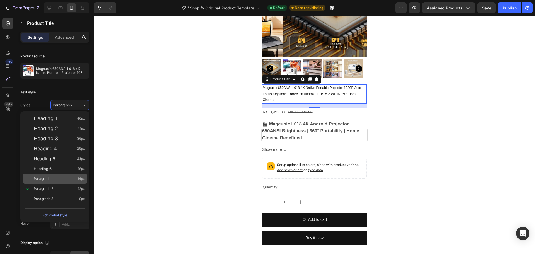
click at [59, 181] on div "Paragraph 1 14px" at bounding box center [59, 179] width 51 height 6
type input "14"
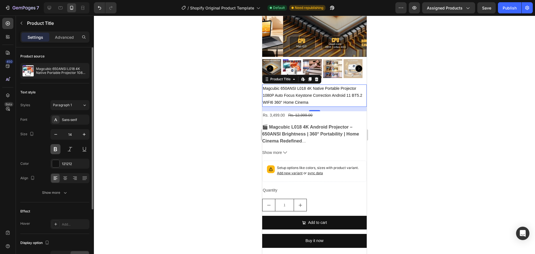
click at [56, 149] on button at bounding box center [55, 149] width 10 height 10
click at [71, 119] on div "Sans-serif" at bounding box center [75, 119] width 26 height 5
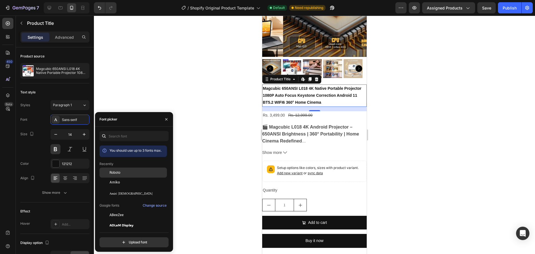
click at [119, 173] on span "Roboto" at bounding box center [115, 172] width 11 height 5
click at [133, 54] on div at bounding box center [314, 135] width 441 height 238
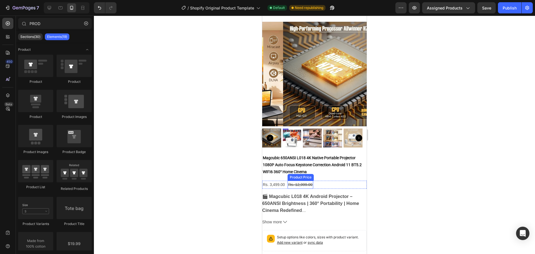
scroll to position [0, 0]
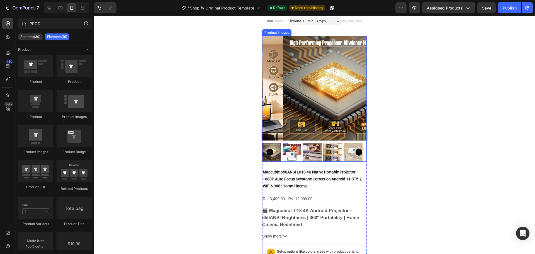
click at [296, 143] on img at bounding box center [292, 152] width 19 height 19
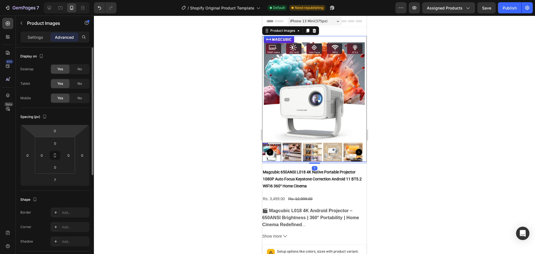
scroll to position [84, 0]
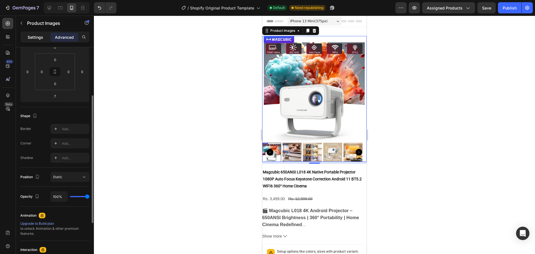
click at [41, 39] on p "Settings" at bounding box center [36, 37] width 16 height 6
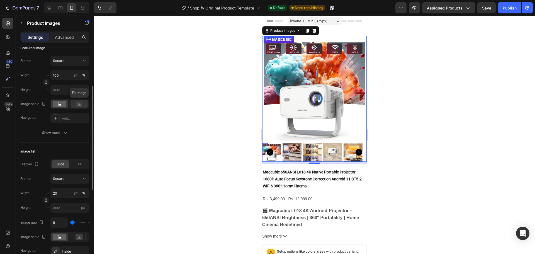
click at [78, 105] on icon at bounding box center [79, 104] width 4 height 2
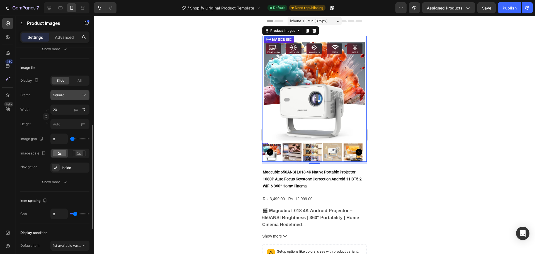
click at [71, 95] on div "Square" at bounding box center [66, 95] width 27 height 5
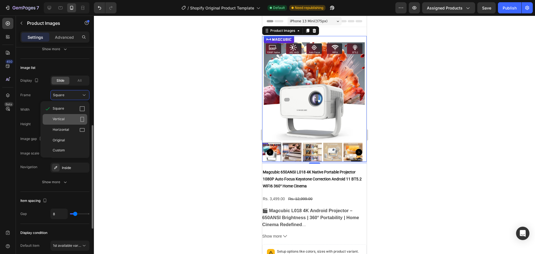
click at [79, 122] on div "Vertical" at bounding box center [69, 120] width 32 height 6
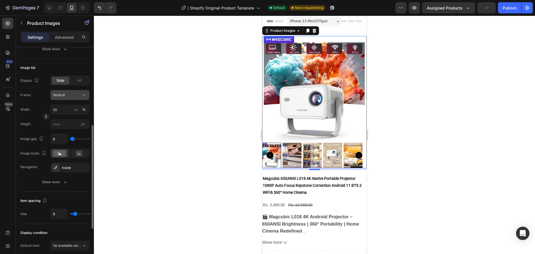
click at [76, 95] on div "Vertical" at bounding box center [66, 95] width 27 height 5
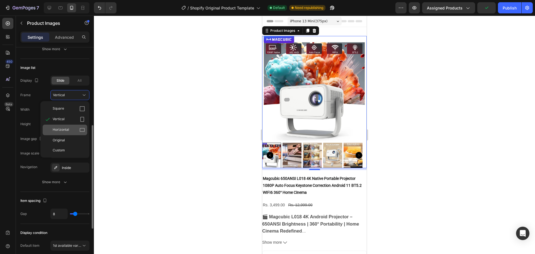
click at [81, 128] on icon at bounding box center [82, 130] width 6 height 6
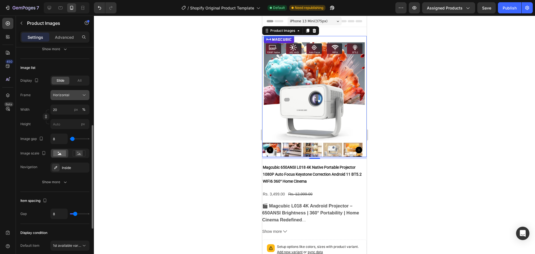
click at [77, 91] on button "Horizontal" at bounding box center [69, 95] width 39 height 10
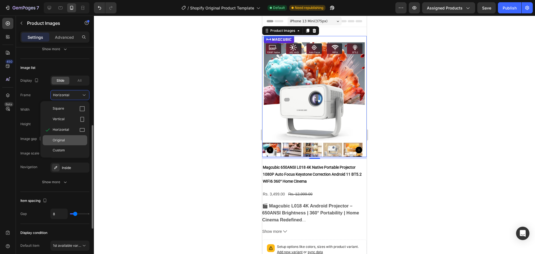
click at [80, 139] on div "Original" at bounding box center [69, 140] width 32 height 5
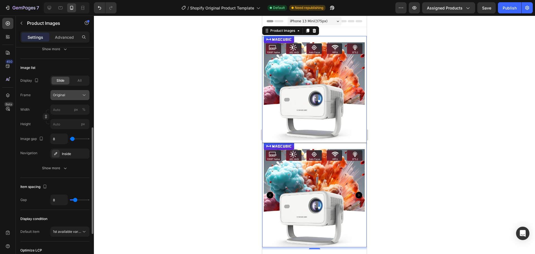
click at [76, 94] on div "Original" at bounding box center [66, 95] width 27 height 5
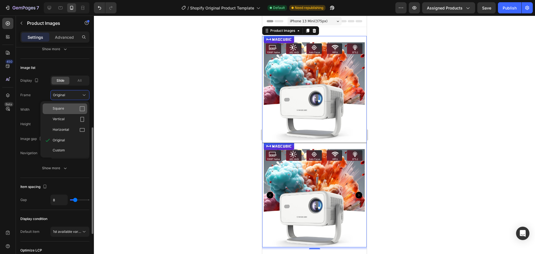
click at [75, 103] on div "Square" at bounding box center [65, 108] width 45 height 11
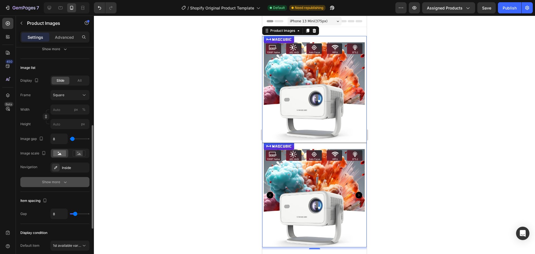
click at [63, 179] on button "Show more" at bounding box center [54, 182] width 69 height 10
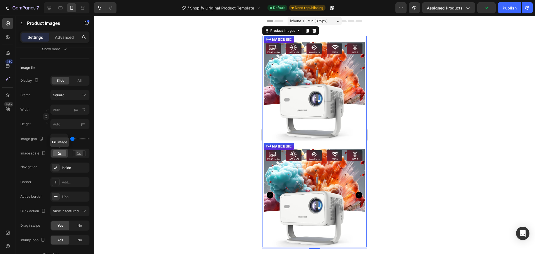
scroll to position [251, 0]
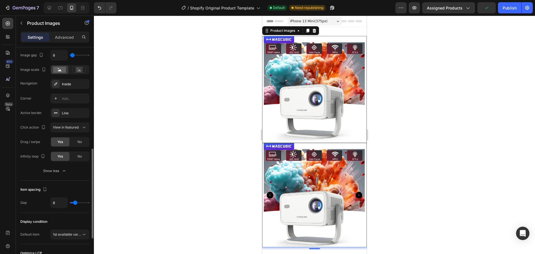
click at [154, 170] on div at bounding box center [314, 135] width 441 height 238
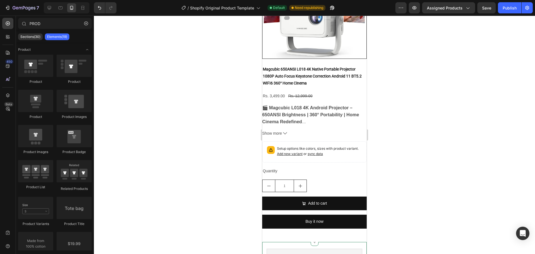
scroll to position [84, 0]
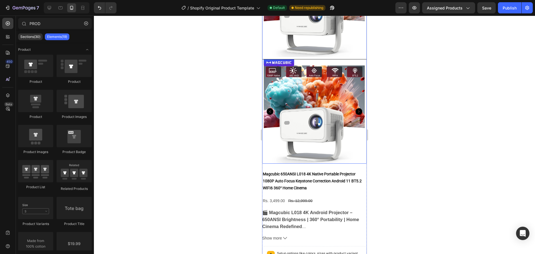
click at [306, 113] on div at bounding box center [314, 111] width 105 height 105
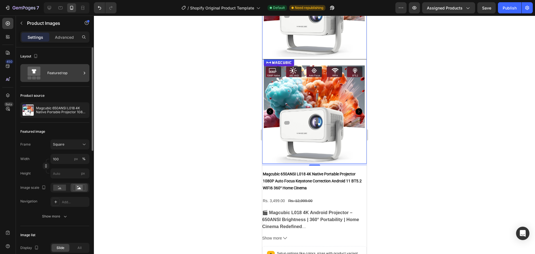
click at [54, 74] on div "Featured top" at bounding box center [64, 73] width 34 height 13
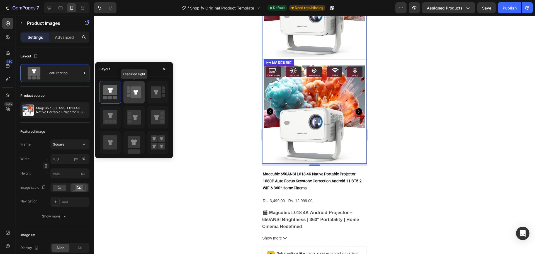
click at [136, 91] on icon at bounding box center [136, 92] width 5 height 4
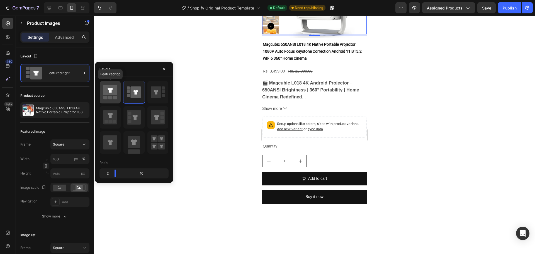
click at [109, 96] on icon at bounding box center [110, 92] width 14 height 16
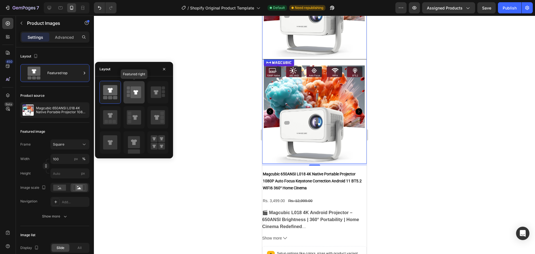
click at [127, 100] on div at bounding box center [133, 92] width 21 height 22
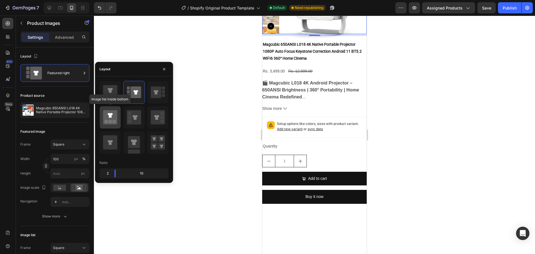
click at [111, 117] on icon at bounding box center [110, 115] width 5 height 5
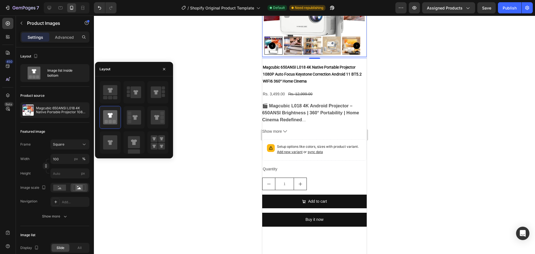
click at [202, 113] on div at bounding box center [314, 135] width 441 height 238
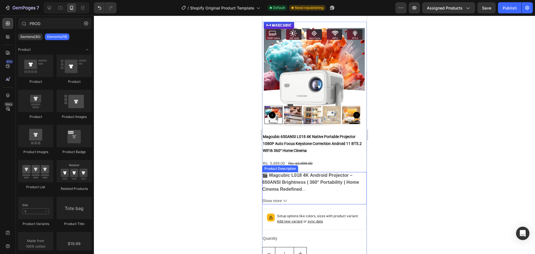
scroll to position [0, 0]
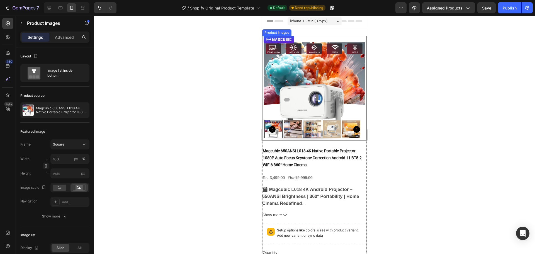
click at [297, 109] on img at bounding box center [314, 88] width 105 height 105
click at [315, 32] on icon at bounding box center [315, 31] width 4 height 4
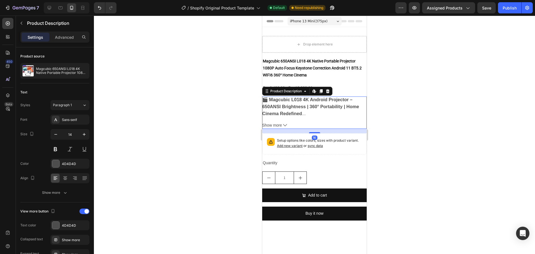
click at [360, 116] on div "🎬 Magcubic L018 4K Android Projector – 650ANSI Brightness | 360° Portability | …" at bounding box center [314, 106] width 105 height 21
click at [328, 88] on div at bounding box center [327, 91] width 7 height 7
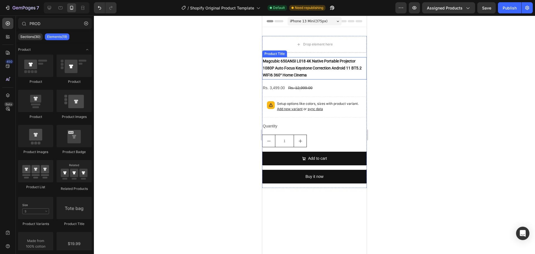
click at [346, 71] on h2 "Magcubic 650ANSI L018 4K Native Portable Projector 1080P Auto Focus Keystone Co…" at bounding box center [314, 68] width 105 height 22
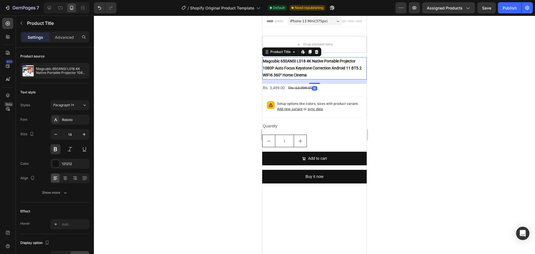
click at [319, 52] on icon at bounding box center [316, 52] width 4 height 4
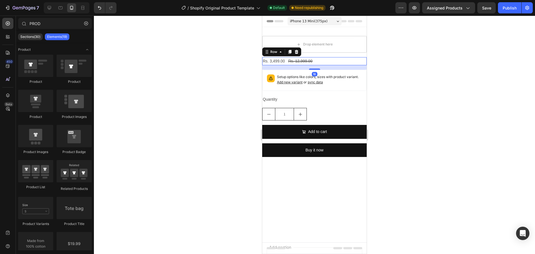
click at [341, 60] on div "Rs. 3,499.00 Product Price Product Price Rs. 12,999.00 Product Price Product Pr…" at bounding box center [314, 61] width 105 height 8
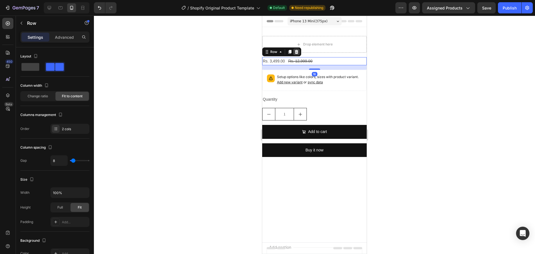
click at [295, 52] on icon at bounding box center [296, 52] width 4 height 4
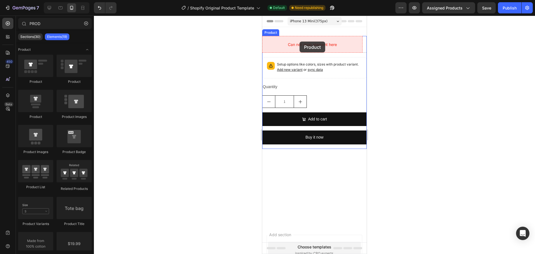
drag, startPoint x: 303, startPoint y: 80, endPoint x: 300, endPoint y: 42, distance: 38.6
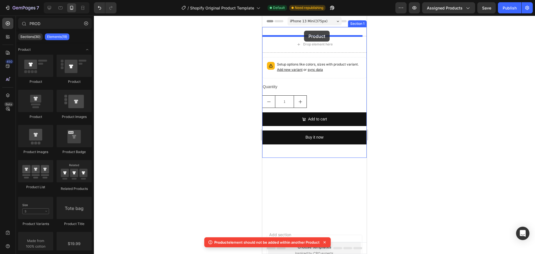
drag, startPoint x: 303, startPoint y: 87, endPoint x: 304, endPoint y: 31, distance: 56.3
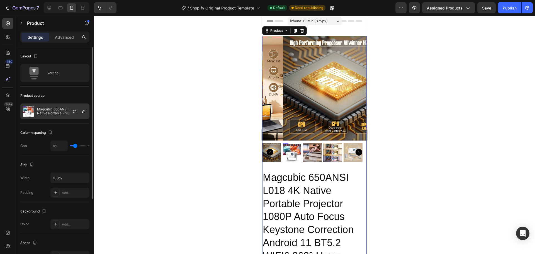
click at [51, 113] on p "Magcubic 650ANSI L018 4K Native Portable Projector 1080P Auto Focus Keystone Co…" at bounding box center [62, 111] width 50 height 8
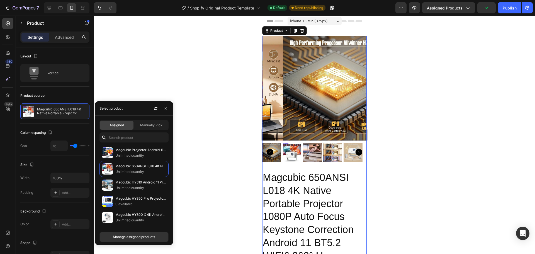
click at [199, 133] on div at bounding box center [314, 135] width 441 height 238
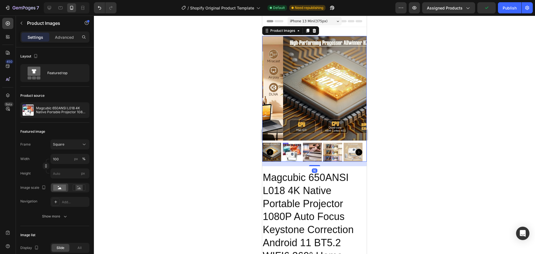
click at [287, 101] on img at bounding box center [335, 88] width 105 height 105
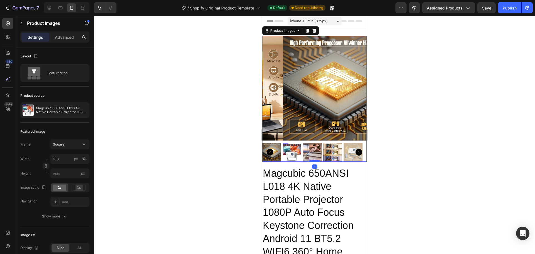
drag, startPoint x: 314, startPoint y: 162, endPoint x: 314, endPoint y: 157, distance: 4.2
click at [314, 160] on div at bounding box center [314, 161] width 11 height 2
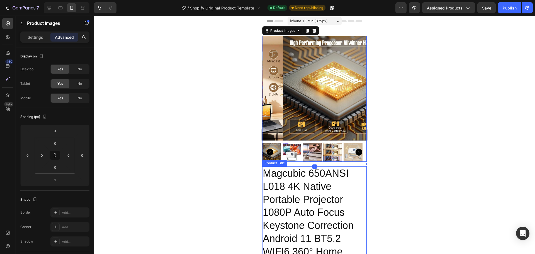
click at [288, 197] on h2 "Magcubic 650ANSI L018 4K Native Portable Projector 1080P Auto Focus Keystone Co…" at bounding box center [314, 218] width 105 height 105
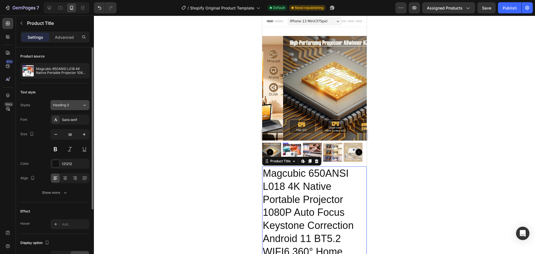
click at [66, 104] on span "Heading 3" at bounding box center [61, 105] width 16 height 5
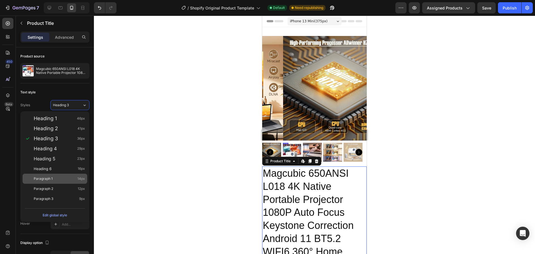
click at [54, 176] on div "Paragraph 1 14px" at bounding box center [59, 179] width 51 height 6
type input "14"
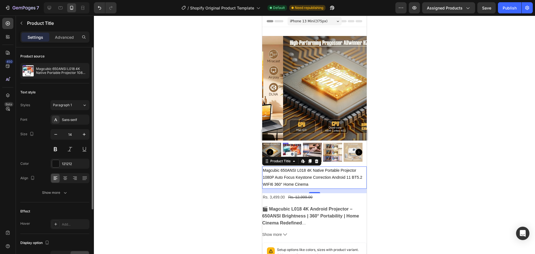
click at [54, 154] on div "Font Sans-serif Size 14 Color 121212 Align Show more" at bounding box center [54, 156] width 69 height 83
click at [54, 151] on button at bounding box center [55, 149] width 10 height 10
click at [70, 121] on div "Sans-serif" at bounding box center [75, 119] width 26 height 5
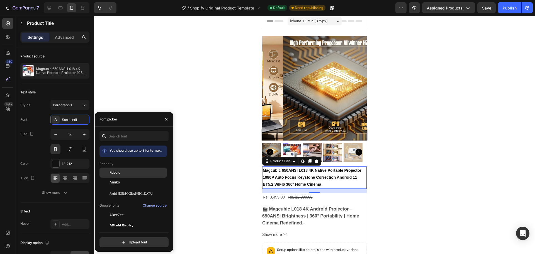
click at [116, 171] on span "Roboto" at bounding box center [115, 172] width 11 height 5
click at [196, 120] on div at bounding box center [314, 135] width 441 height 238
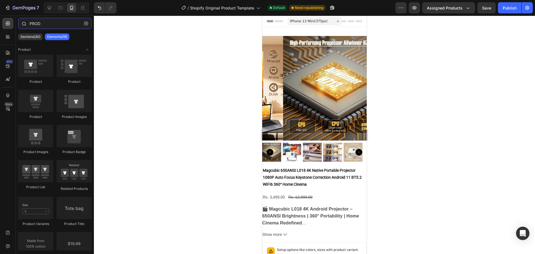
click at [45, 22] on input "PROD" at bounding box center [55, 23] width 74 height 11
click at [46, 22] on input "PROD" at bounding box center [55, 23] width 74 height 11
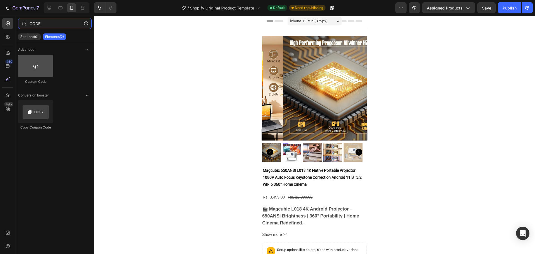
type input "CODE"
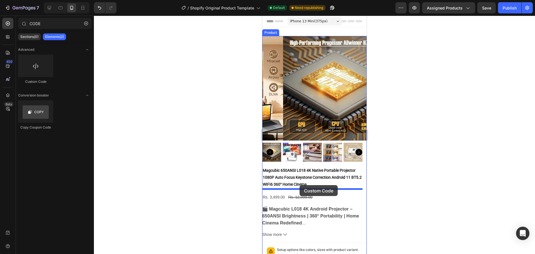
drag, startPoint x: 295, startPoint y: 82, endPoint x: 300, endPoint y: 185, distance: 103.5
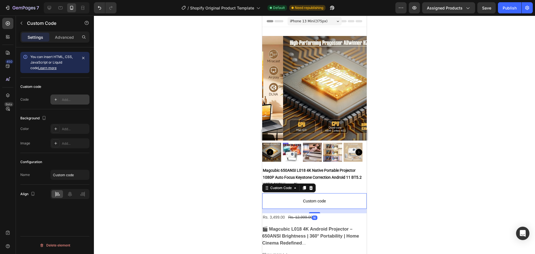
click at [71, 96] on div "Add..." at bounding box center [69, 99] width 39 height 10
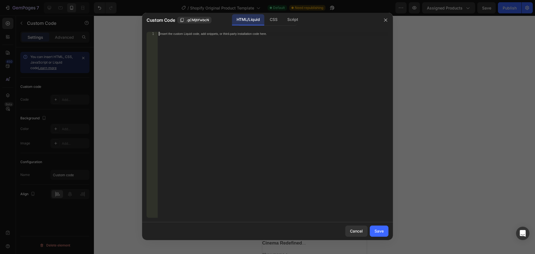
click at [274, 73] on div "Insert the custom Liquid code, add snippets, or third-party installation code h…" at bounding box center [273, 129] width 231 height 194
paste textarea "</div>"
type textarea "</div>"
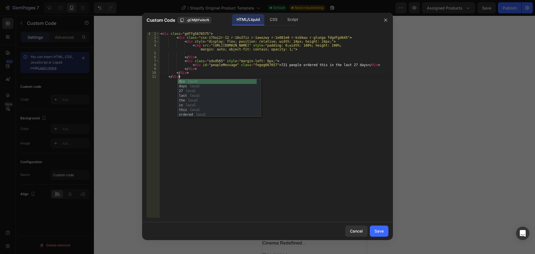
click at [319, 143] on div "< div class = "gdffg5676575" > < div class = "css-175oi2r-12 r-18u37iz r-1awozw…" at bounding box center [273, 129] width 229 height 194
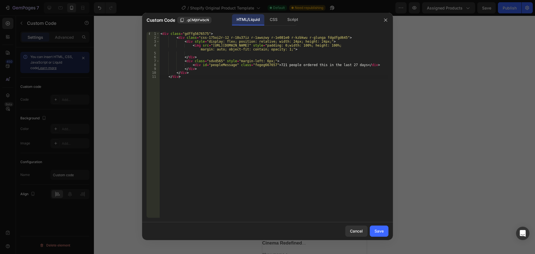
click at [389, 229] on div "Cancel Save" at bounding box center [267, 231] width 251 height 18
click at [382, 232] on div "Save" at bounding box center [379, 231] width 9 height 6
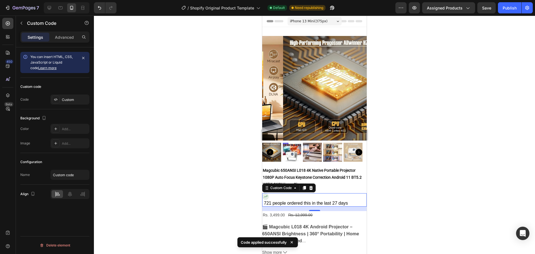
click at [425, 194] on div at bounding box center [314, 135] width 441 height 238
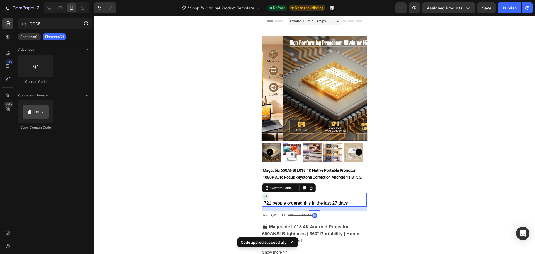
click at [325, 202] on div "721 people ordered this in the last 27 days Custom Code 16" at bounding box center [314, 199] width 105 height 13
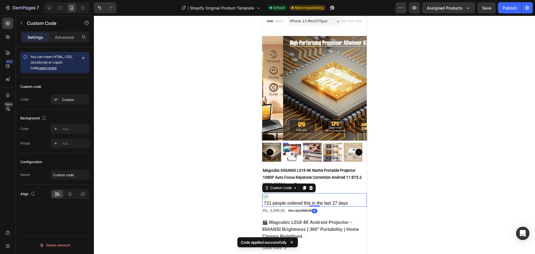
drag, startPoint x: 314, startPoint y: 207, endPoint x: 317, endPoint y: 200, distance: 7.1
click at [317, 200] on div "721 people ordered this in the last 27 days Custom Code 0" at bounding box center [314, 199] width 105 height 13
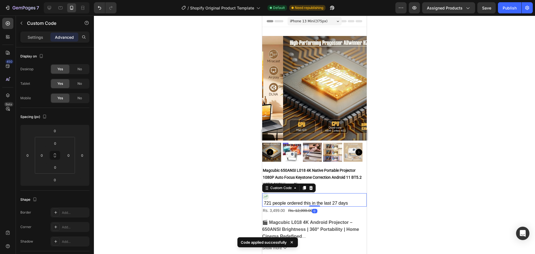
click at [429, 180] on div at bounding box center [314, 135] width 441 height 238
click at [295, 194] on div "721 people ordered this in the last 27 days" at bounding box center [314, 199] width 105 height 13
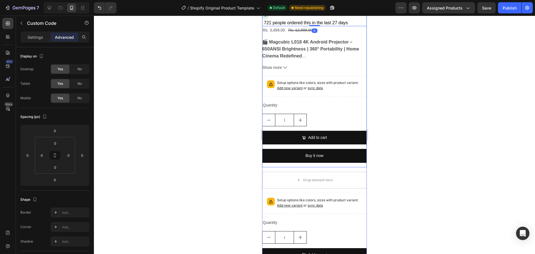
scroll to position [386, 0]
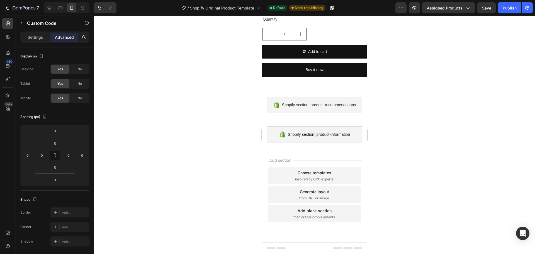
click at [319, 202] on div "Generate layout from URL or image" at bounding box center [314, 194] width 93 height 17
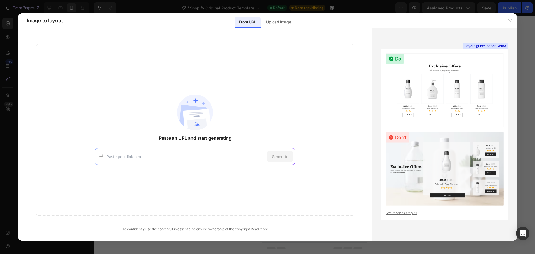
click at [194, 154] on input at bounding box center [185, 157] width 159 height 6
paste input "https://megadealls.in/product/68ce199ec2c5517597ce0a4d89620f55"
type input "https://megadealls.in/product/68ce199ec2c5517597ce0a4d89620f55"
click at [286, 158] on span "Generate" at bounding box center [280, 157] width 17 height 6
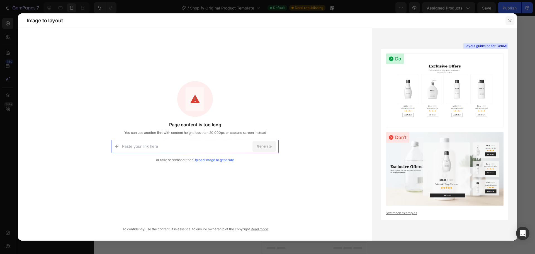
click at [510, 20] on icon "button" at bounding box center [510, 20] width 4 height 4
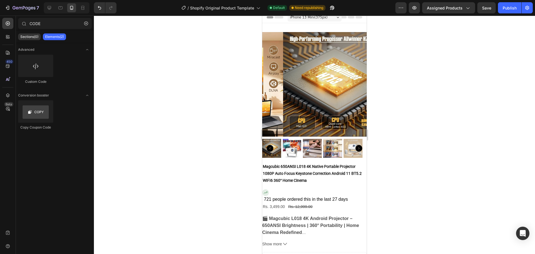
scroll to position [0, 0]
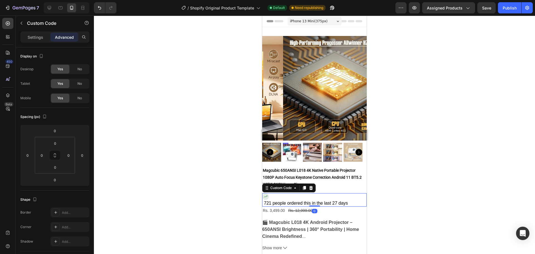
click at [295, 195] on div "721 people ordered this in the last 27 days" at bounding box center [314, 199] width 105 height 13
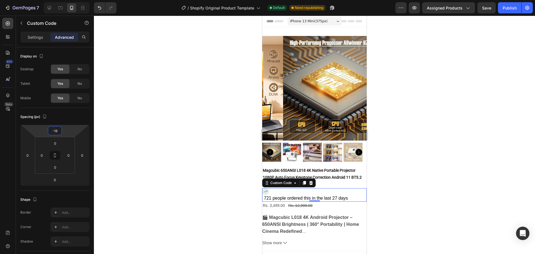
drag, startPoint x: 72, startPoint y: 132, endPoint x: 150, endPoint y: 133, distance: 78.1
click at [77, 0] on html "7 / Shopify Original Product Template Default Need republishing Preview Assigne…" at bounding box center [267, 0] width 535 height 0
type input "-16"
click at [414, 158] on div at bounding box center [314, 135] width 441 height 238
click at [279, 189] on div "721 people ordered this in the last 27 days" at bounding box center [314, 195] width 105 height 13
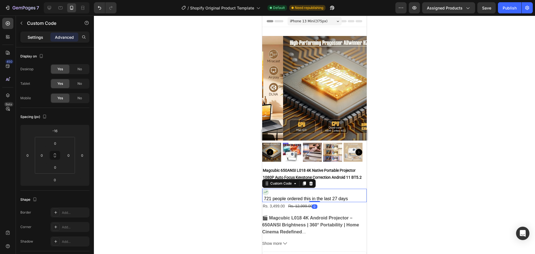
click at [26, 41] on div "Settings" at bounding box center [35, 37] width 28 height 9
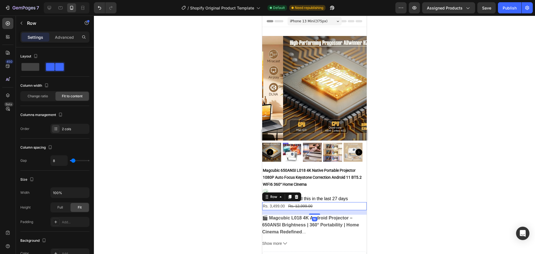
click at [346, 202] on div "Rs. 3,499.00 Product Price Product Price Rs. 12,999.00 Product Price Product Pr…" at bounding box center [314, 206] width 105 height 8
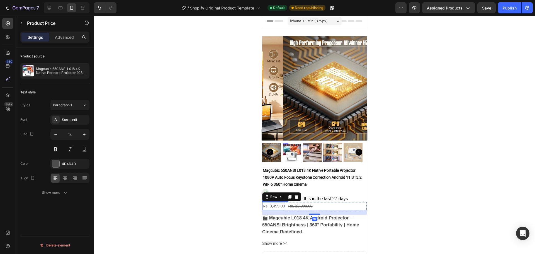
click at [279, 203] on div "Rs. 3,499.00" at bounding box center [273, 206] width 23 height 8
click at [57, 149] on button at bounding box center [55, 149] width 10 height 10
click at [50, 144] on button at bounding box center [55, 149] width 10 height 10
click at [75, 122] on div "Sans-serif" at bounding box center [69, 120] width 39 height 10
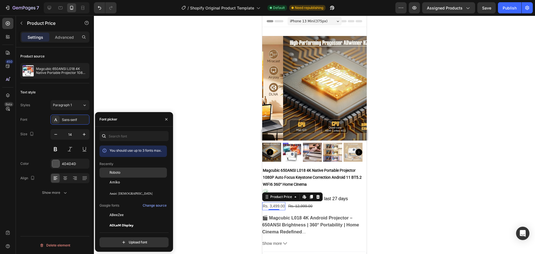
click at [119, 176] on div "Roboto" at bounding box center [133, 173] width 67 height 10
click at [57, 149] on button at bounding box center [55, 149] width 10 height 10
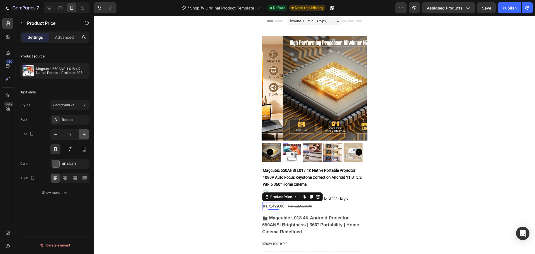
click at [83, 134] on icon "button" at bounding box center [84, 134] width 3 height 3
click at [84, 135] on icon "button" at bounding box center [84, 134] width 3 height 3
click at [84, 135] on icon "button" at bounding box center [84, 135] width 6 height 6
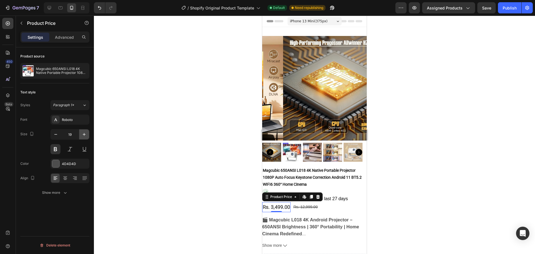
click at [84, 135] on icon "button" at bounding box center [84, 135] width 6 height 6
type input "21"
click at [308, 204] on div "Rs. 12,999.00" at bounding box center [310, 208] width 25 height 8
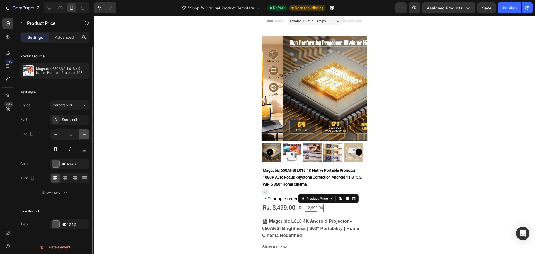
click at [84, 136] on icon "button" at bounding box center [84, 135] width 6 height 6
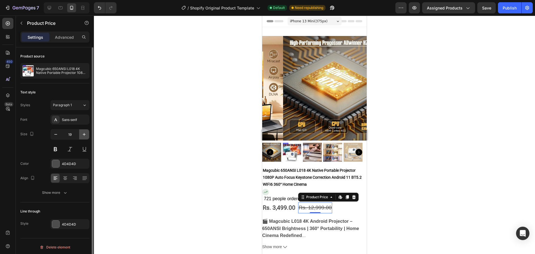
click at [84, 136] on icon "button" at bounding box center [84, 135] width 6 height 6
type input "20"
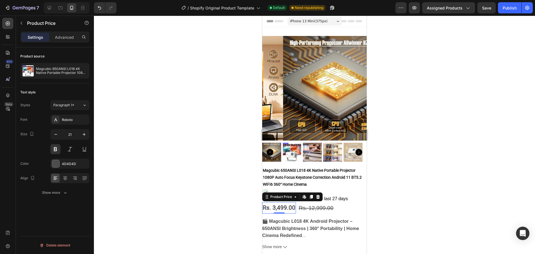
click at [281, 205] on div "Rs. 3,499.00" at bounding box center [279, 208] width 34 height 12
click at [318, 205] on div "Rs. 12,999.00" at bounding box center [316, 207] width 36 height 11
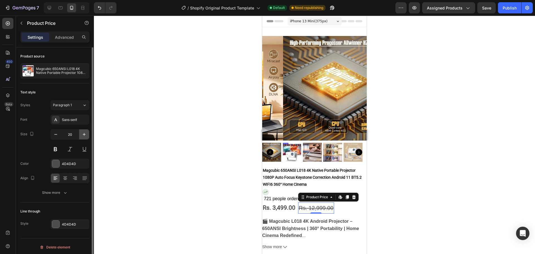
click at [85, 134] on icon "button" at bounding box center [84, 135] width 6 height 6
type input "21"
click at [66, 120] on div "Sans-serif" at bounding box center [75, 119] width 26 height 5
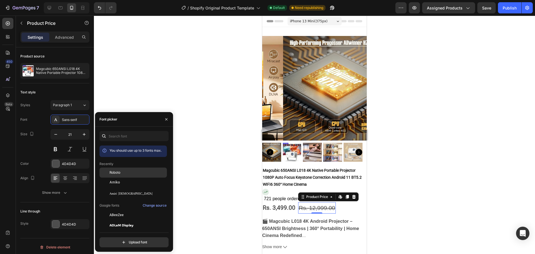
click at [124, 174] on div "Roboto" at bounding box center [138, 172] width 56 height 5
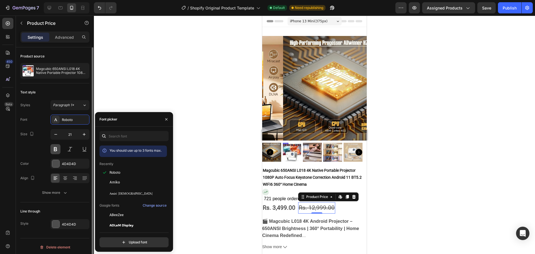
click at [55, 152] on button at bounding box center [55, 149] width 10 height 10
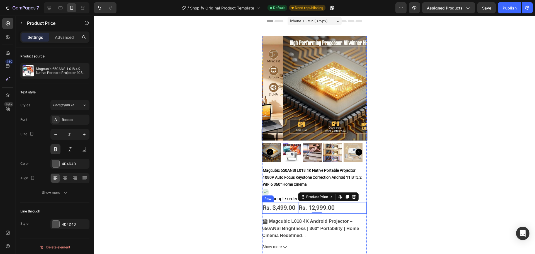
click at [338, 207] on div "Rs. 3,499.00 Product Price Product Price Rs. 12,999.00 Product Price Edit conte…" at bounding box center [314, 208] width 105 height 12
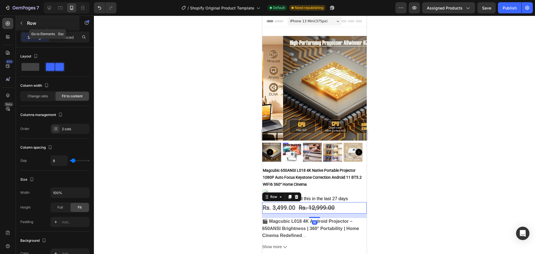
click at [27, 24] on div "Row" at bounding box center [48, 23] width 64 height 14
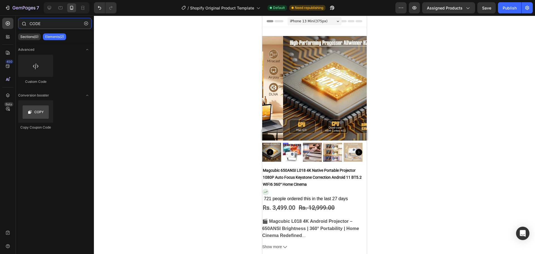
click at [51, 23] on input "CODE" at bounding box center [55, 23] width 74 height 11
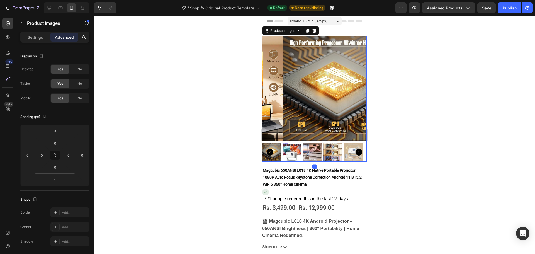
click at [291, 146] on img at bounding box center [292, 152] width 19 height 19
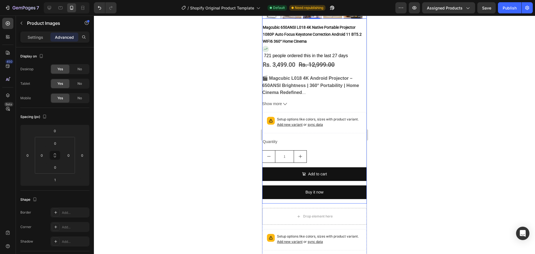
scroll to position [167, 0]
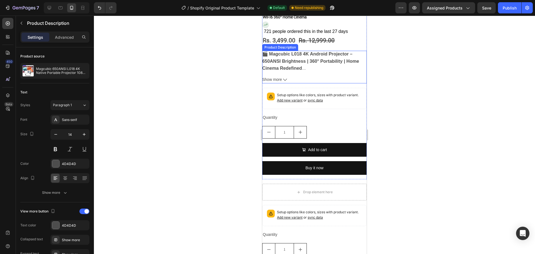
click at [282, 76] on button "Show more" at bounding box center [314, 79] width 105 height 7
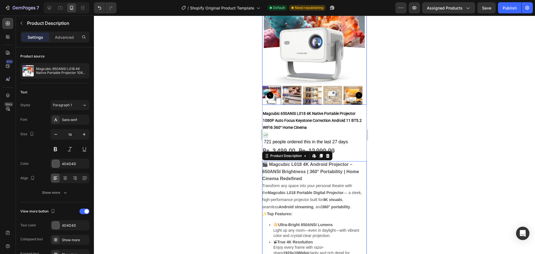
scroll to position [0, 0]
